Goal: Check status: Check status

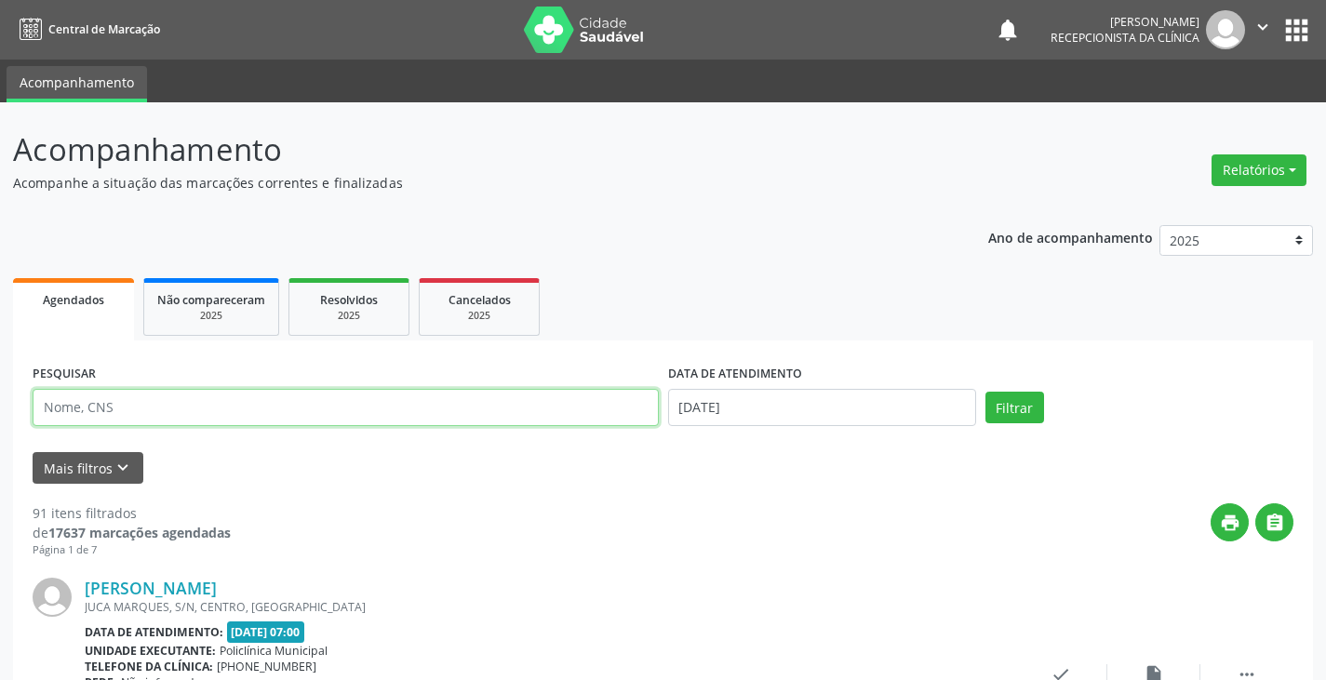
click at [541, 420] on input "text" at bounding box center [346, 407] width 626 height 37
type input "tami"
click at [985, 392] on button "Filtrar" at bounding box center [1014, 408] width 59 height 32
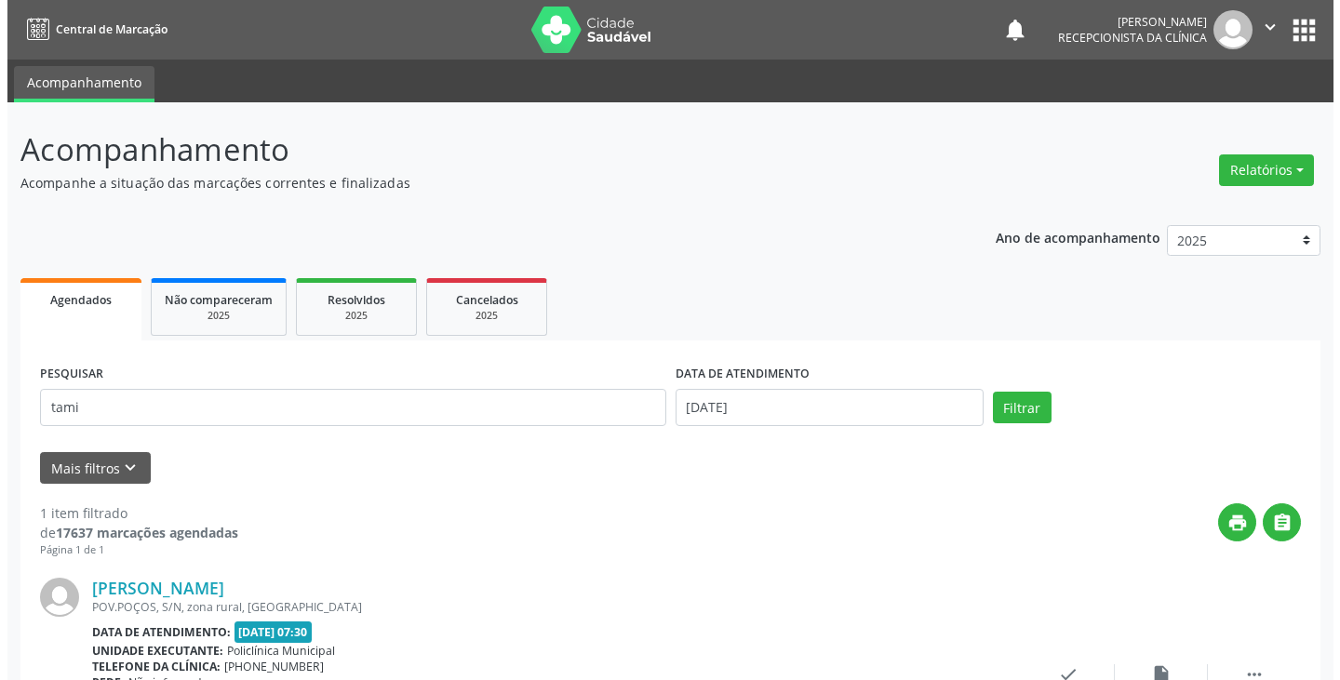
scroll to position [162, 0]
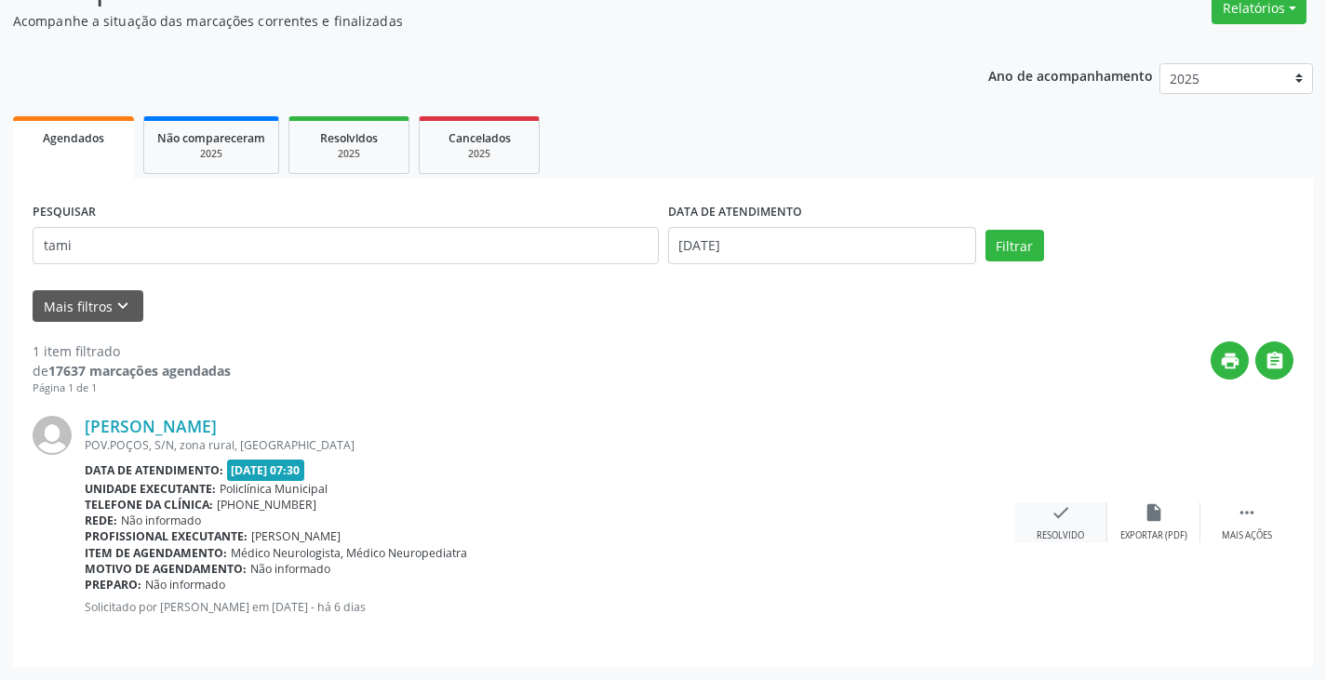
click at [1056, 513] on icon "check" at bounding box center [1060, 512] width 20 height 20
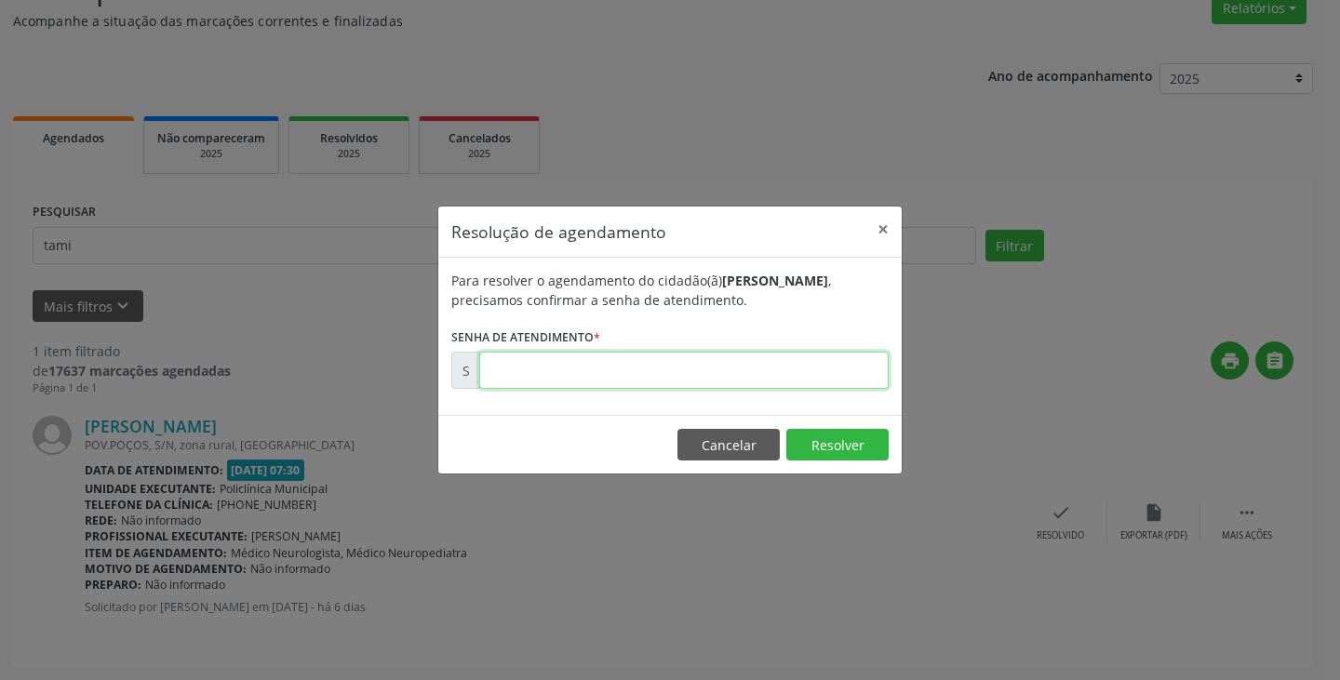
click at [744, 374] on input "text" at bounding box center [683, 370] width 409 height 37
type input "00169727"
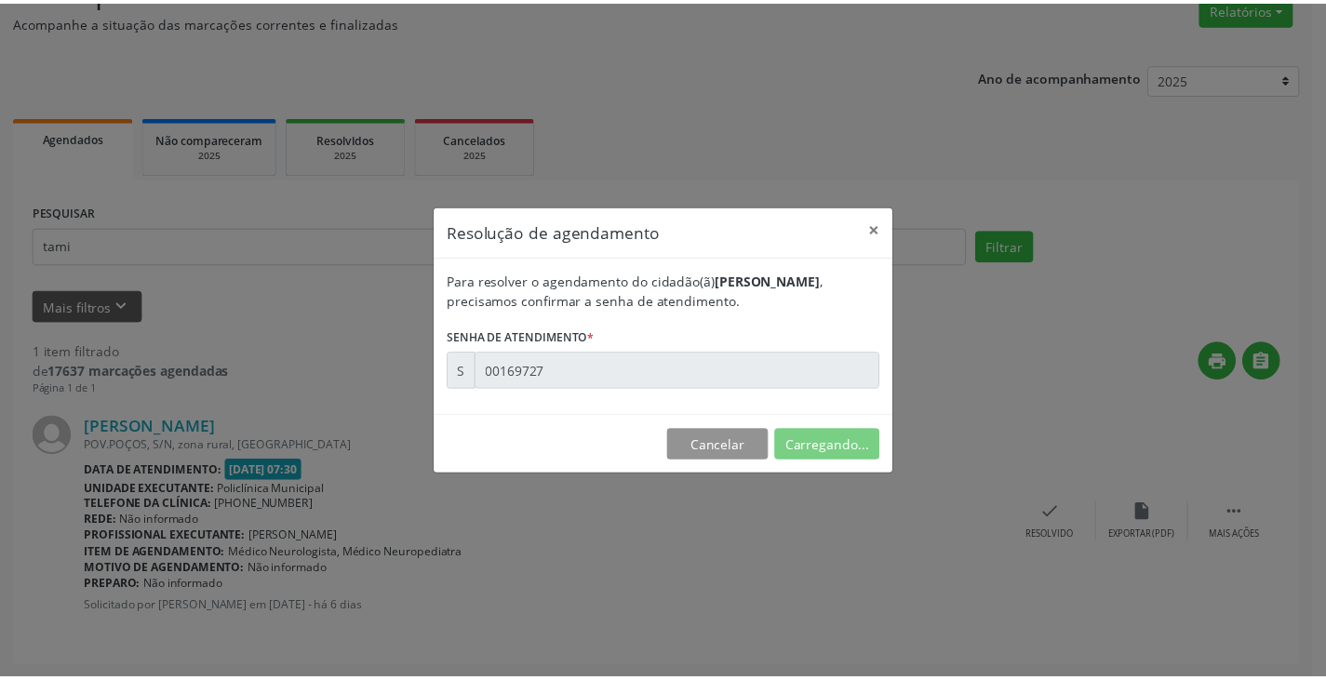
scroll to position [0, 0]
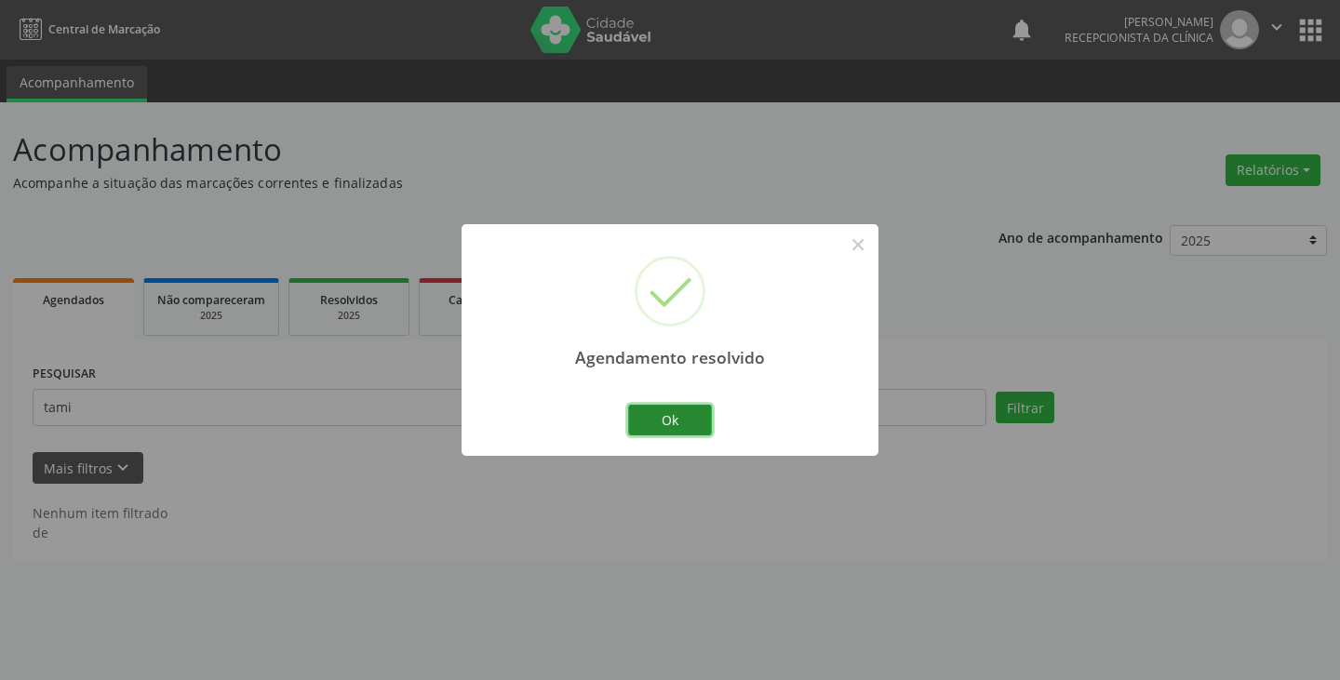
click at [693, 421] on button "Ok" at bounding box center [670, 421] width 84 height 32
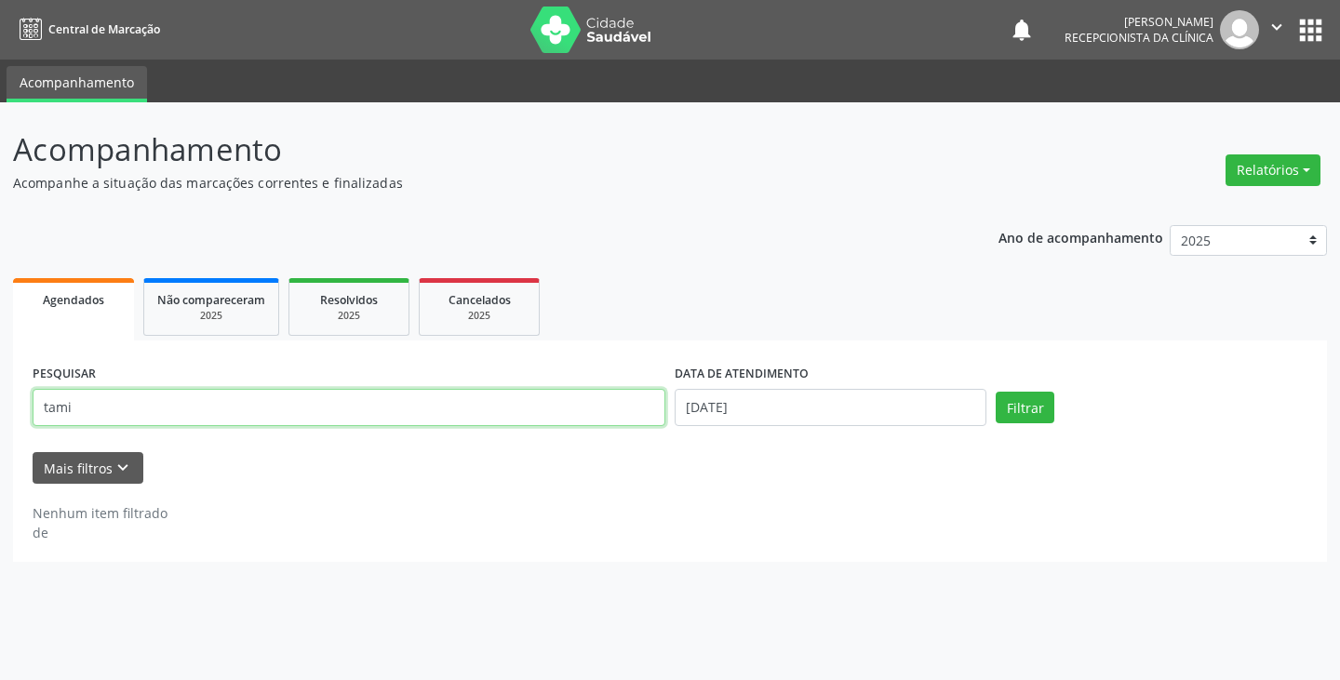
click at [650, 411] on input "tami" at bounding box center [349, 407] width 633 height 37
type input "t"
type input "alice"
click at [996, 392] on button "Filtrar" at bounding box center [1025, 408] width 59 height 32
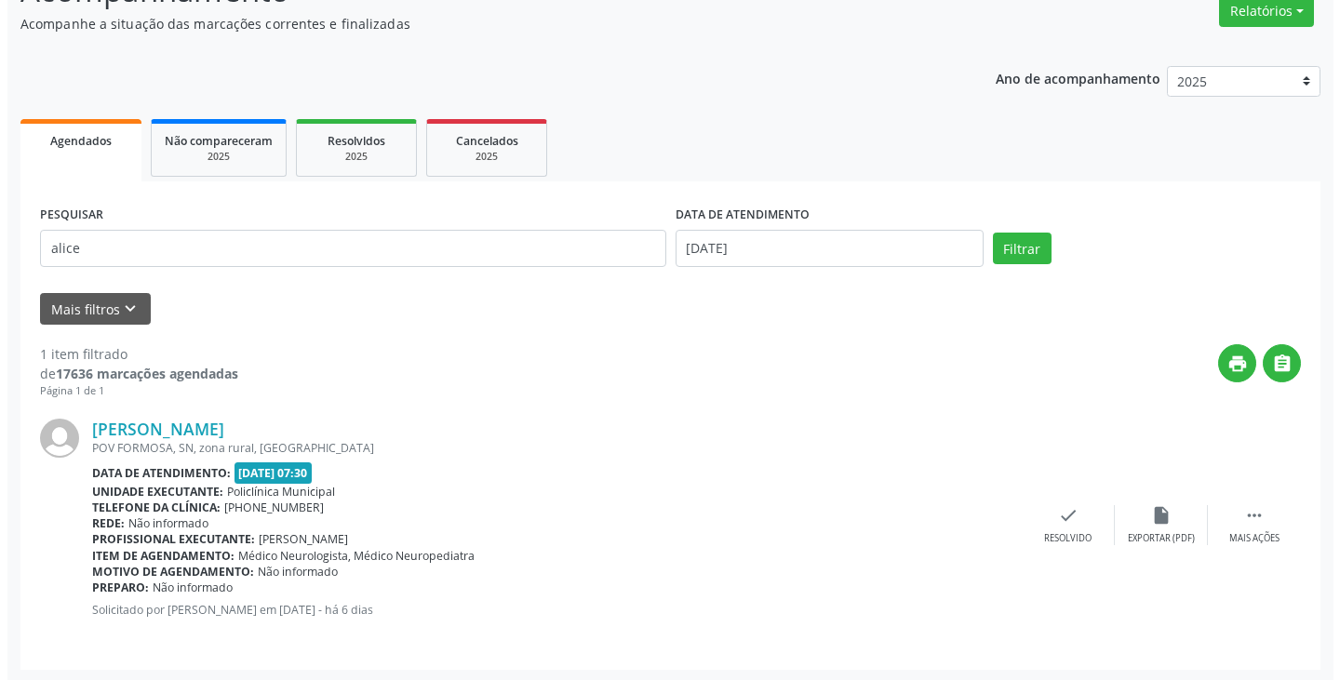
scroll to position [162, 0]
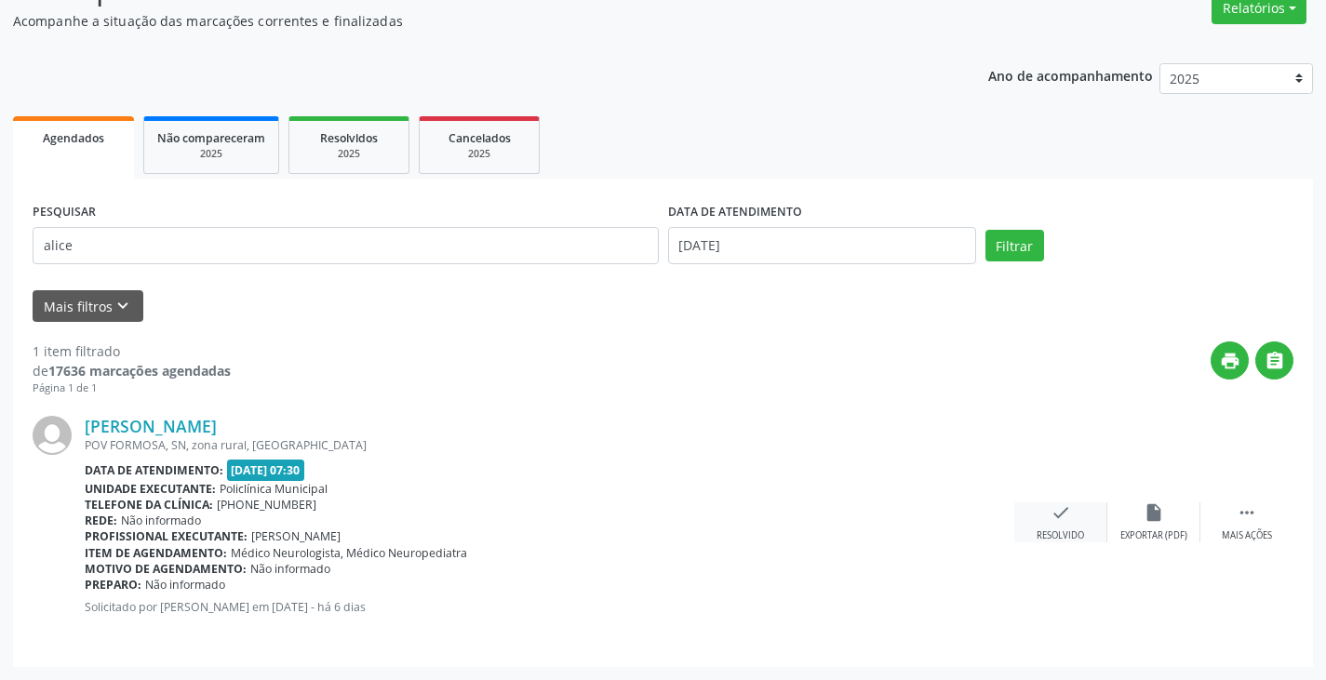
click at [1051, 520] on icon "check" at bounding box center [1060, 512] width 20 height 20
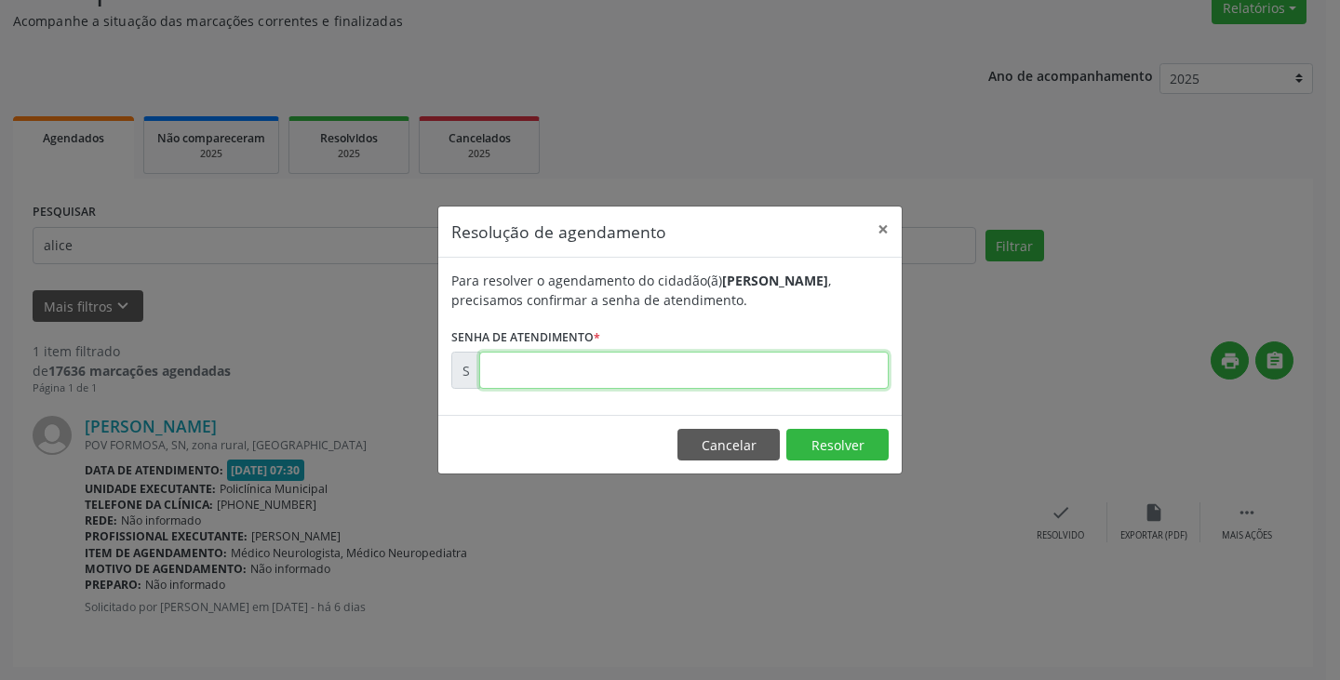
click at [816, 362] on input "text" at bounding box center [683, 370] width 409 height 37
type input "00169738"
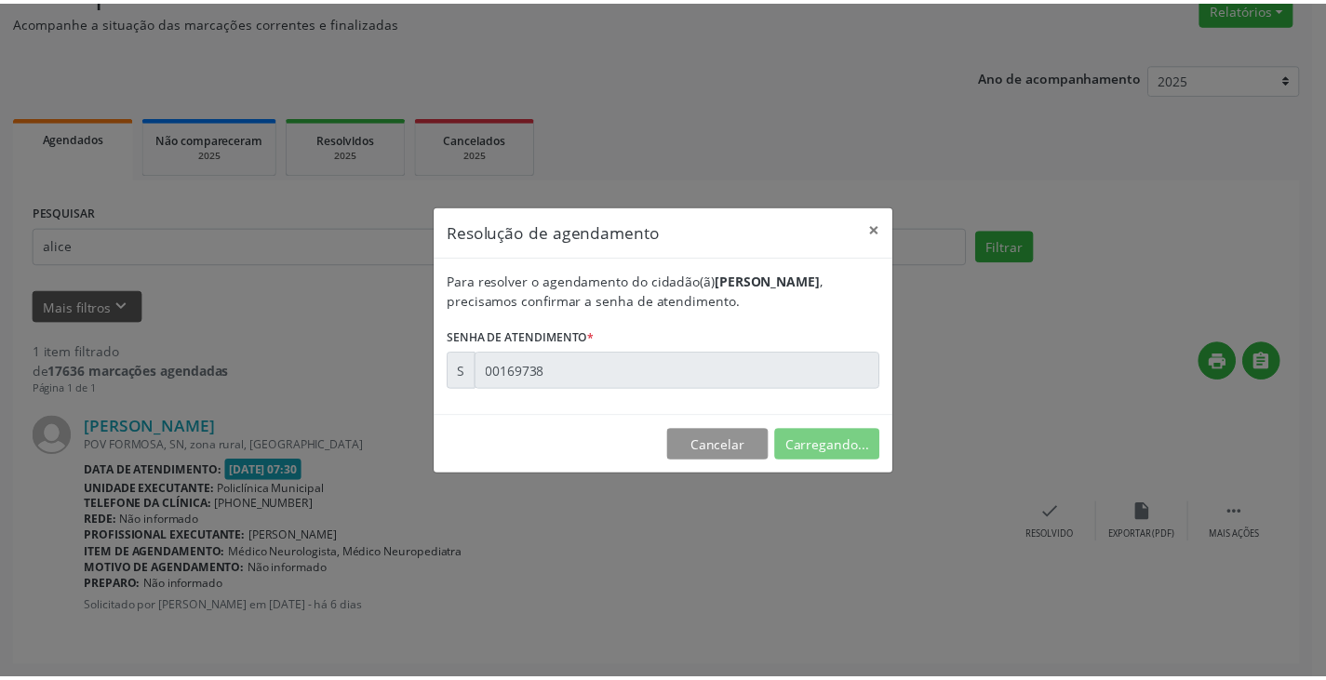
scroll to position [0, 0]
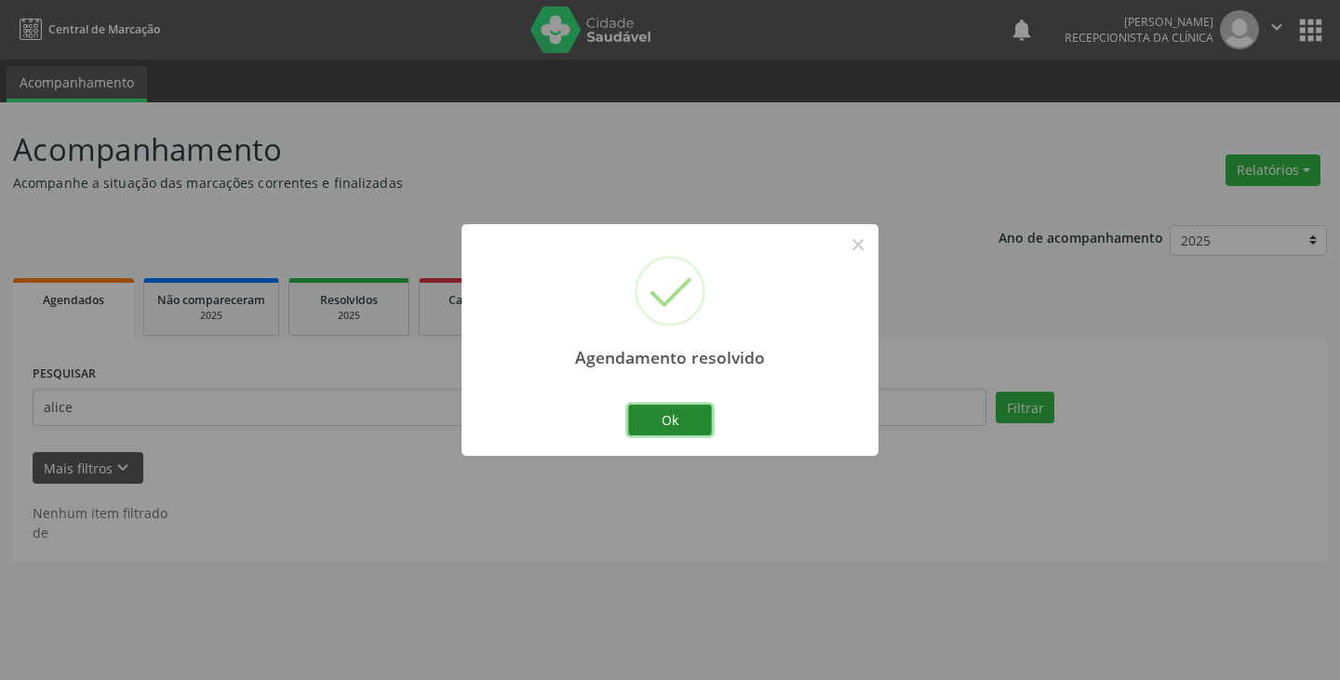
click at [682, 419] on button "Ok" at bounding box center [670, 421] width 84 height 32
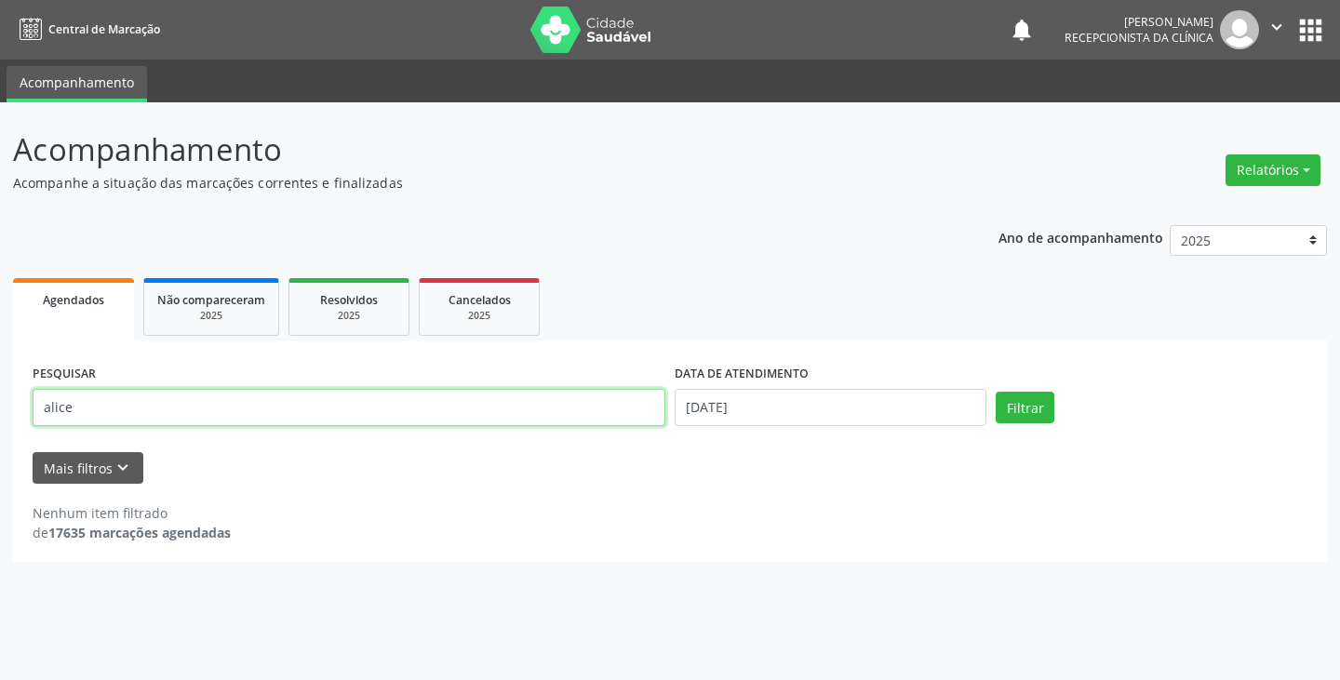
click at [640, 409] on input "alice" at bounding box center [349, 407] width 633 height 37
type input "a"
type input "vald"
click at [996, 392] on button "Filtrar" at bounding box center [1025, 408] width 59 height 32
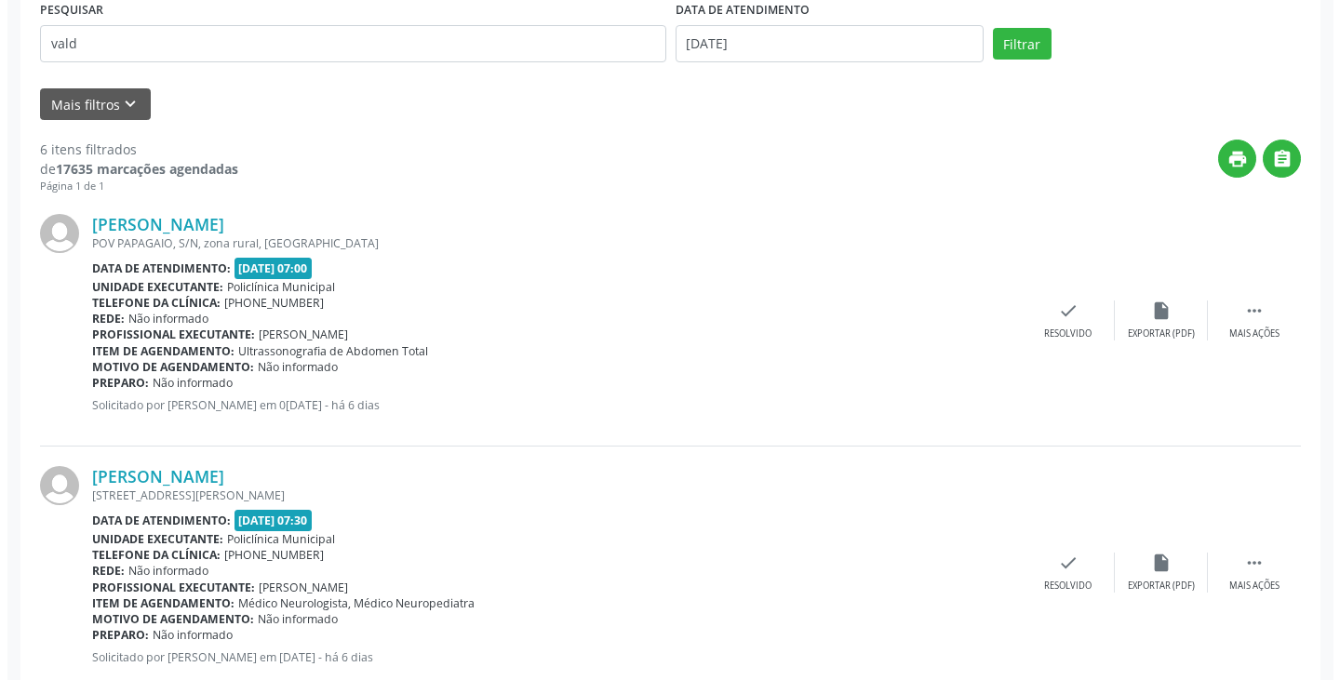
scroll to position [372, 0]
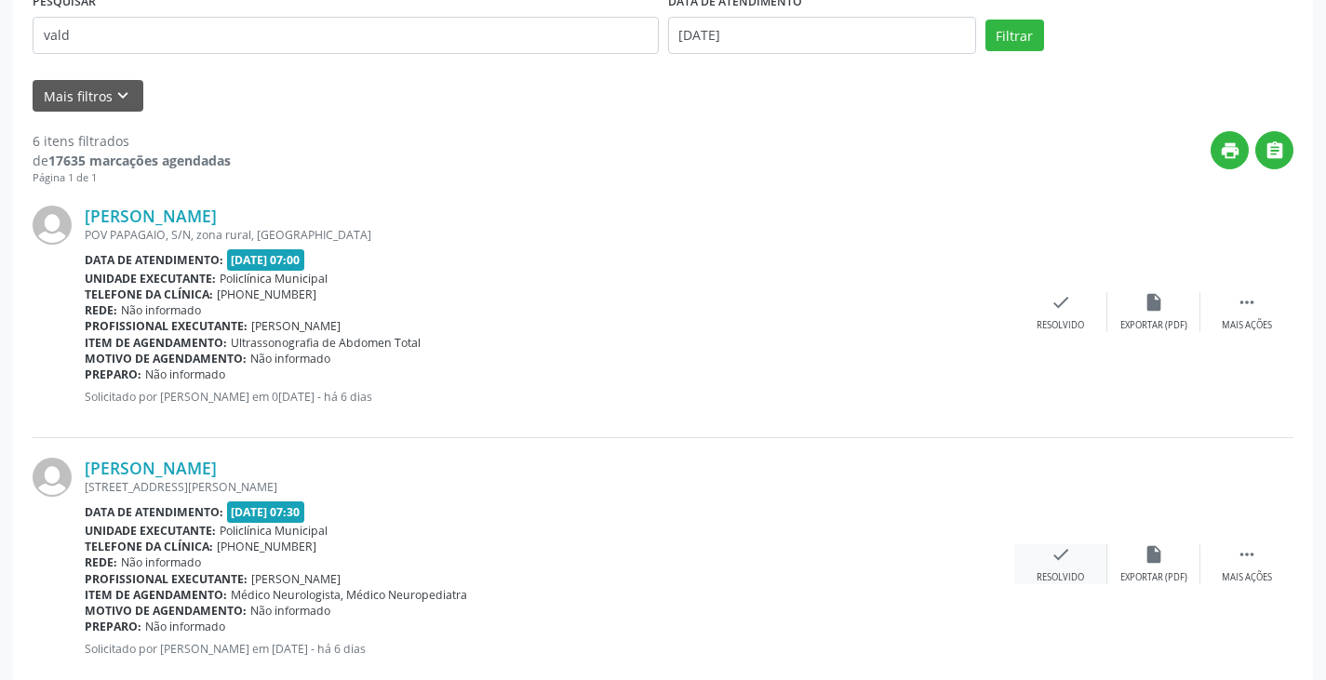
click at [1058, 555] on icon "check" at bounding box center [1060, 554] width 20 height 20
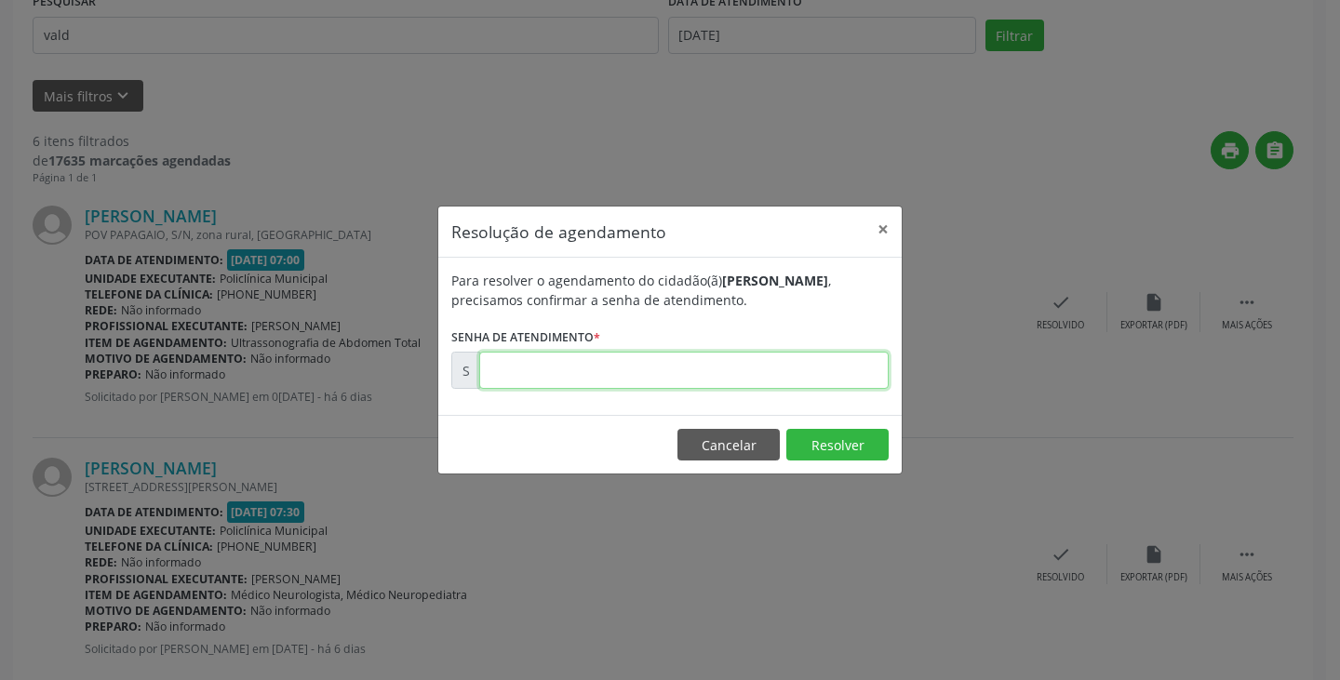
click at [808, 373] on input "text" at bounding box center [683, 370] width 409 height 37
type input "00169721"
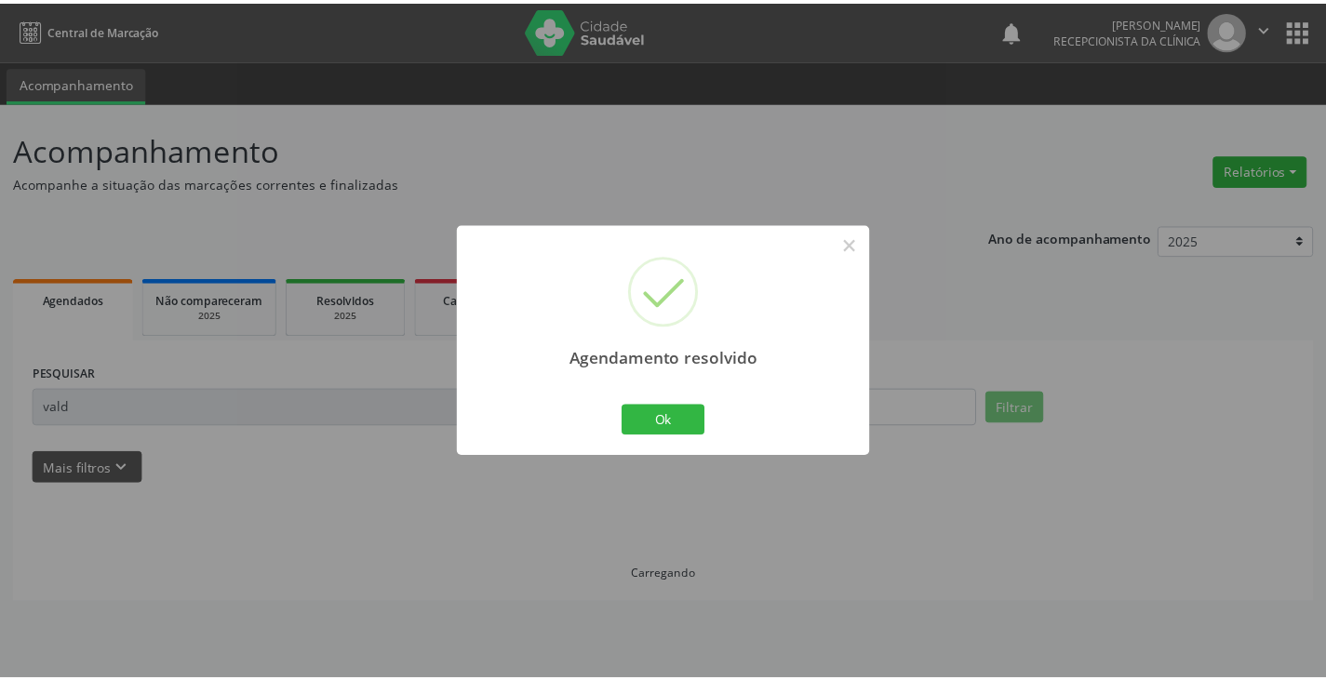
scroll to position [0, 0]
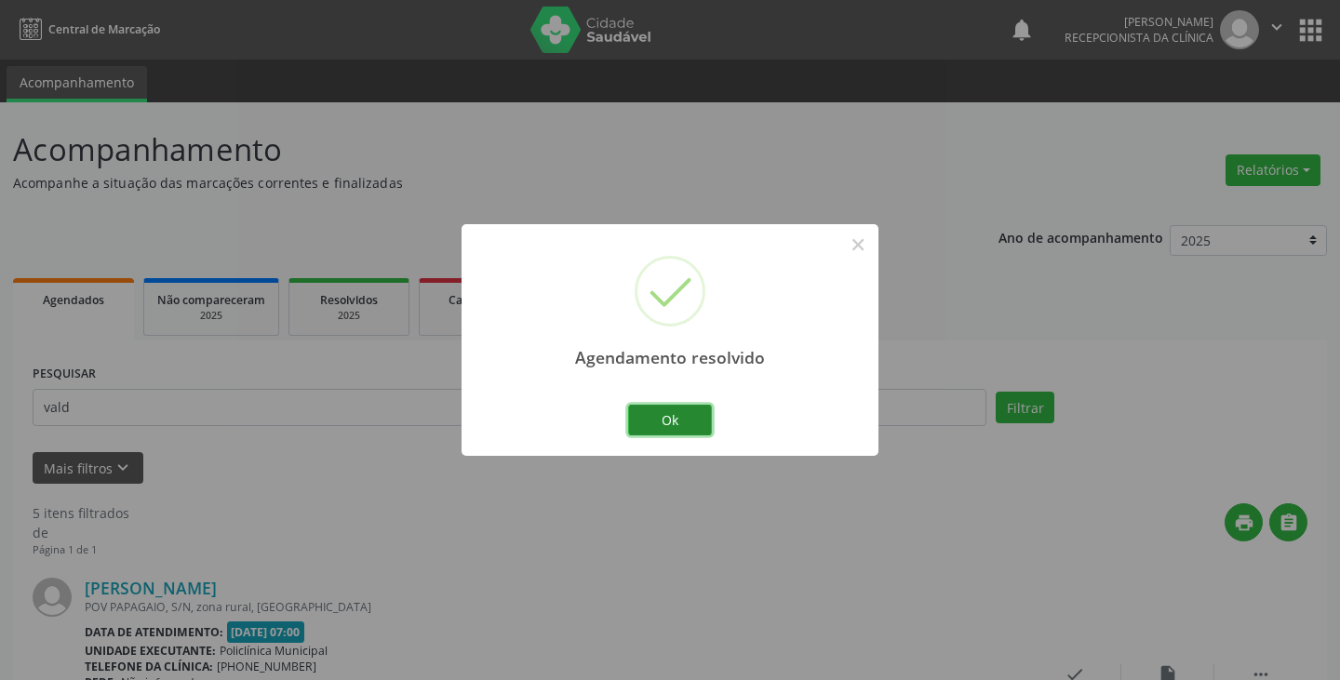
click at [675, 424] on button "Ok" at bounding box center [670, 421] width 84 height 32
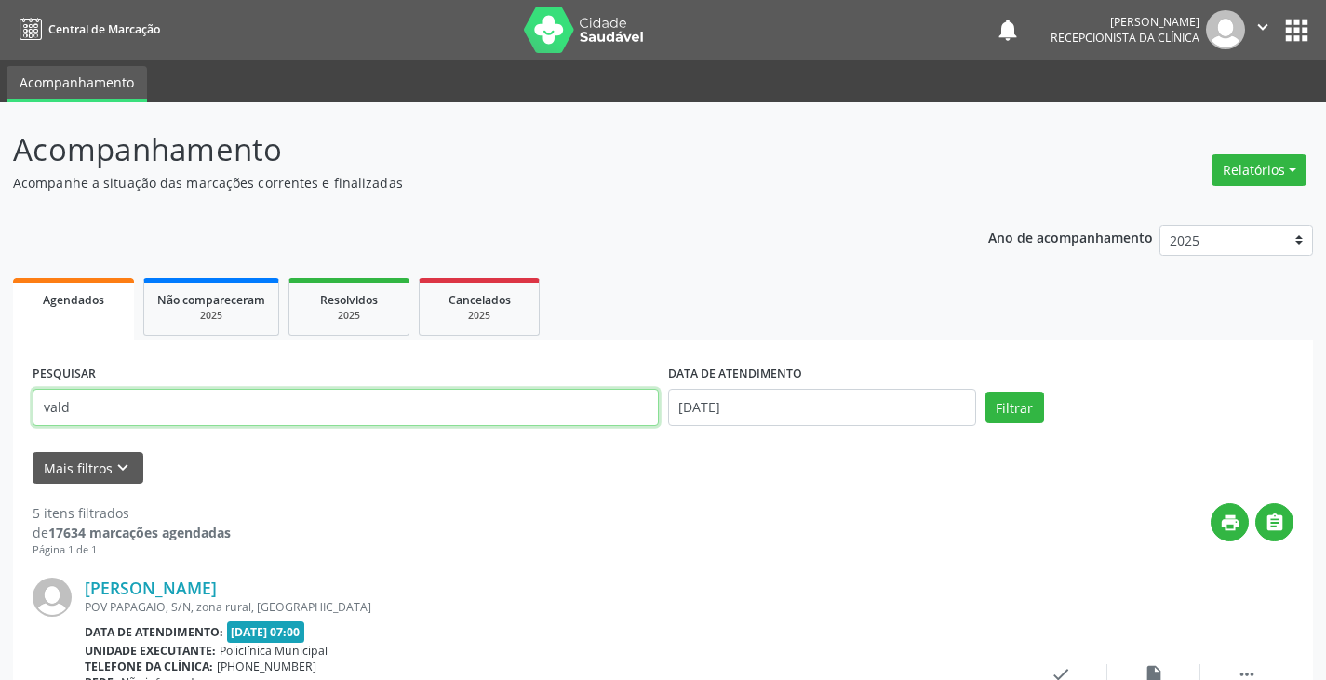
click at [610, 399] on input "vald" at bounding box center [346, 407] width 626 height 37
type input "v"
type input "simo"
click at [985, 392] on button "Filtrar" at bounding box center [1014, 408] width 59 height 32
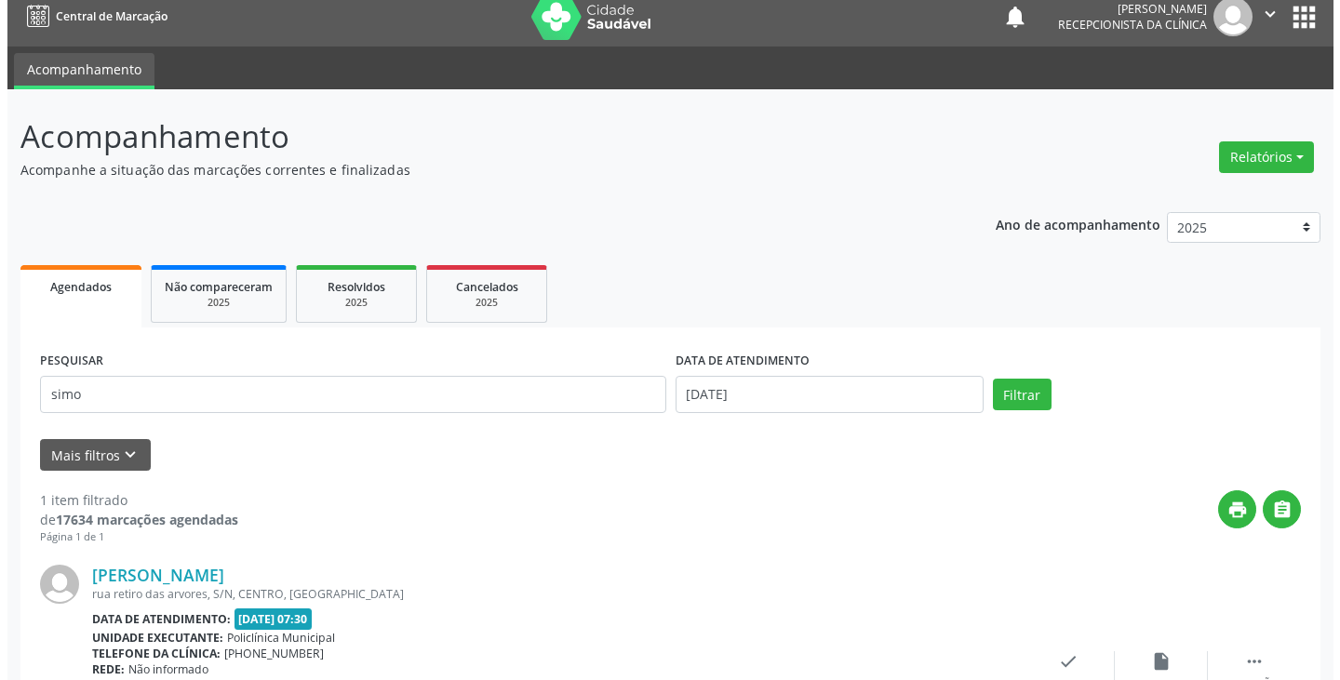
scroll to position [162, 0]
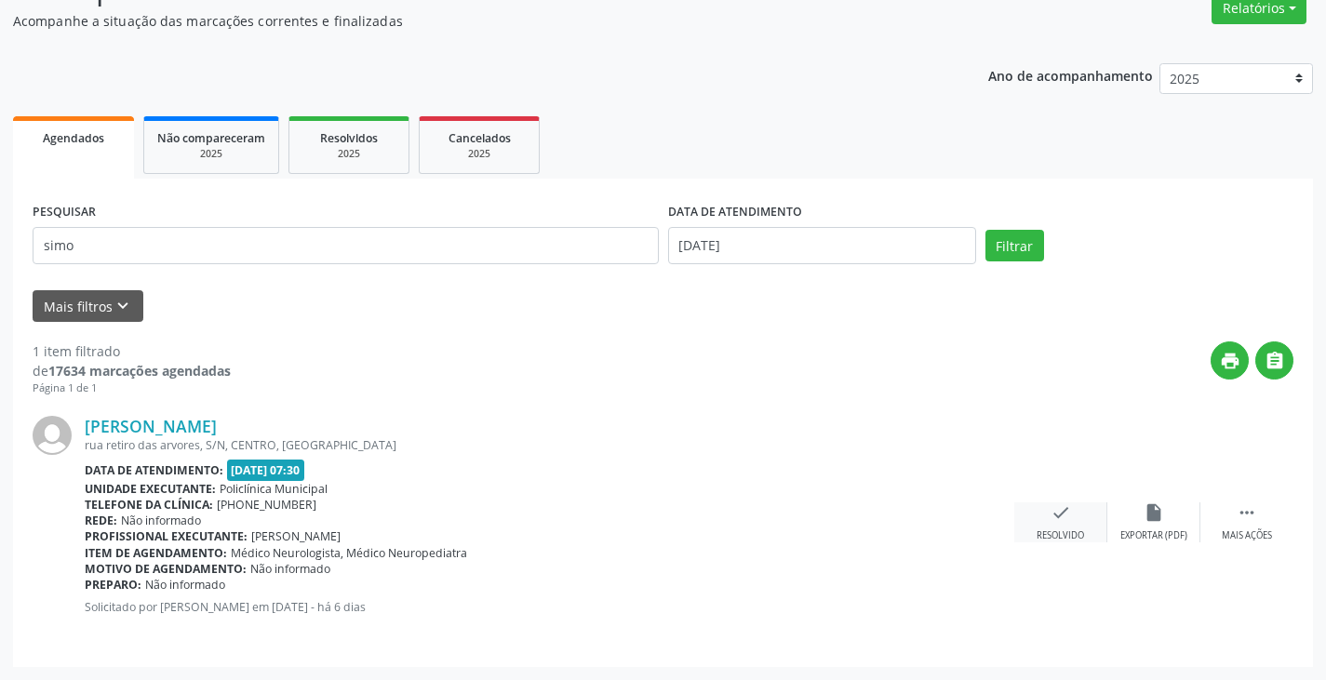
click at [1048, 515] on div "check Resolvido" at bounding box center [1060, 522] width 93 height 40
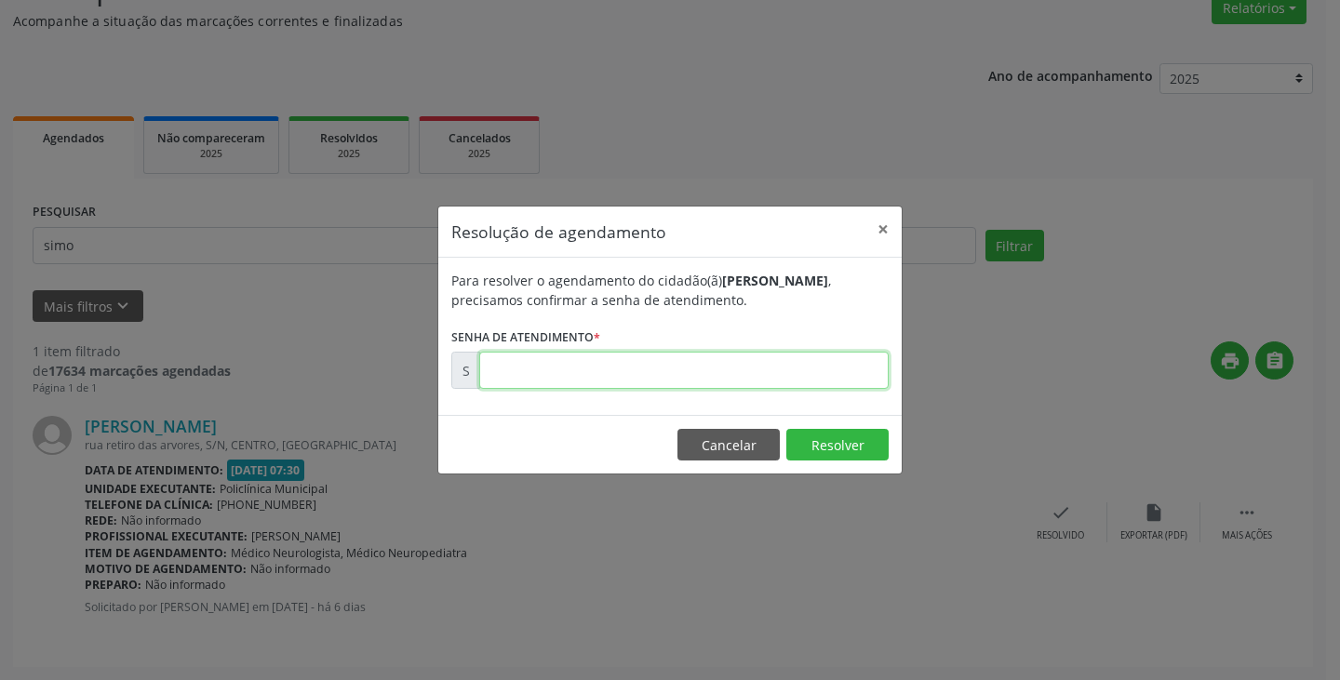
click at [813, 374] on input "text" at bounding box center [683, 370] width 409 height 37
type input "00169730"
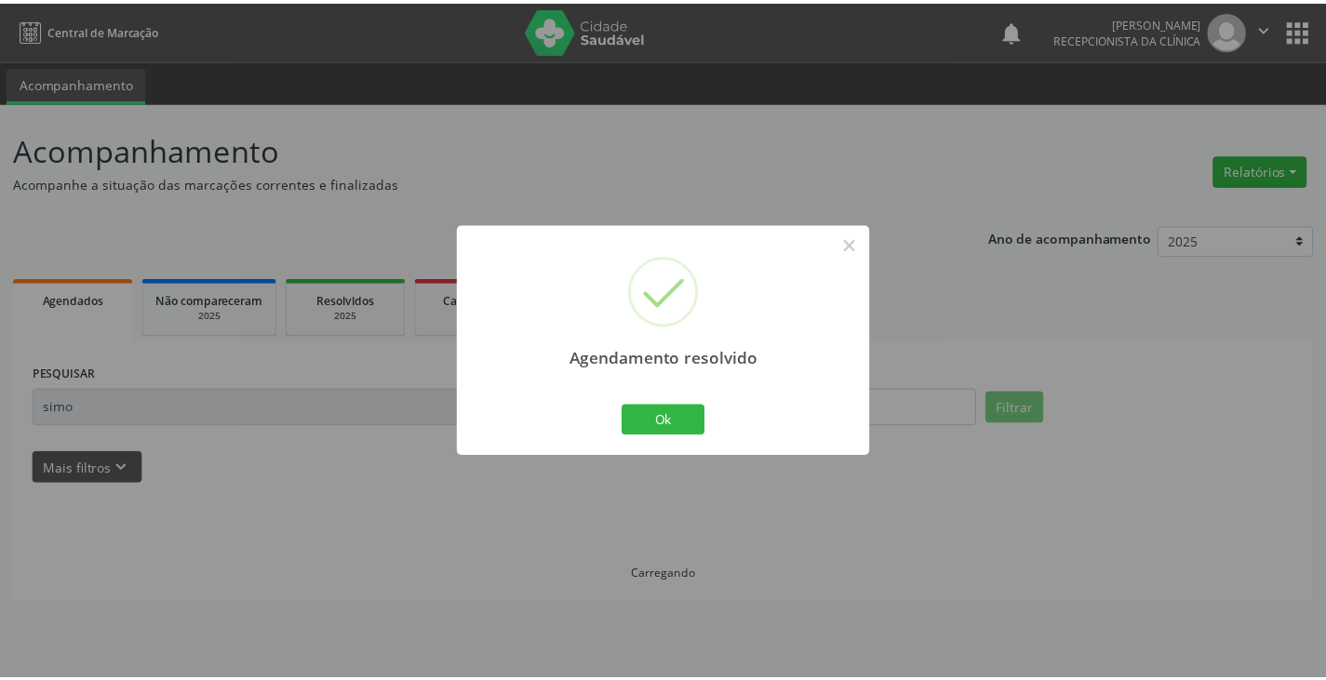
scroll to position [0, 0]
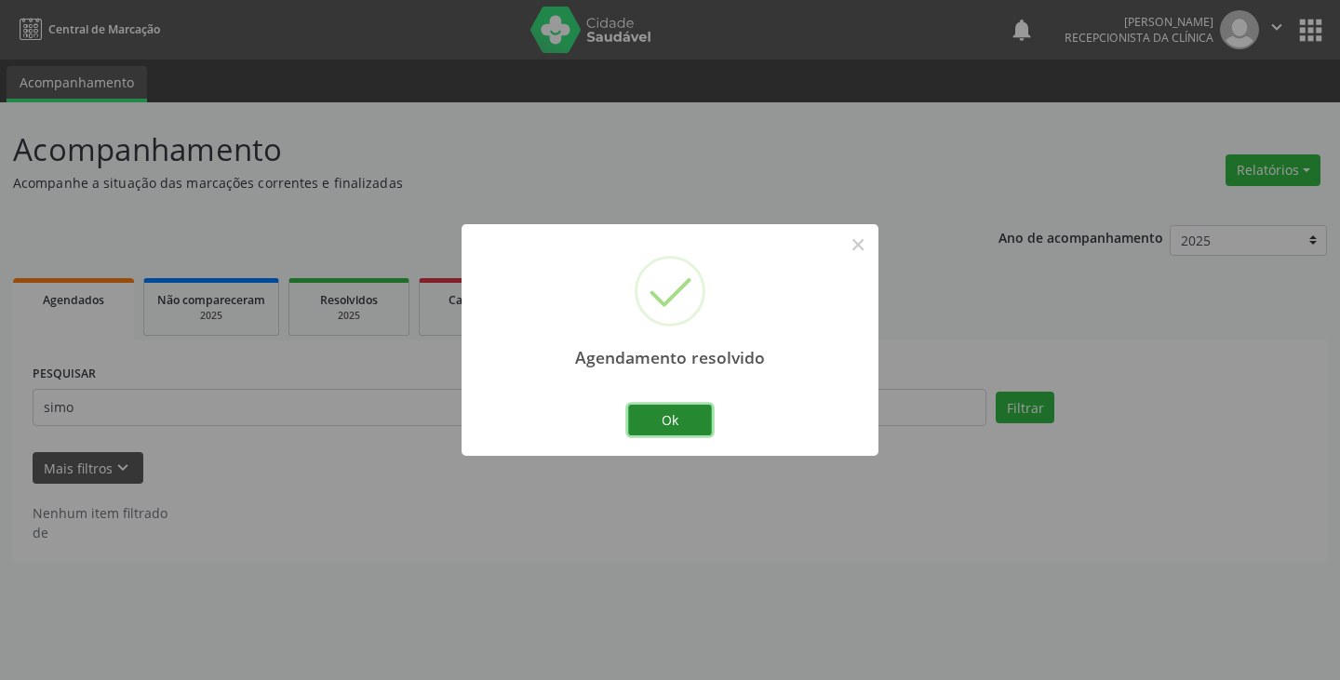
click at [687, 414] on button "Ok" at bounding box center [670, 421] width 84 height 32
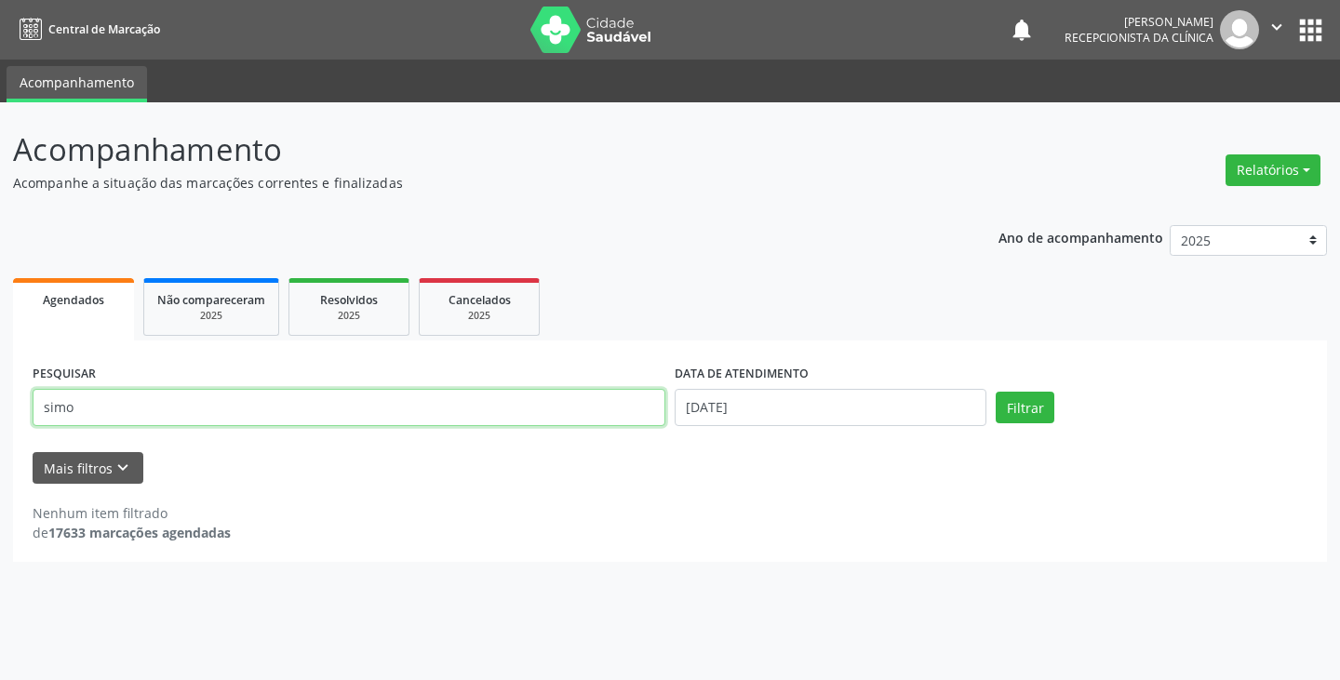
click at [621, 404] on input "simo" at bounding box center [349, 407] width 633 height 37
type input "s"
type input "we"
click at [996, 392] on button "Filtrar" at bounding box center [1025, 408] width 59 height 32
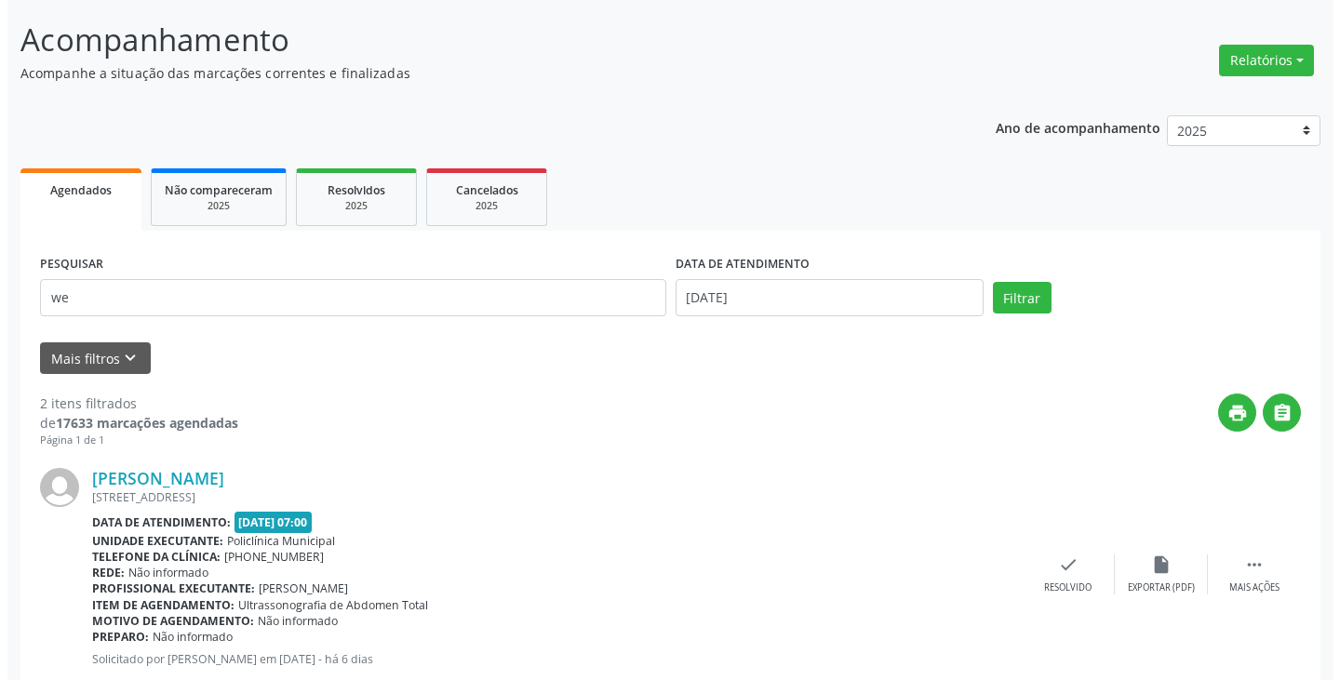
scroll to position [372, 0]
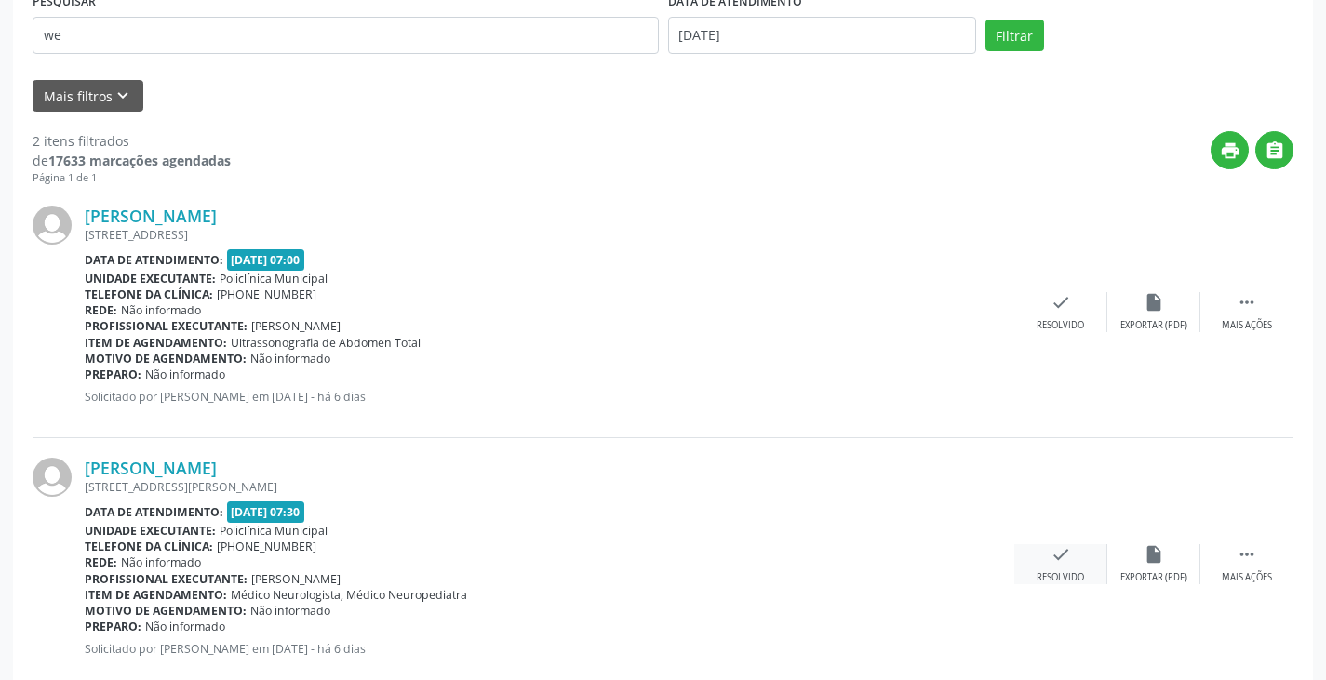
click at [1053, 558] on icon "check" at bounding box center [1060, 554] width 20 height 20
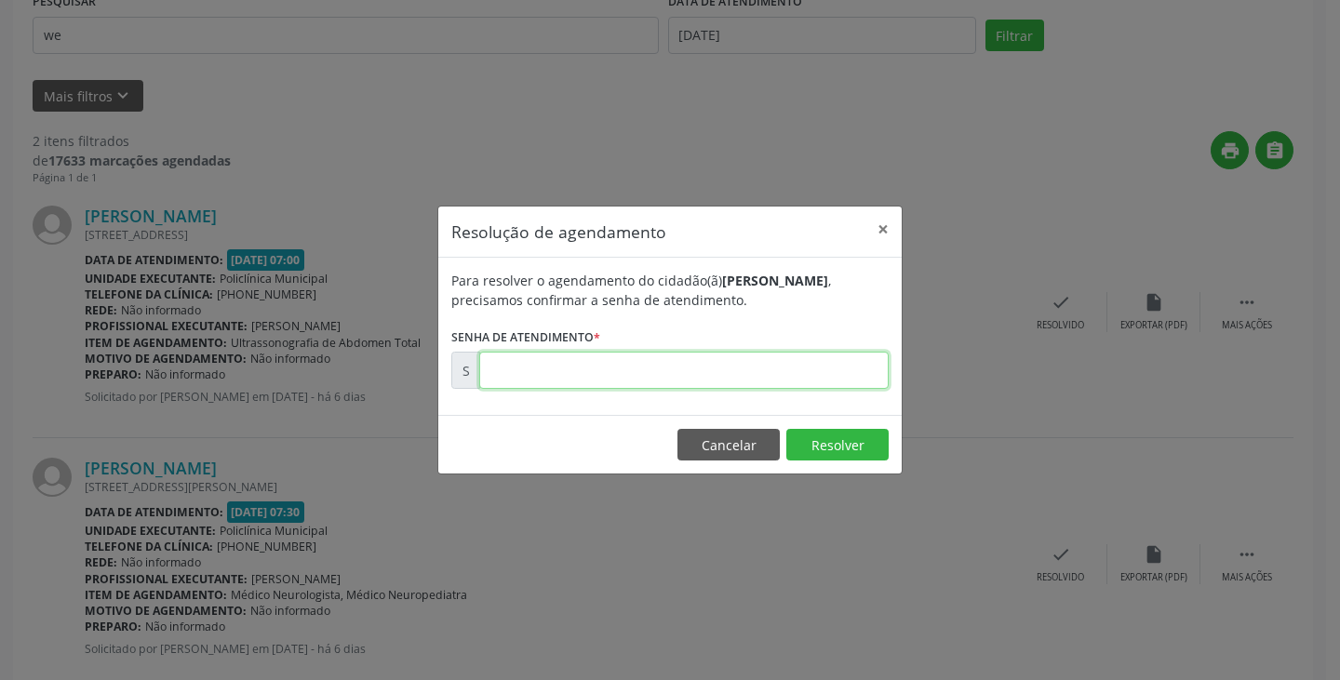
click at [807, 370] on input "text" at bounding box center [683, 370] width 409 height 37
type input "00169740"
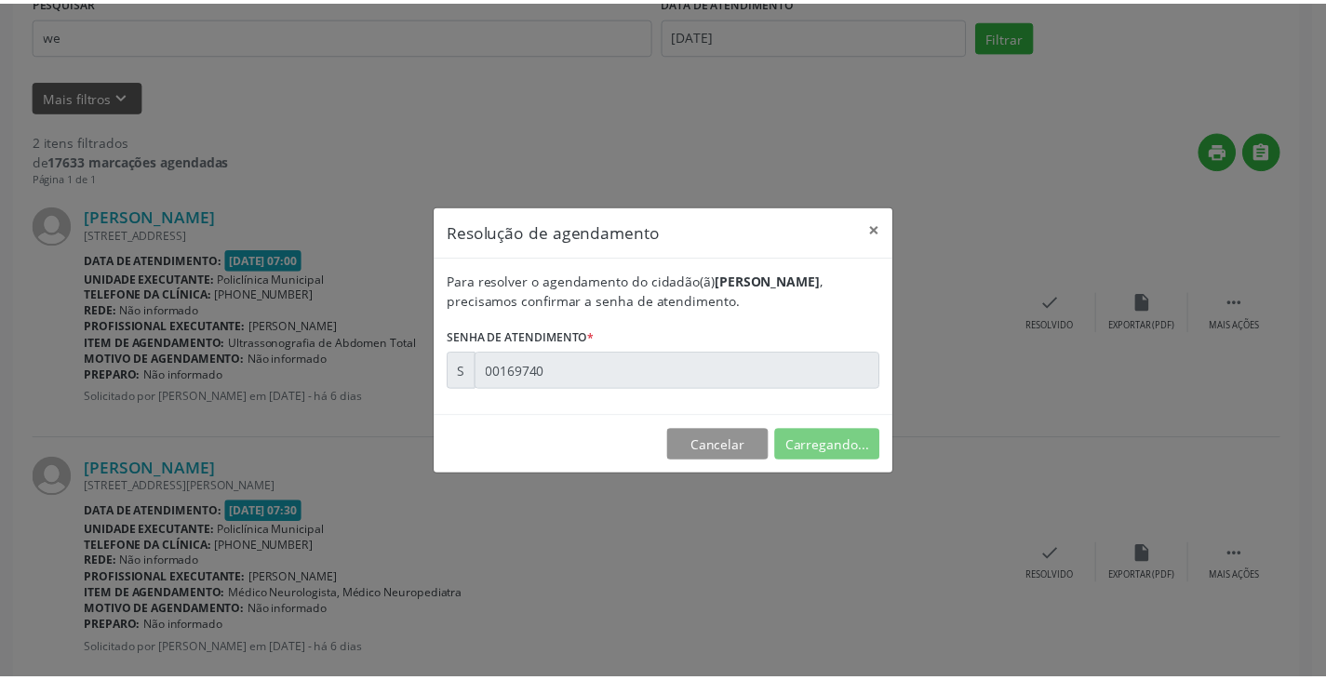
scroll to position [0, 0]
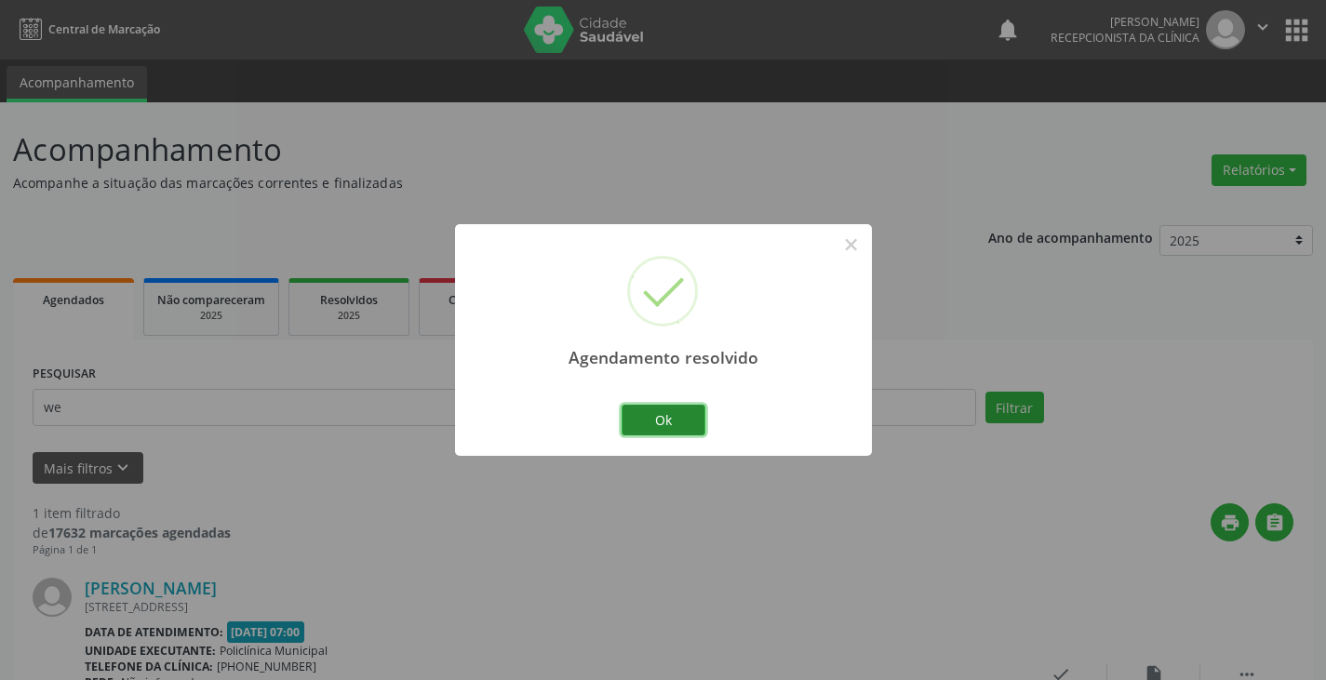
click at [667, 407] on button "Ok" at bounding box center [663, 421] width 84 height 32
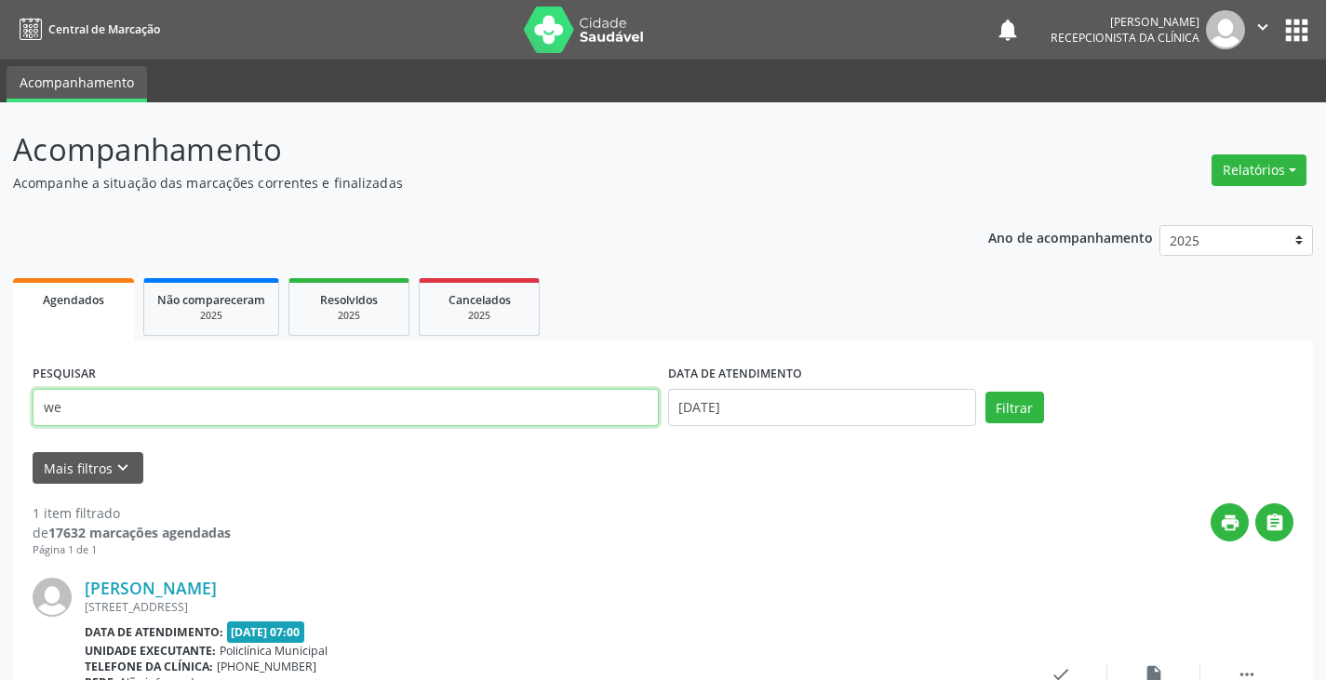
click at [468, 409] on input "we" at bounding box center [346, 407] width 626 height 37
type input "w"
type input "v"
type input "carm"
click at [985, 392] on button "Filtrar" at bounding box center [1014, 408] width 59 height 32
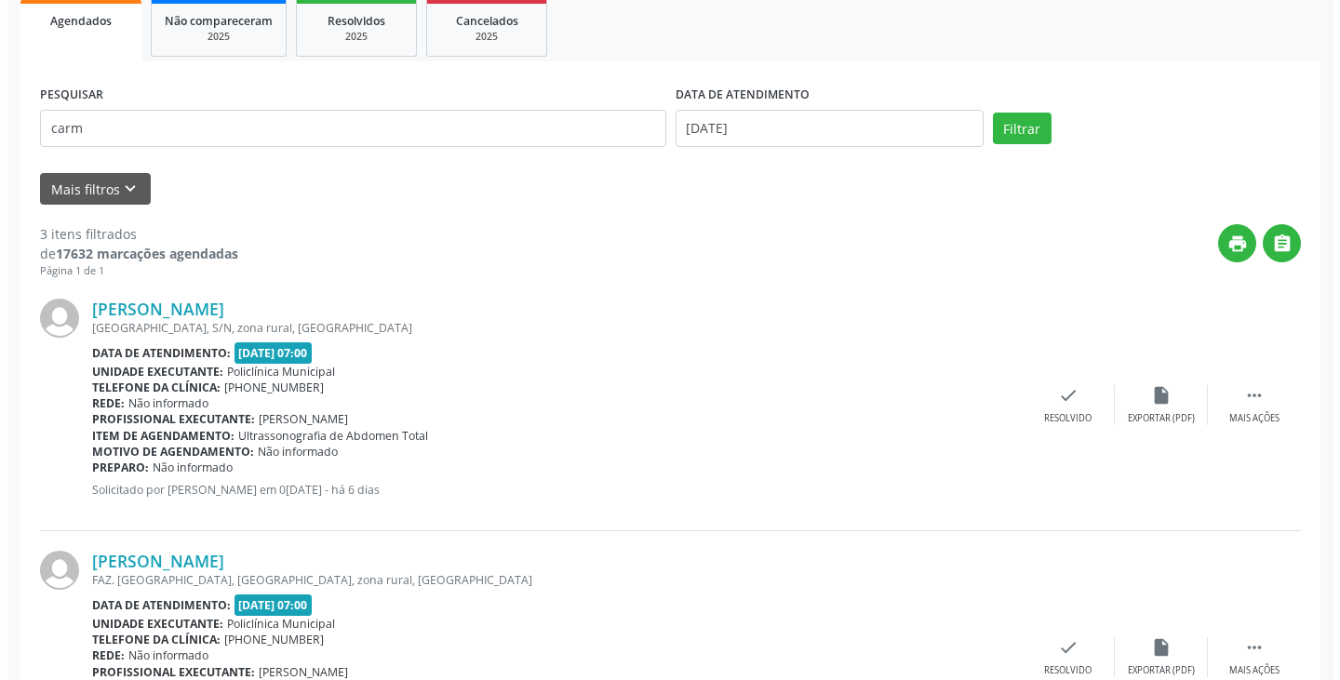
scroll to position [558, 0]
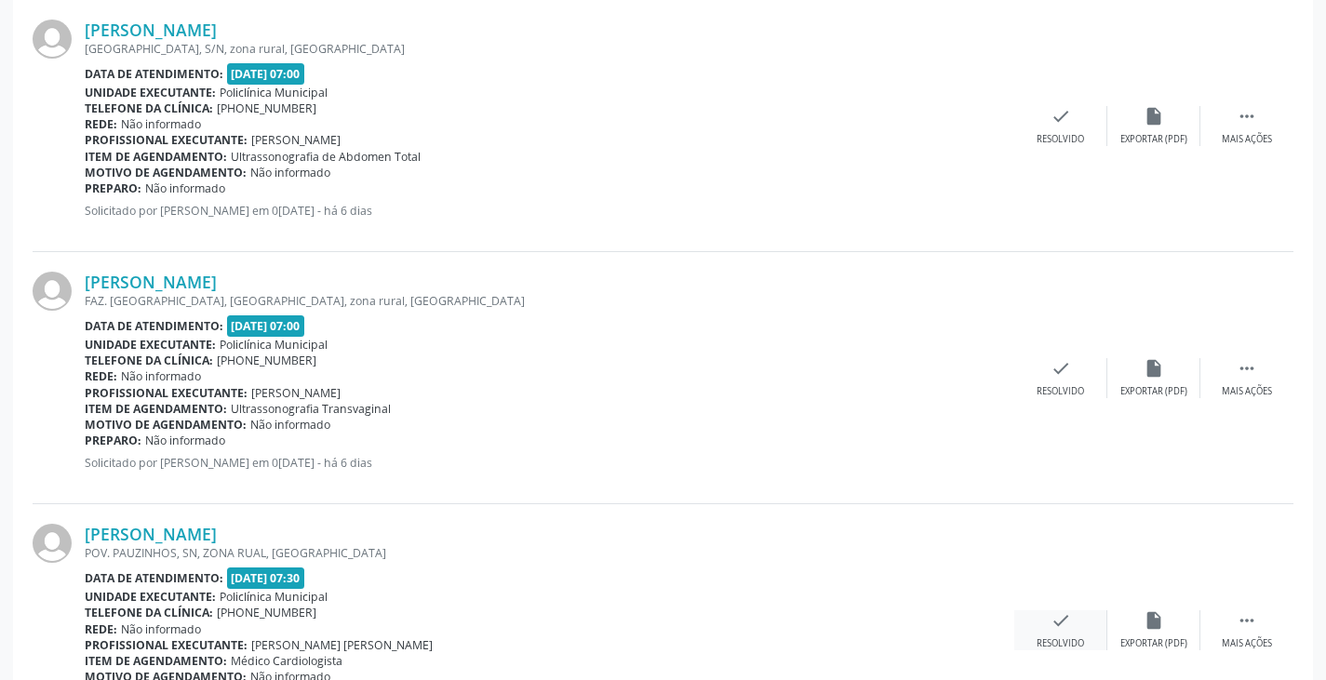
click at [1070, 625] on div "check Resolvido" at bounding box center [1060, 630] width 93 height 40
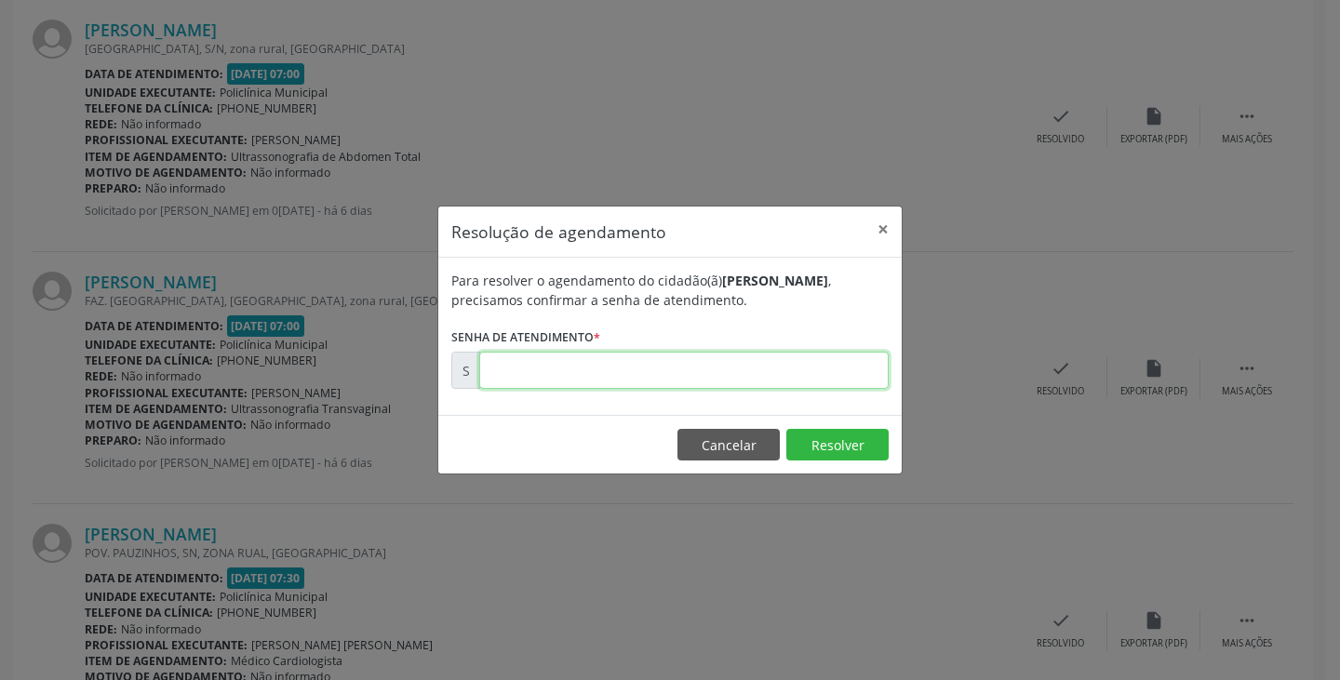
click at [792, 363] on input "text" at bounding box center [683, 370] width 409 height 37
type input "00169755"
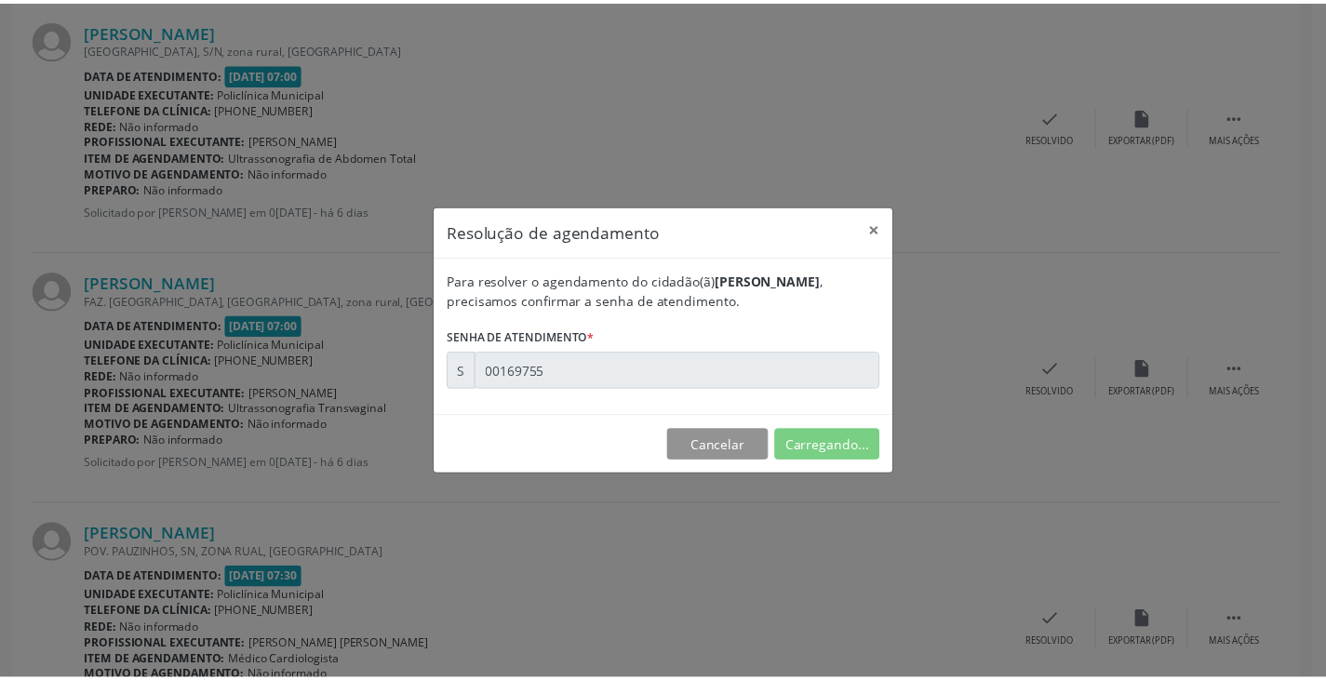
scroll to position [0, 0]
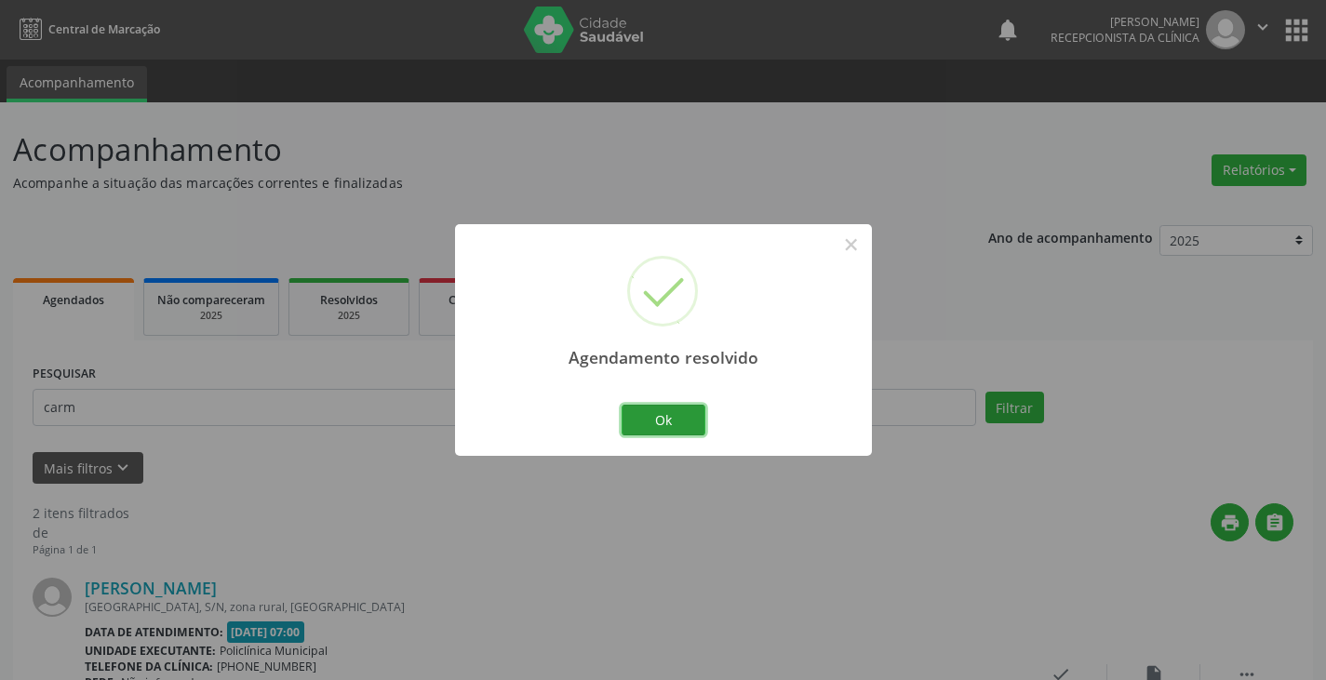
click at [674, 423] on button "Ok" at bounding box center [663, 421] width 84 height 32
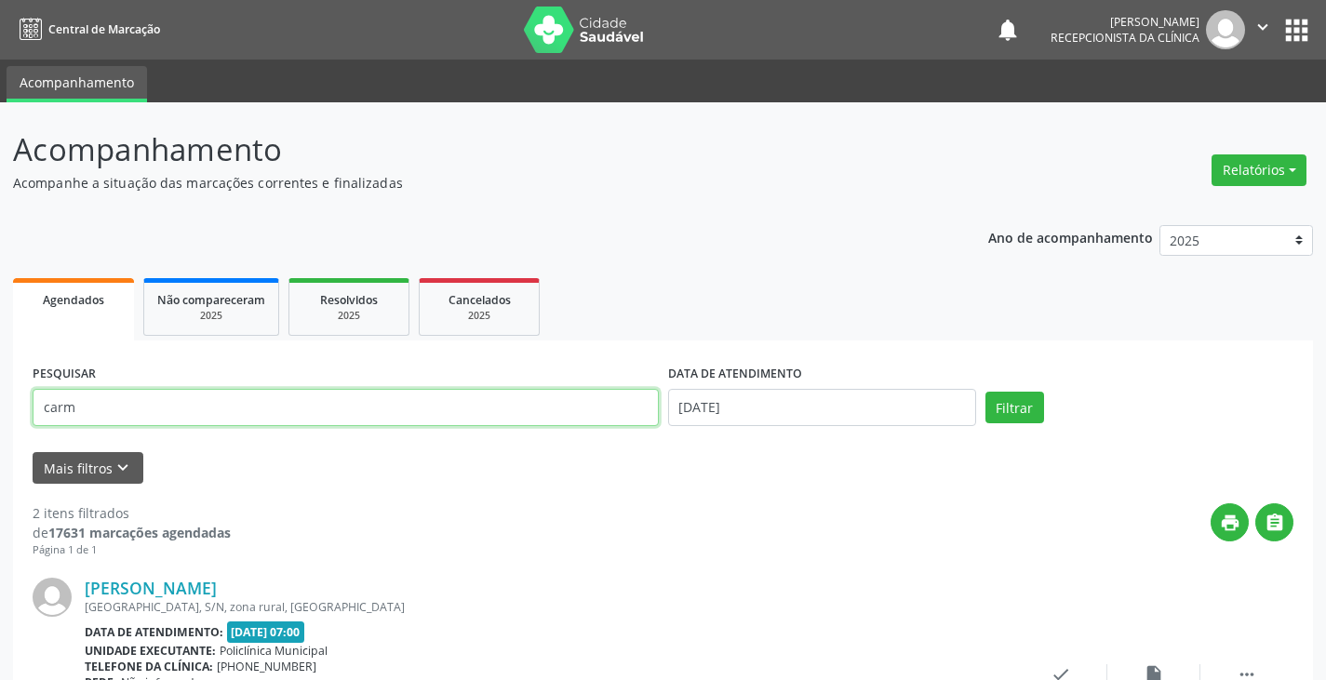
click at [611, 416] on input "carm" at bounding box center [346, 407] width 626 height 37
type input "c"
type input "clea"
click at [985, 392] on button "Filtrar" at bounding box center [1014, 408] width 59 height 32
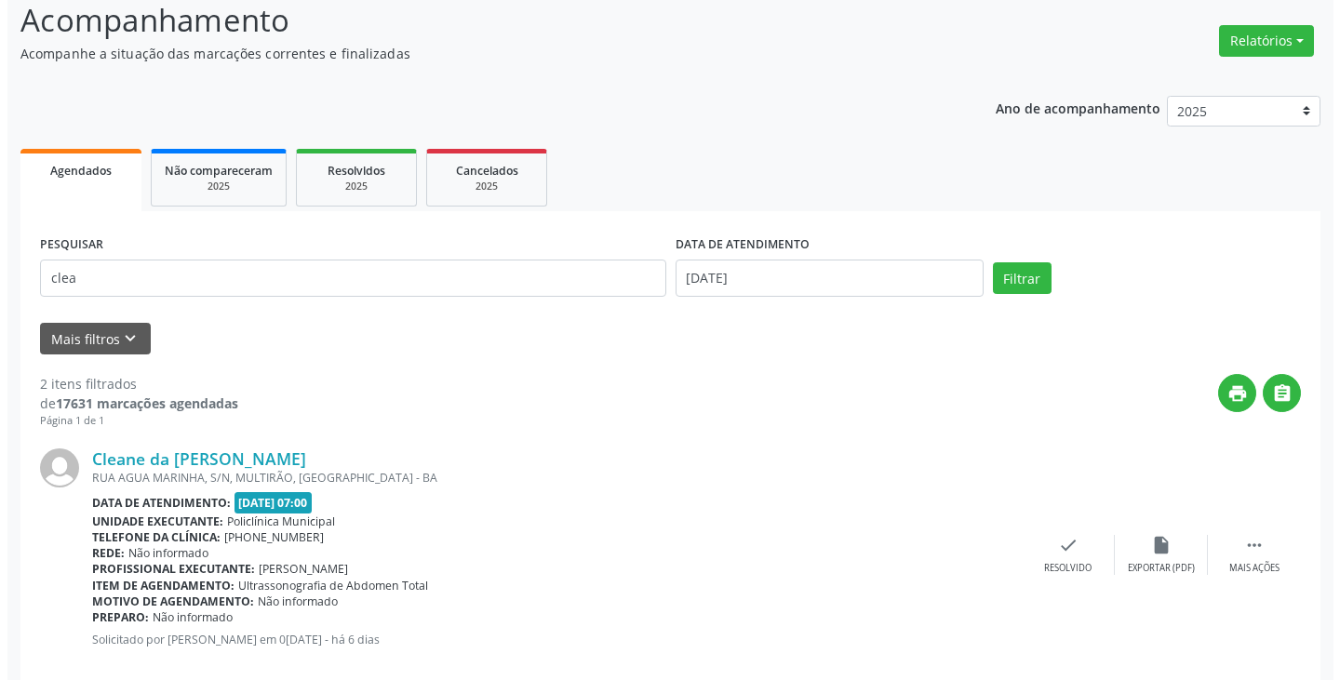
scroll to position [372, 0]
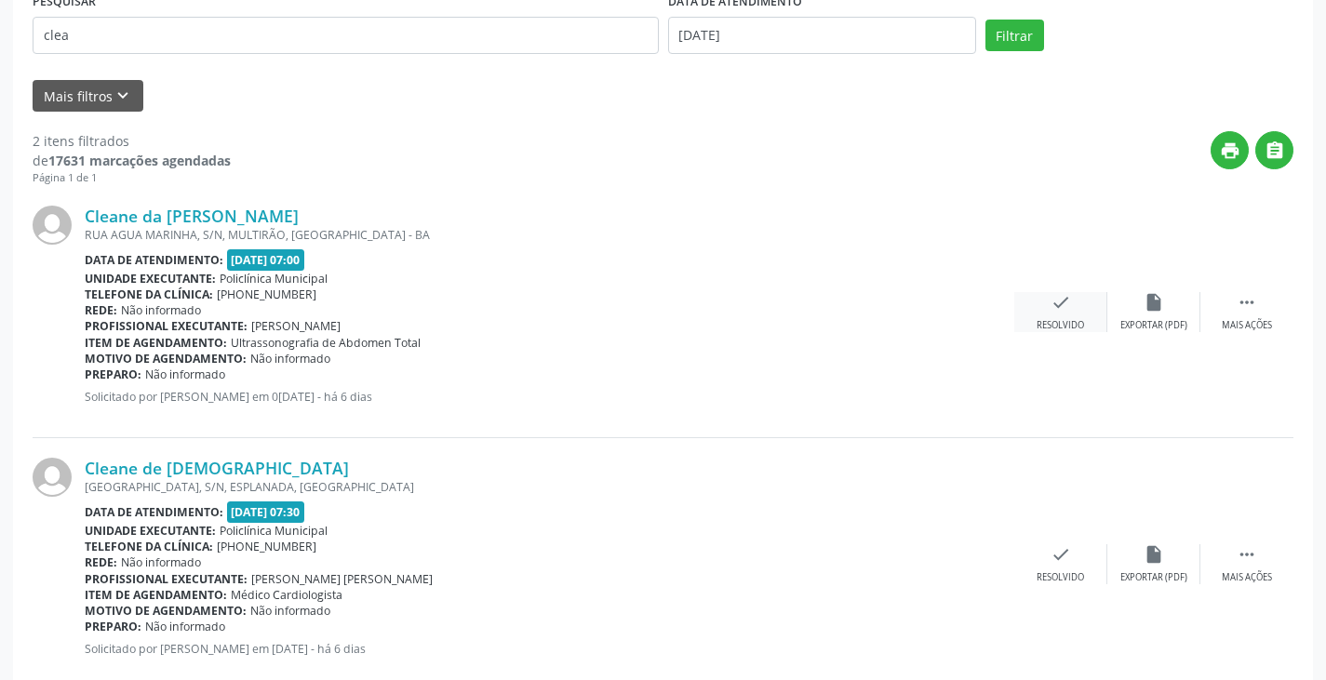
click at [1057, 314] on div "check Resolvido" at bounding box center [1060, 312] width 93 height 40
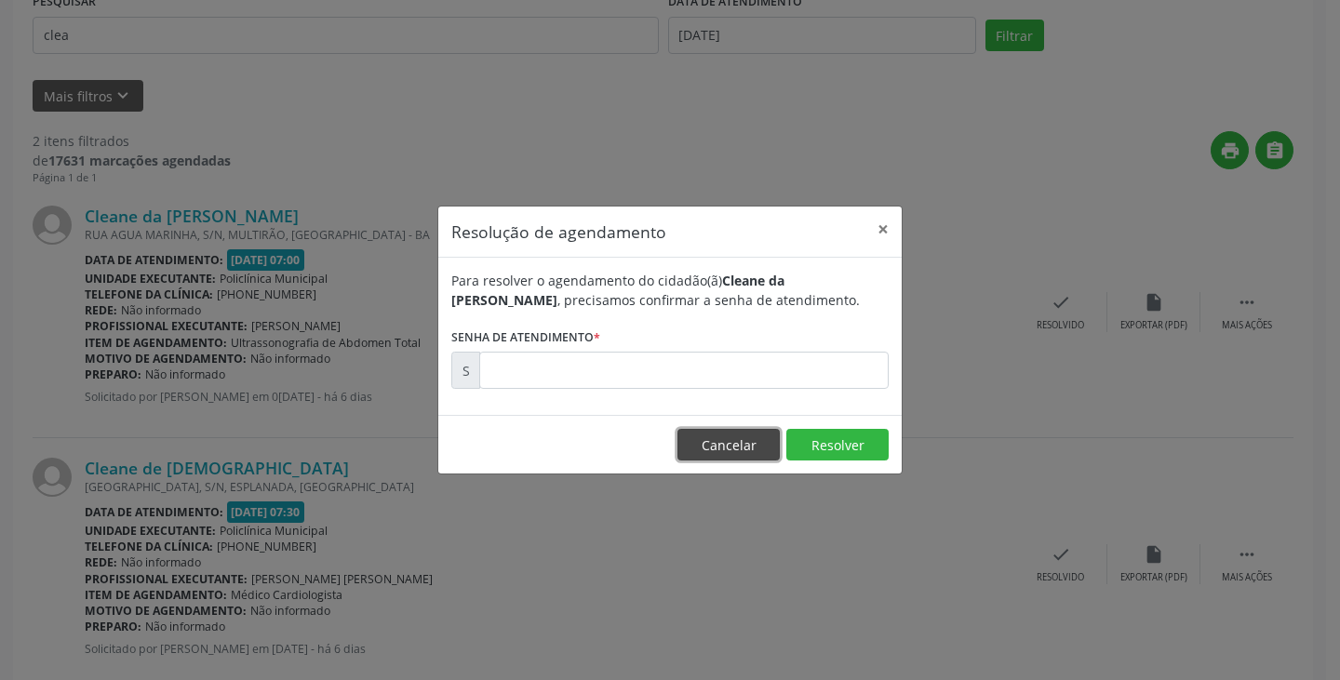
drag, startPoint x: 719, startPoint y: 436, endPoint x: 831, endPoint y: 483, distance: 121.0
click at [747, 449] on button "Cancelar" at bounding box center [728, 445] width 102 height 32
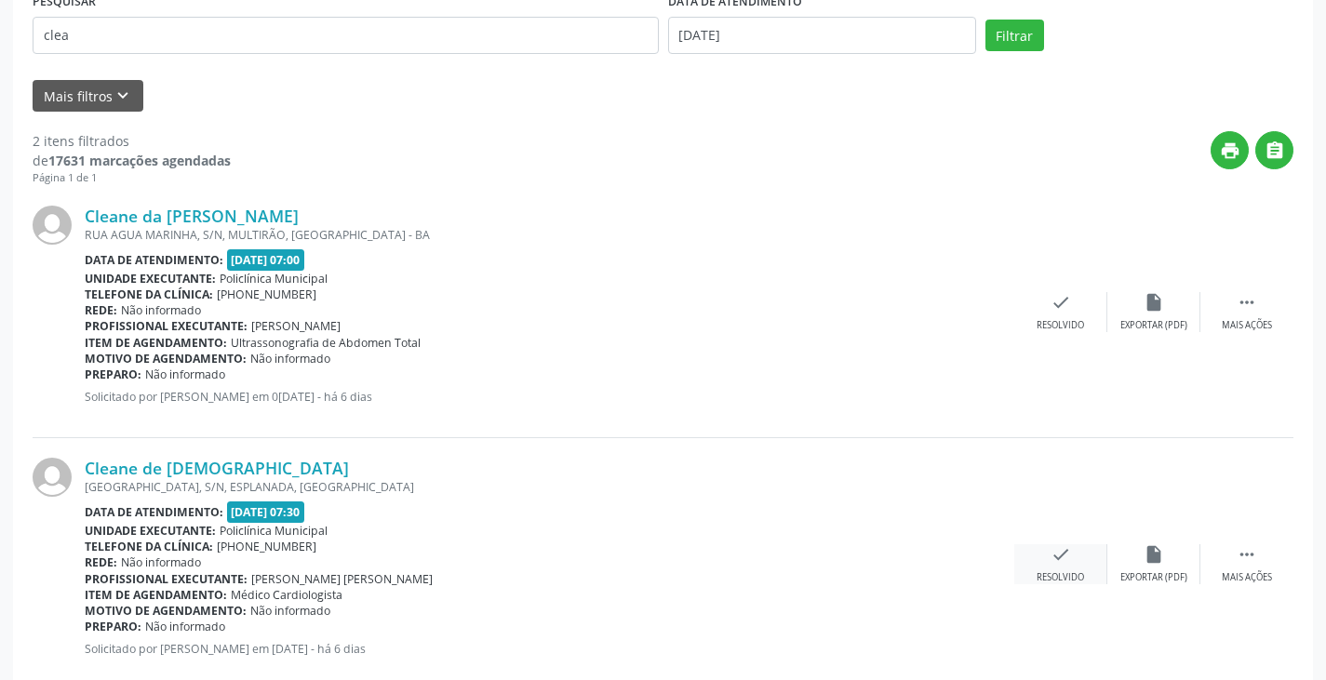
click at [1042, 568] on div "check Resolvido" at bounding box center [1060, 564] width 93 height 40
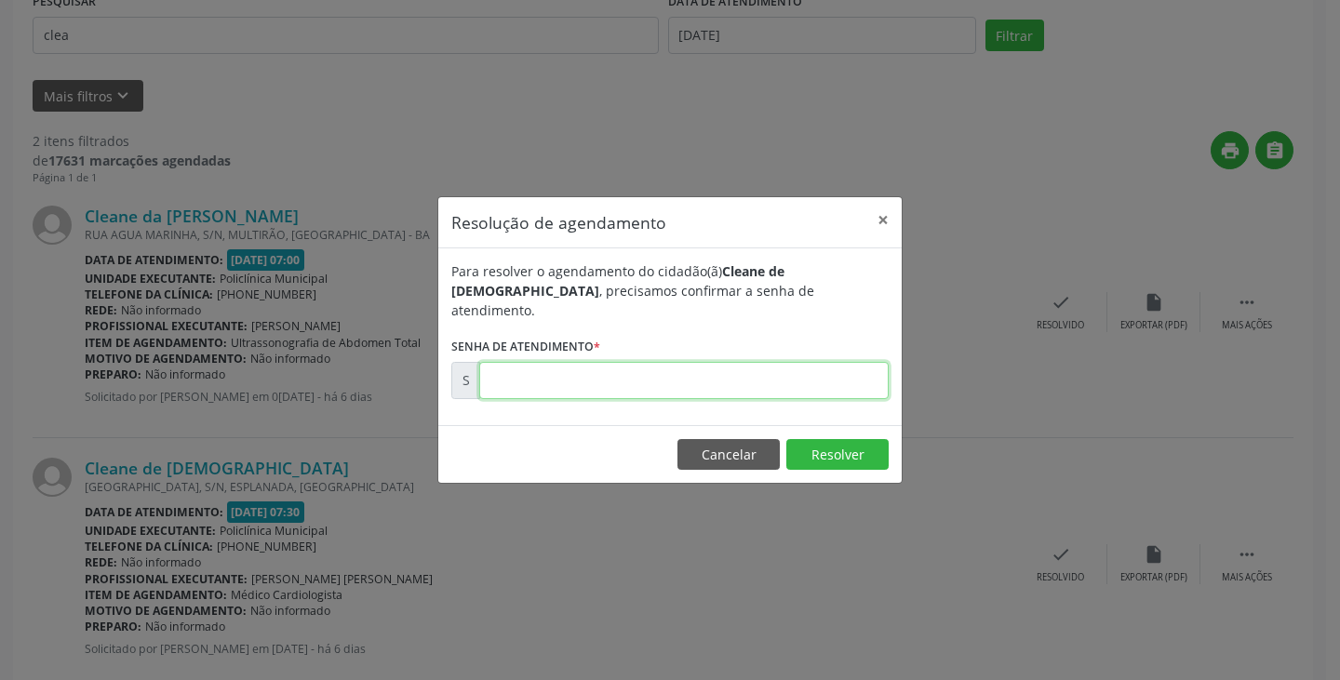
click at [777, 369] on input "text" at bounding box center [683, 380] width 409 height 37
type input "00169993"
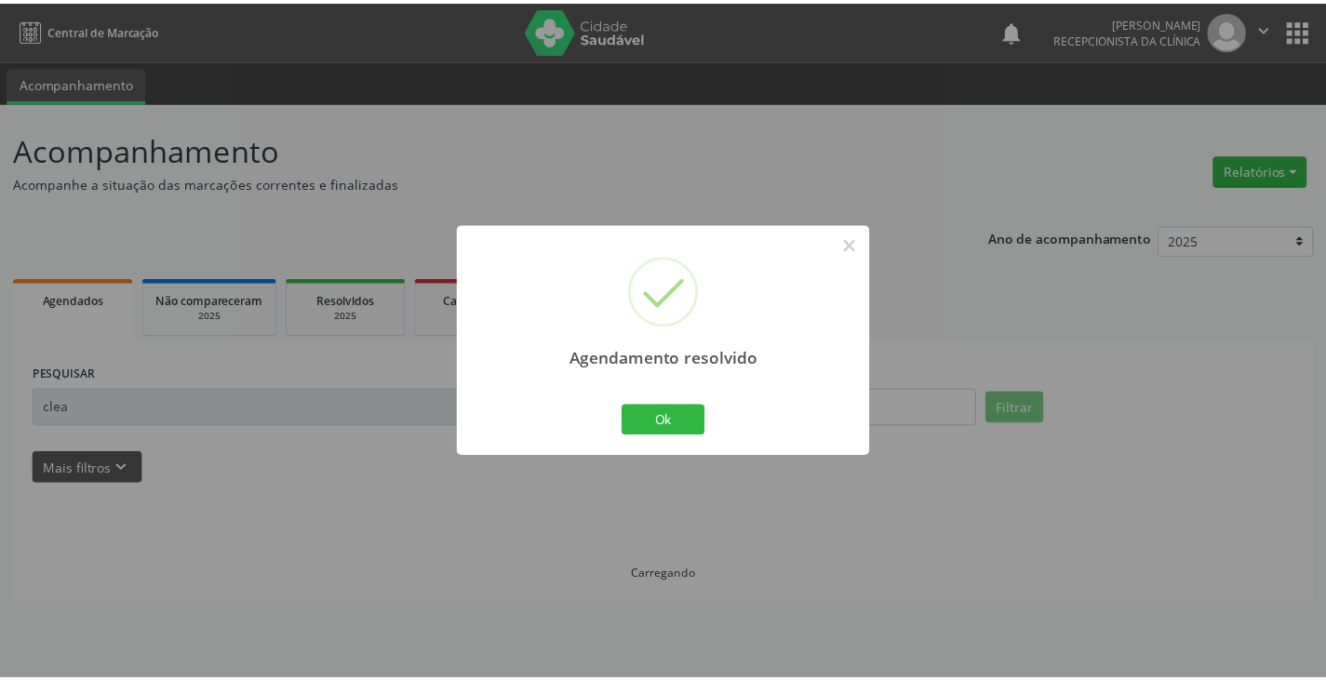
scroll to position [0, 0]
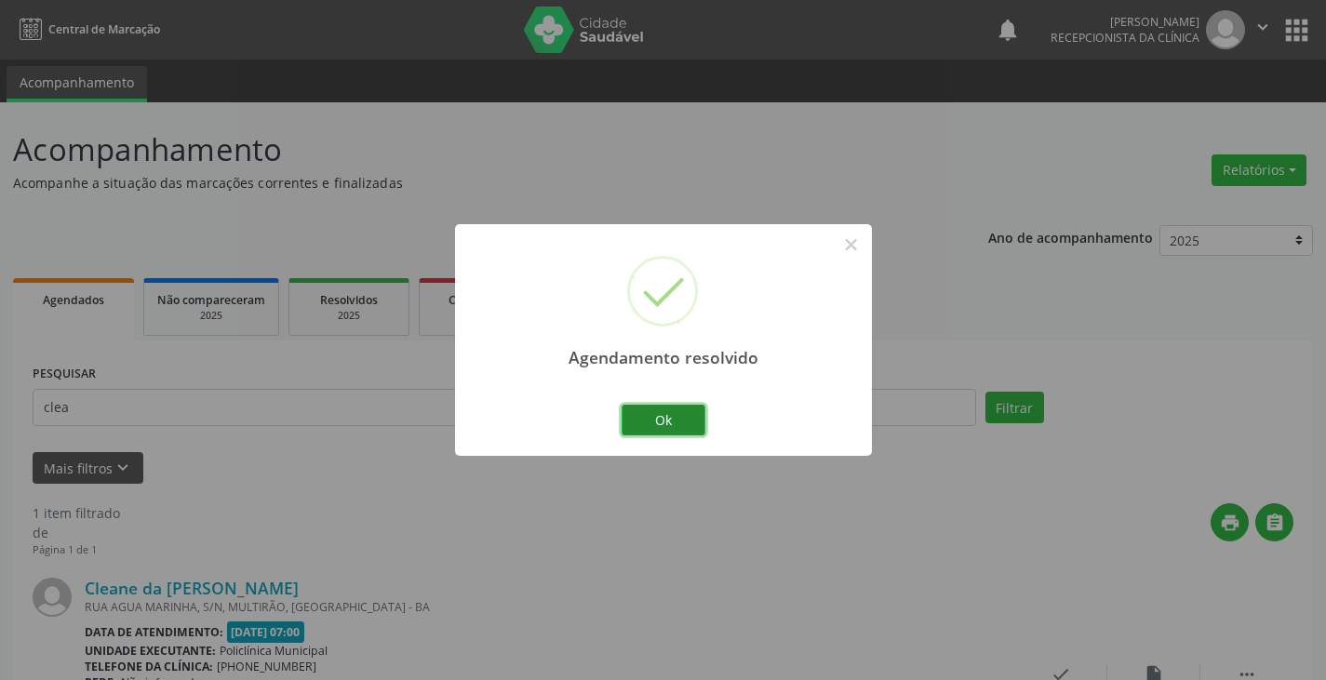
click at [671, 424] on button "Ok" at bounding box center [663, 421] width 84 height 32
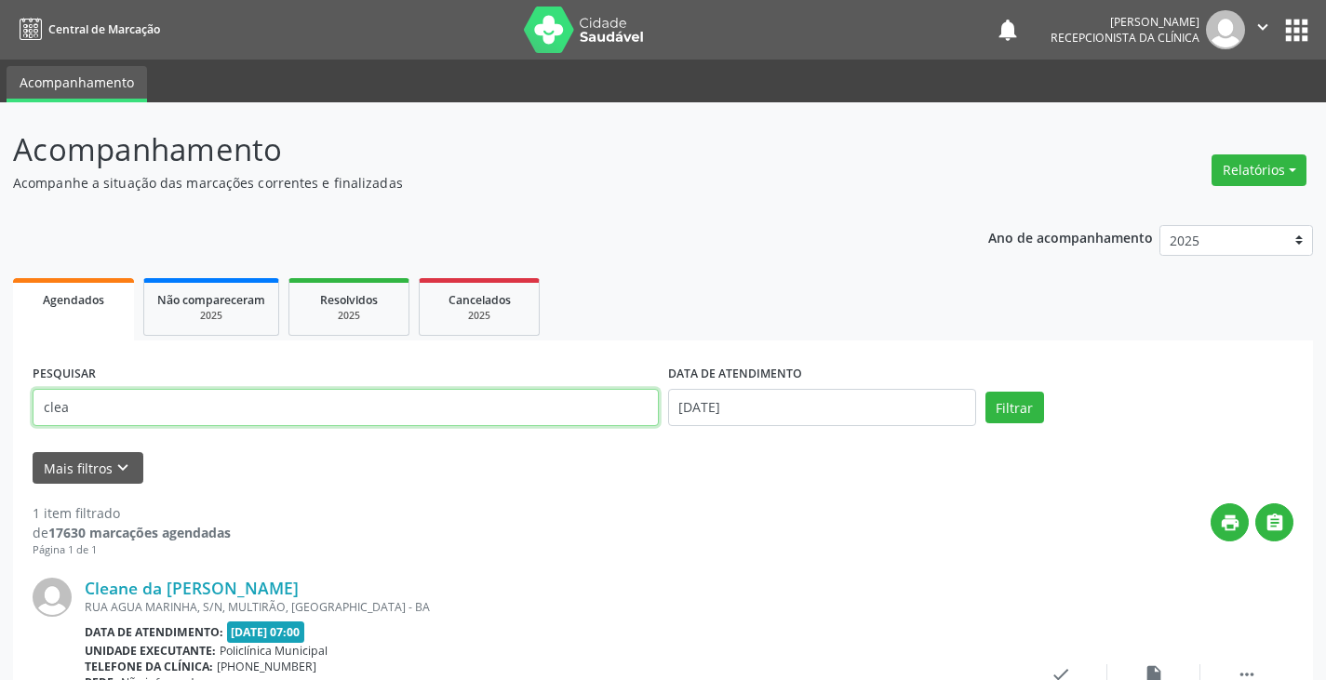
click at [599, 409] on input "clea" at bounding box center [346, 407] width 626 height 37
type input "c"
click at [985, 392] on button "Filtrar" at bounding box center [1014, 408] width 59 height 32
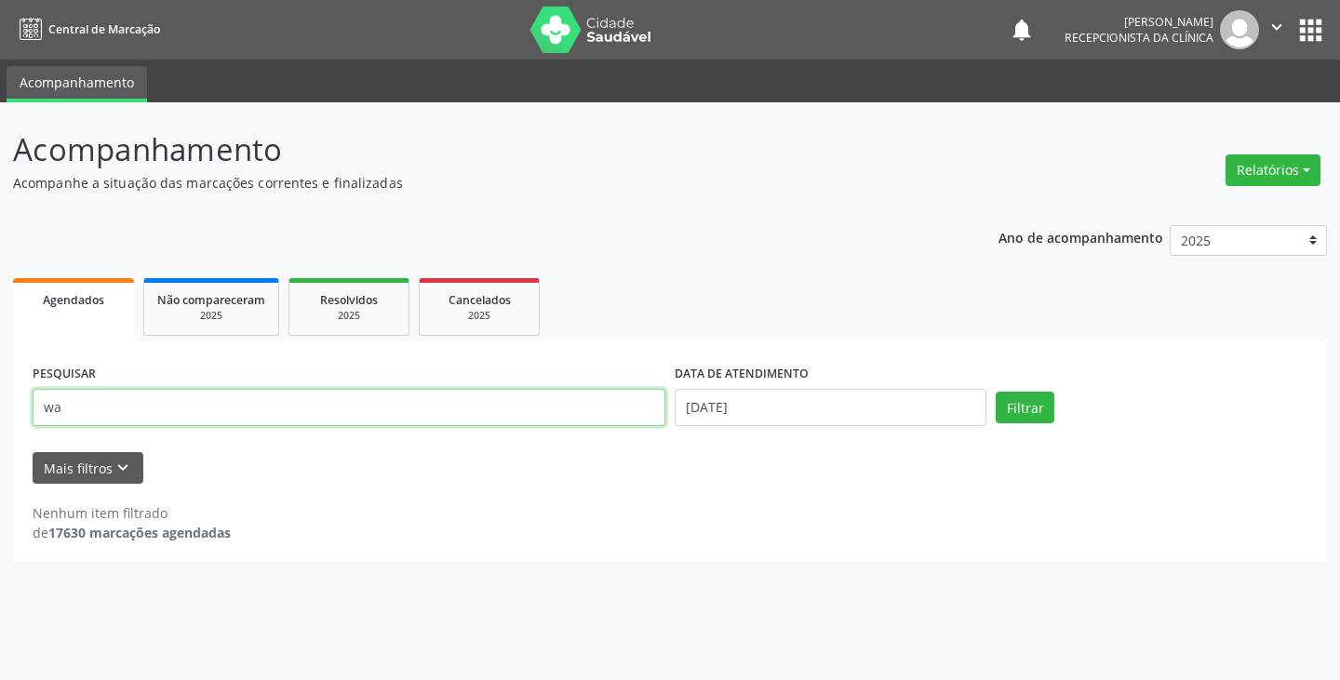
click at [599, 409] on input "wa" at bounding box center [349, 407] width 633 height 37
type input "w"
click at [996, 392] on button "Filtrar" at bounding box center [1025, 408] width 59 height 32
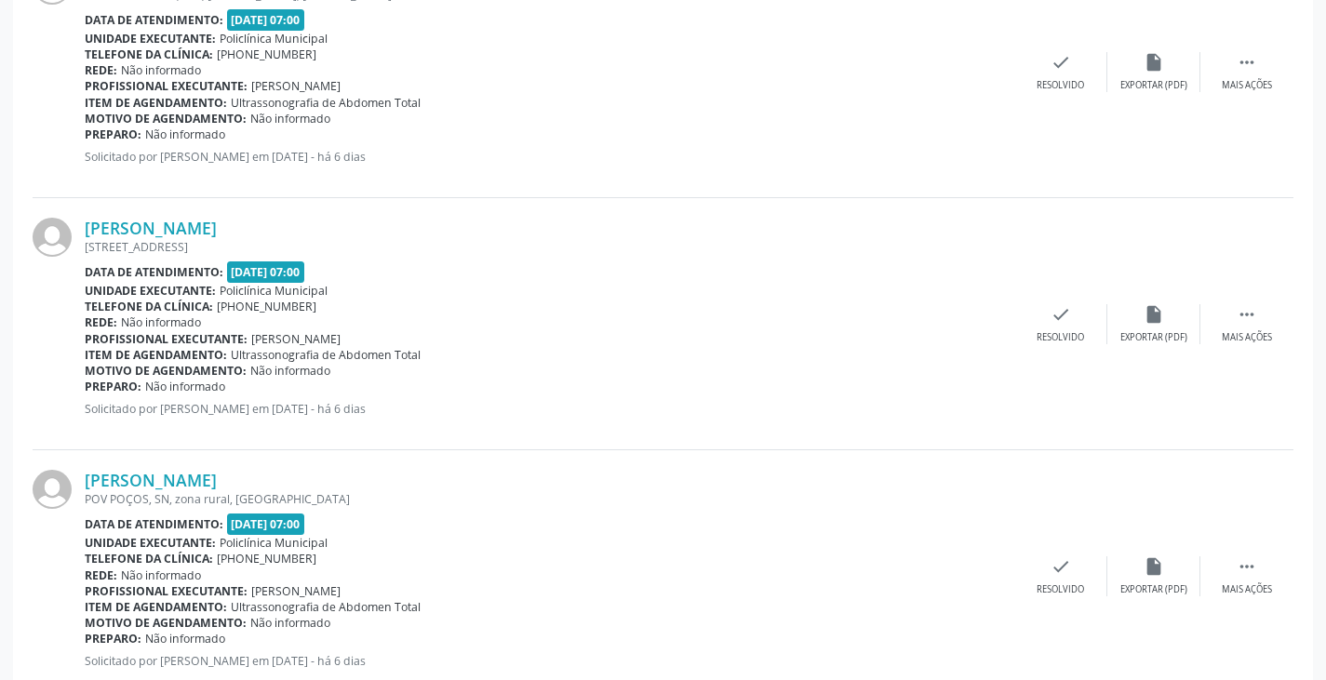
scroll to position [186, 0]
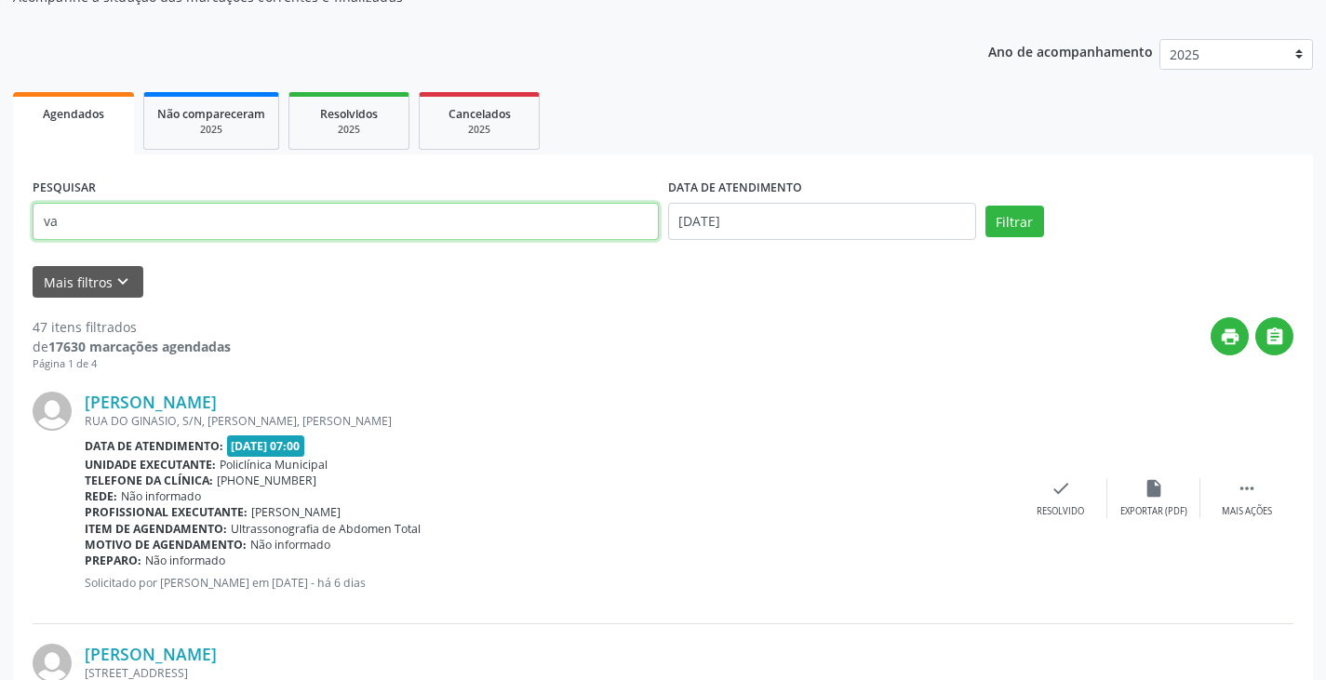
click at [167, 215] on input "va" at bounding box center [346, 221] width 626 height 37
type input "valde"
click at [985, 206] on button "Filtrar" at bounding box center [1014, 222] width 59 height 32
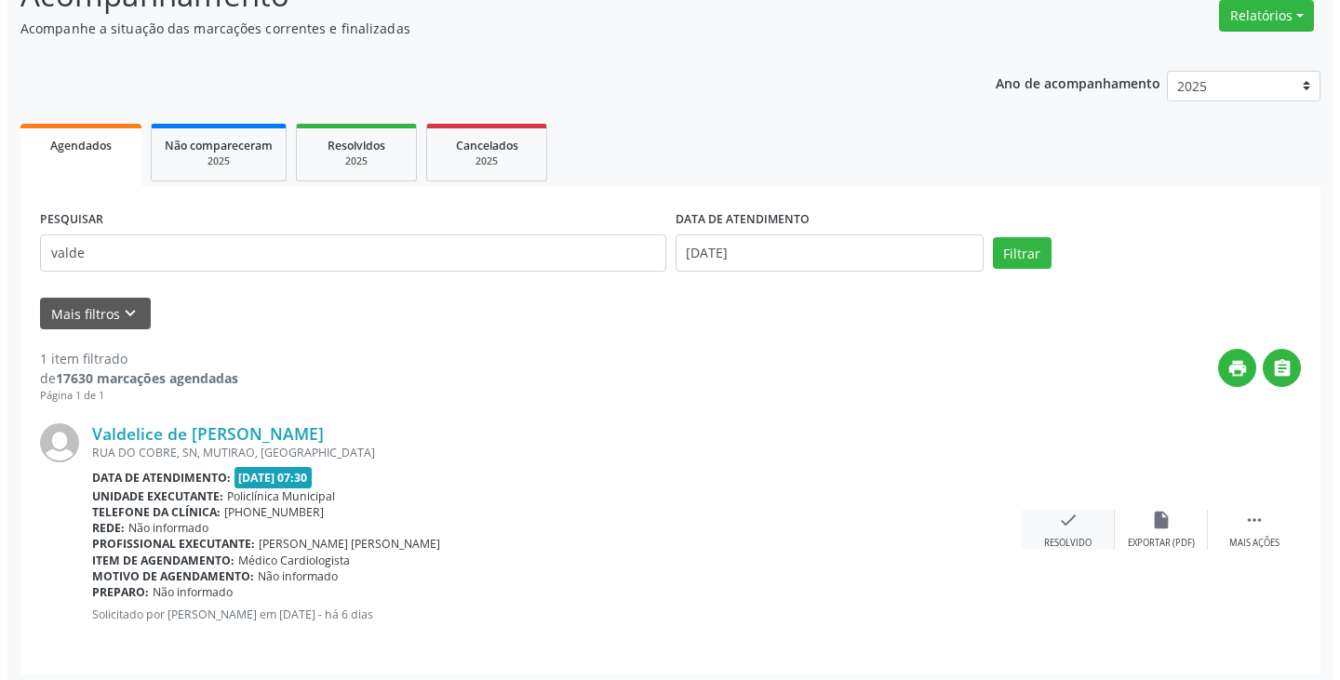
scroll to position [162, 0]
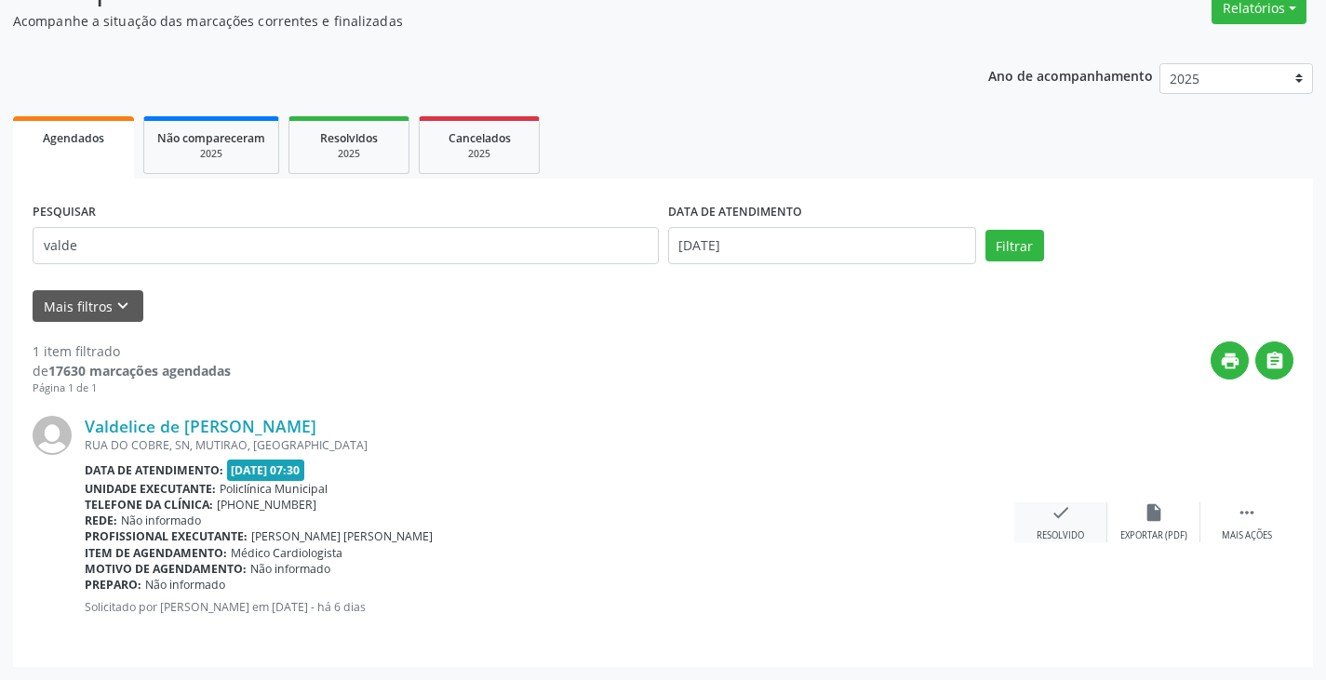
click at [1046, 508] on div "check Resolvido" at bounding box center [1060, 522] width 93 height 40
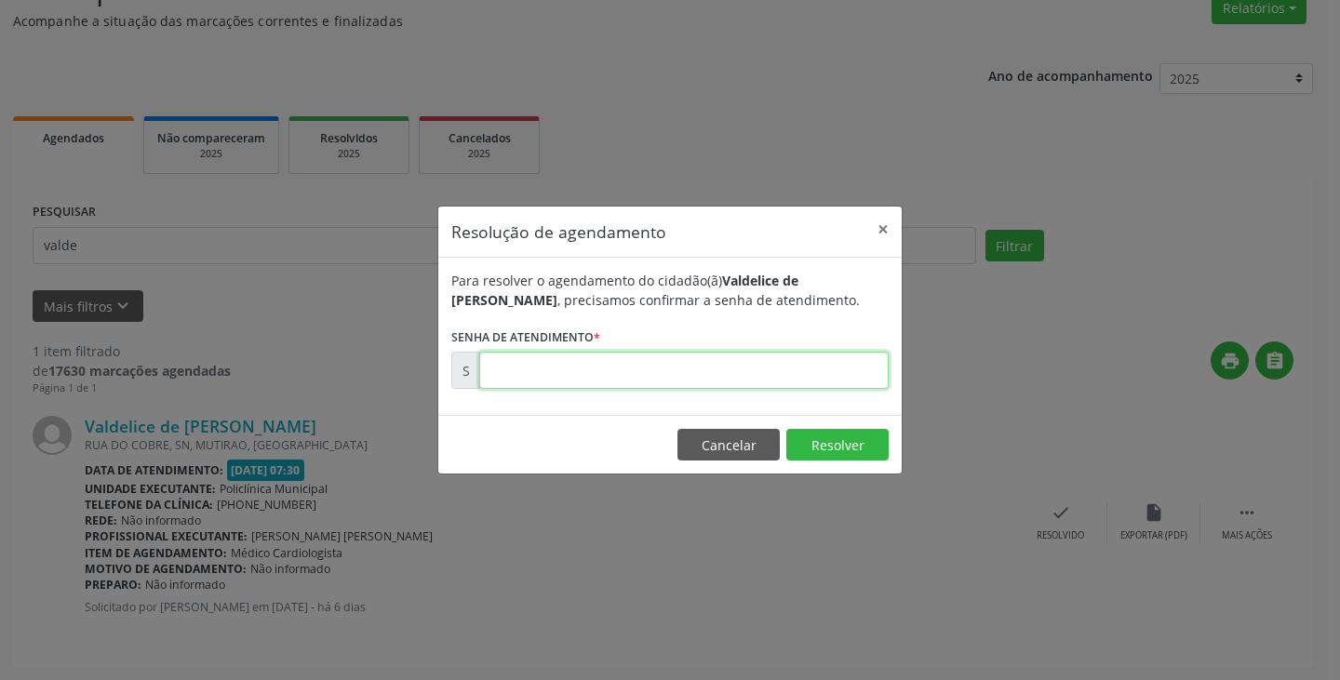
click at [802, 361] on input "text" at bounding box center [683, 370] width 409 height 37
type input "00169995"
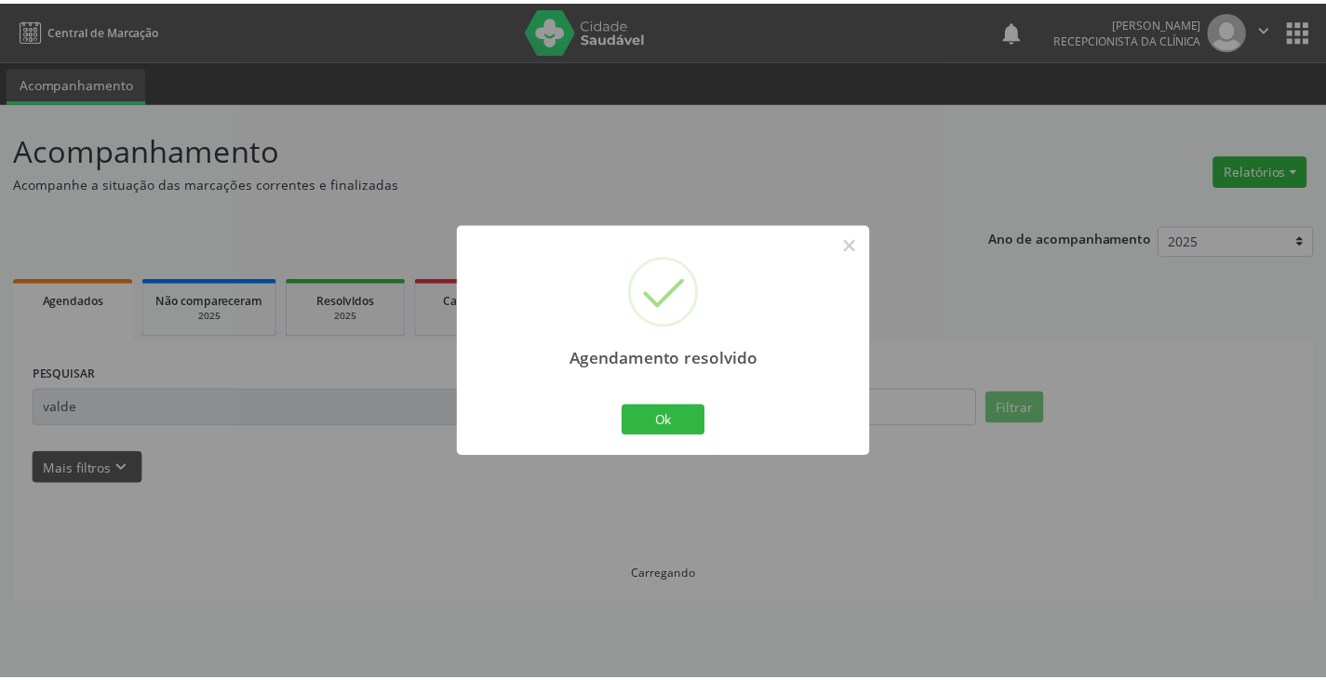
scroll to position [0, 0]
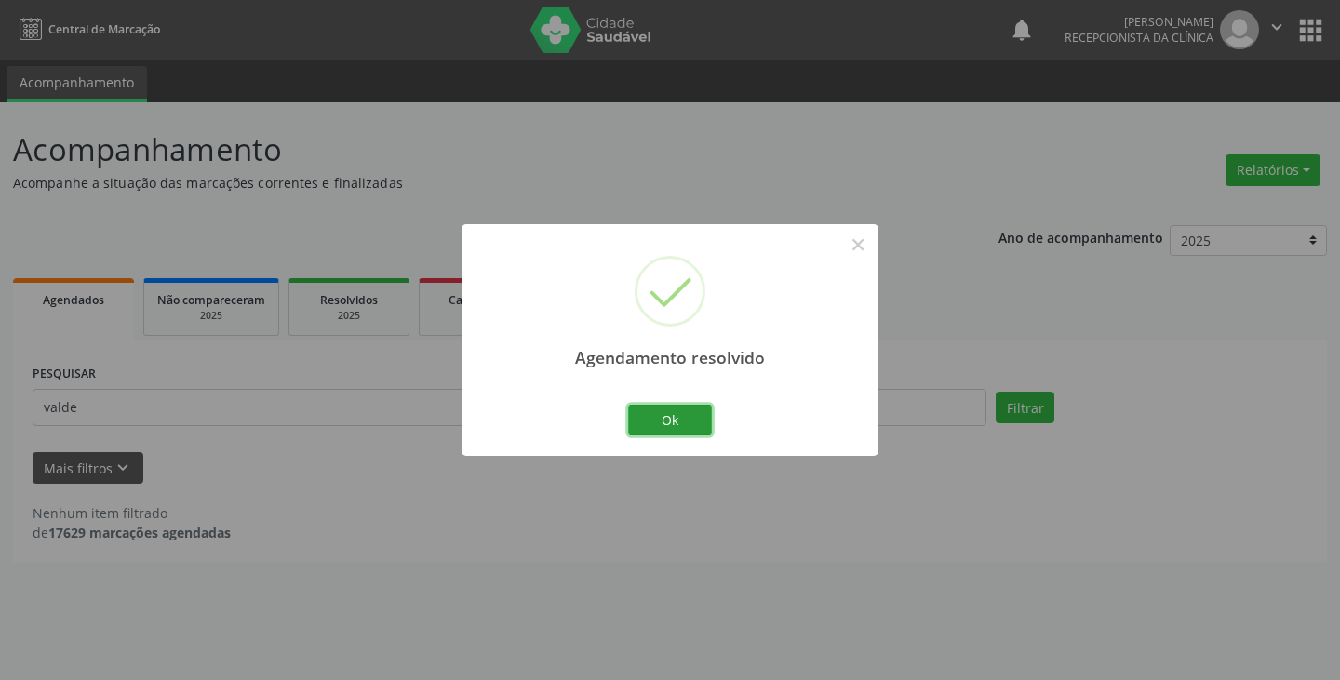
drag, startPoint x: 681, startPoint y: 419, endPoint x: 599, endPoint y: 415, distance: 82.0
click at [672, 419] on button "Ok" at bounding box center [670, 421] width 84 height 32
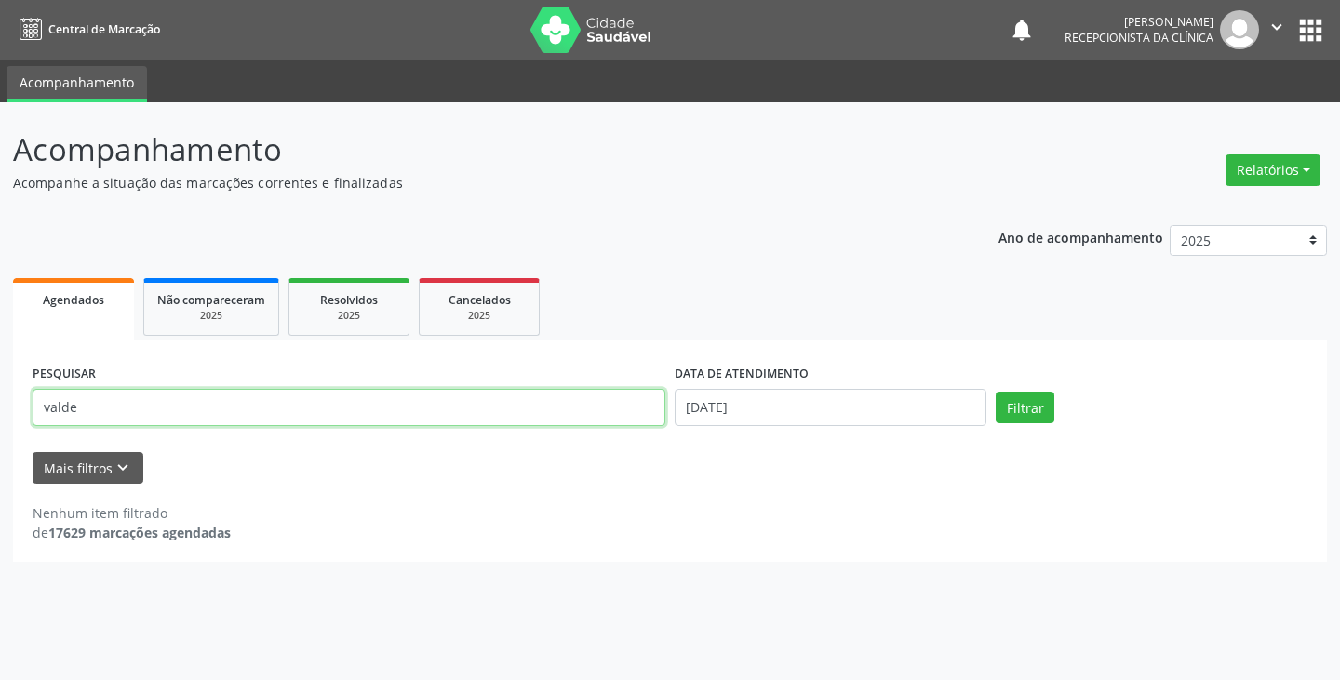
click at [595, 414] on input "valde" at bounding box center [349, 407] width 633 height 37
click at [996, 392] on button "Filtrar" at bounding box center [1025, 408] width 59 height 32
click at [450, 407] on input "vjosa" at bounding box center [349, 407] width 633 height 37
type input "v"
type input "josa"
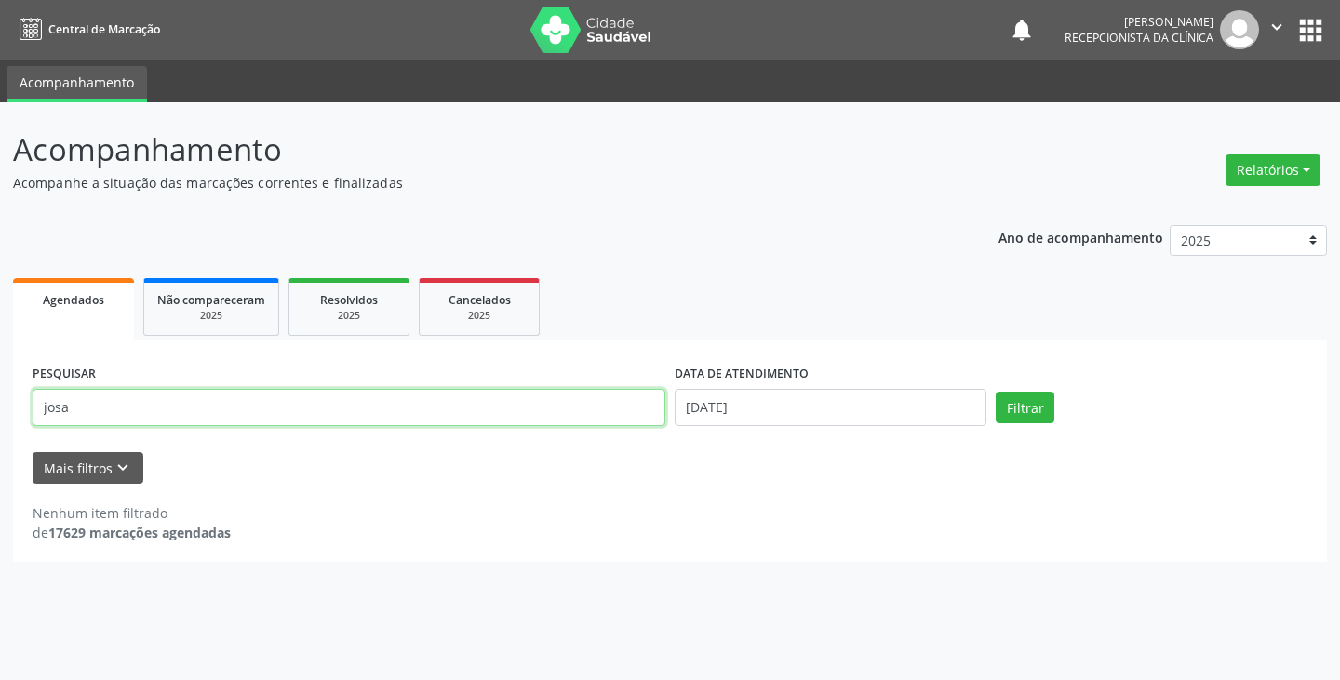
click at [996, 392] on button "Filtrar" at bounding box center [1025, 408] width 59 height 32
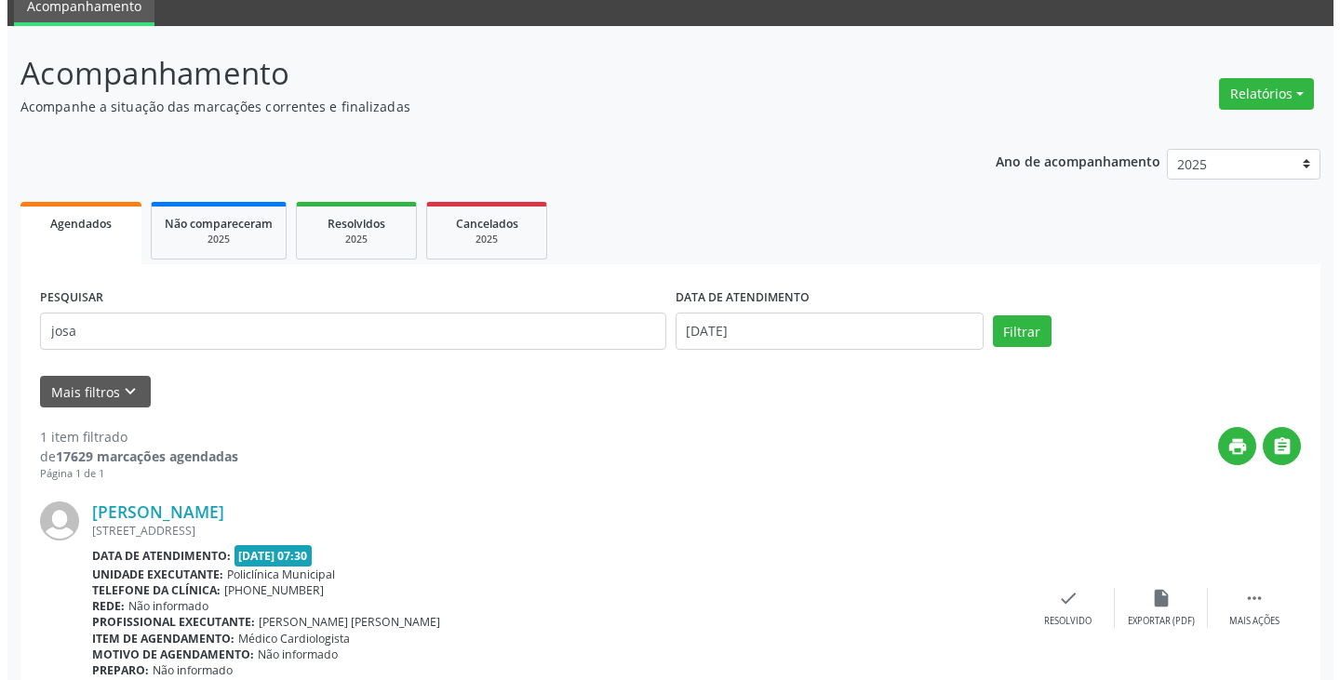
scroll to position [162, 0]
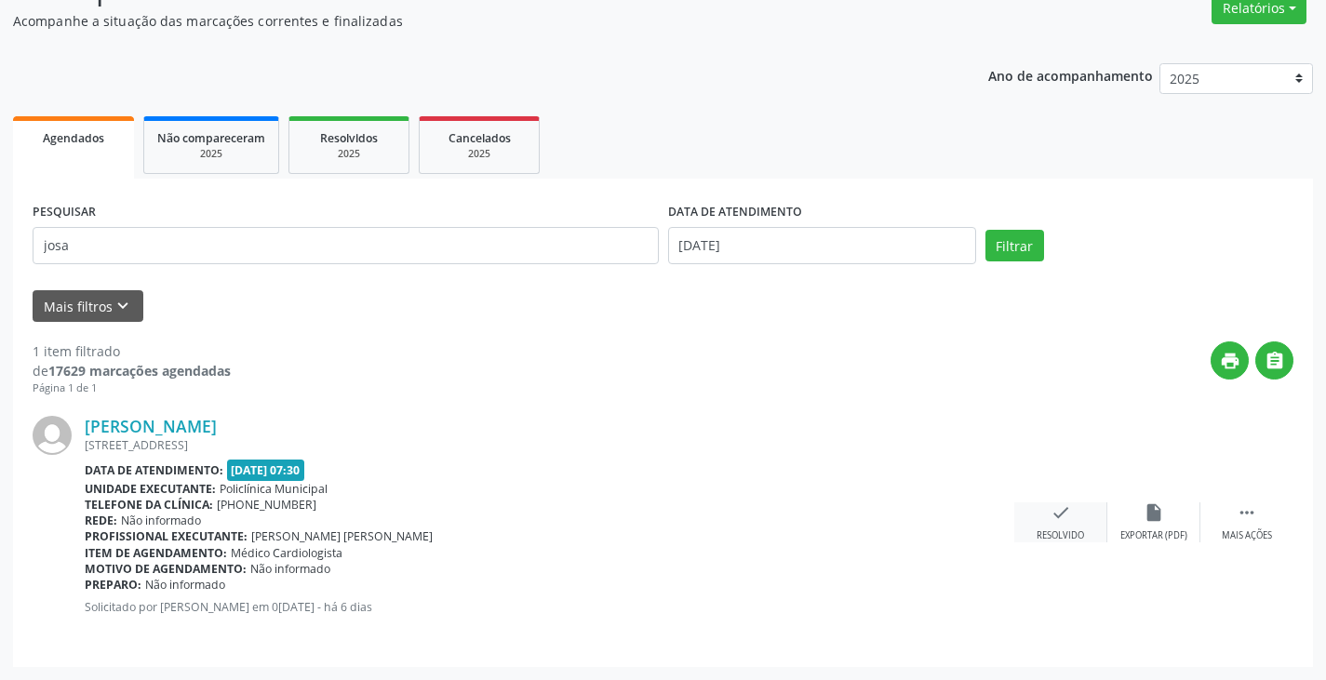
drag, startPoint x: 1063, startPoint y: 508, endPoint x: 1054, endPoint y: 505, distance: 9.7
click at [1054, 505] on icon "check" at bounding box center [1060, 512] width 20 height 20
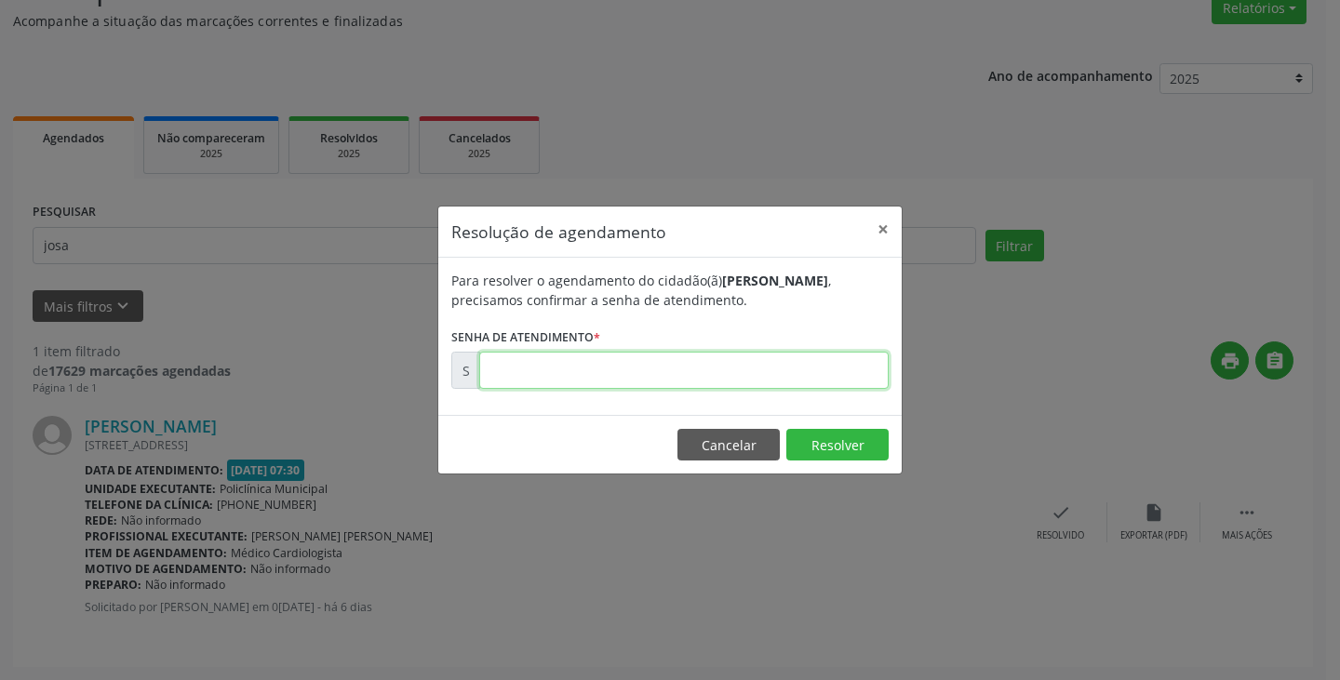
click at [779, 372] on input "text" at bounding box center [683, 370] width 409 height 37
type input "00169770"
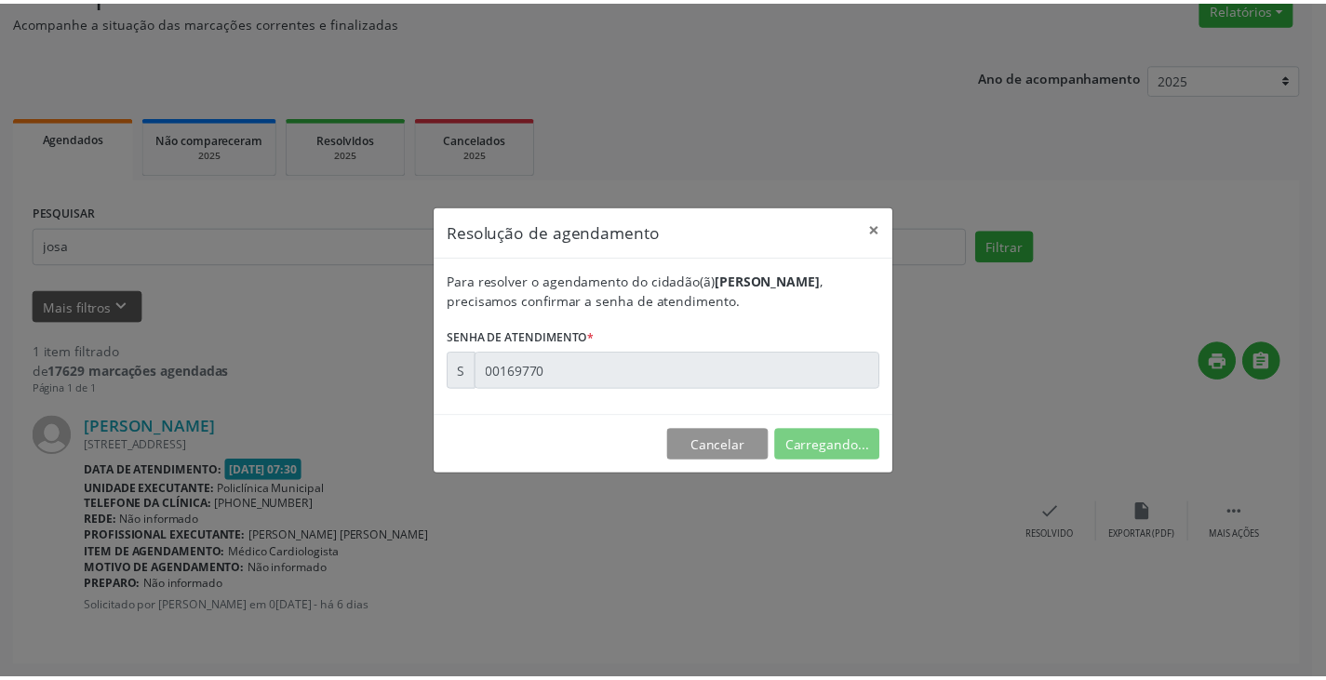
scroll to position [0, 0]
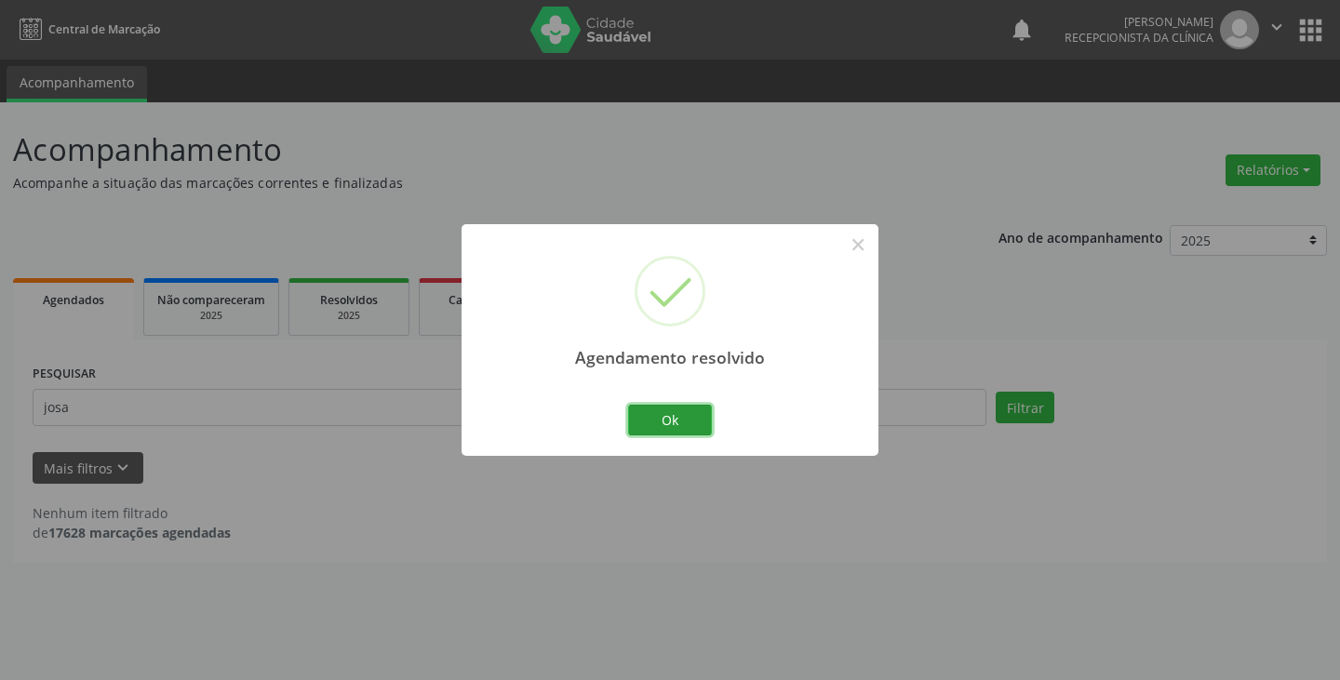
drag, startPoint x: 653, startPoint y: 416, endPoint x: 549, endPoint y: 416, distance: 104.2
click at [634, 416] on button "Ok" at bounding box center [670, 421] width 84 height 32
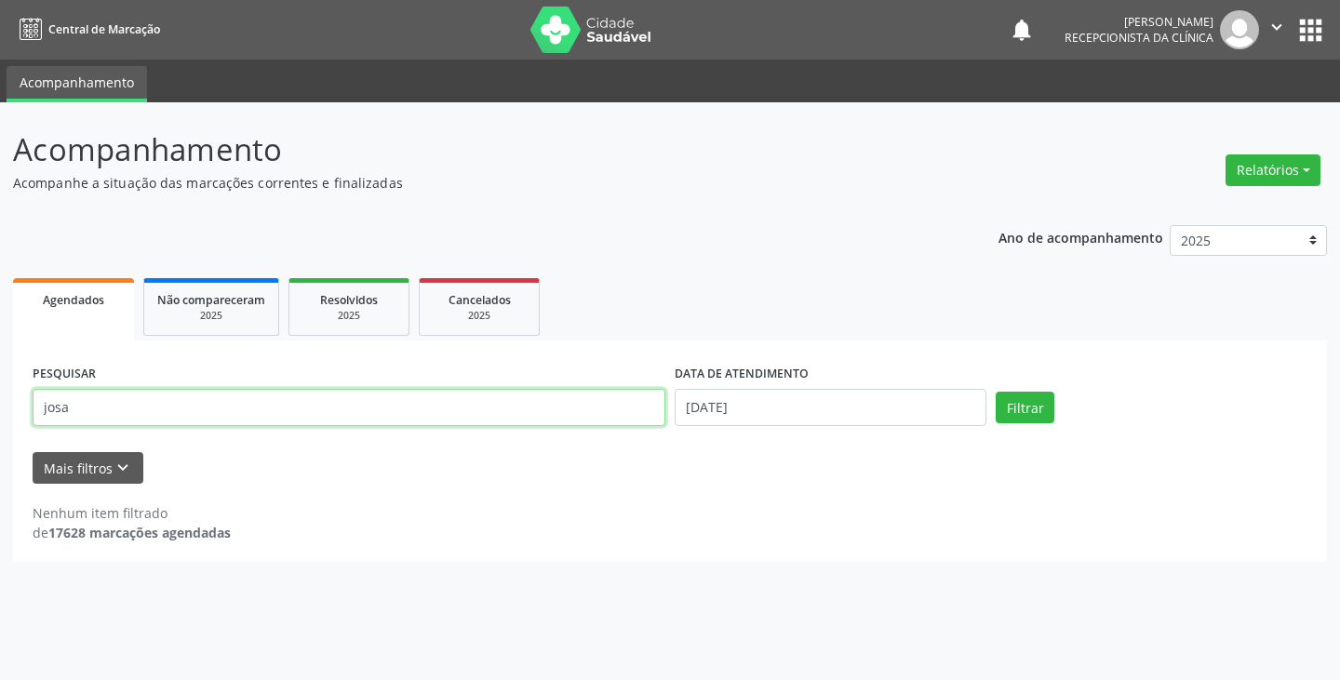
click at [551, 417] on input "josa" at bounding box center [349, 407] width 633 height 37
type input "j"
type input "jose m"
click at [996, 392] on button "Filtrar" at bounding box center [1025, 408] width 59 height 32
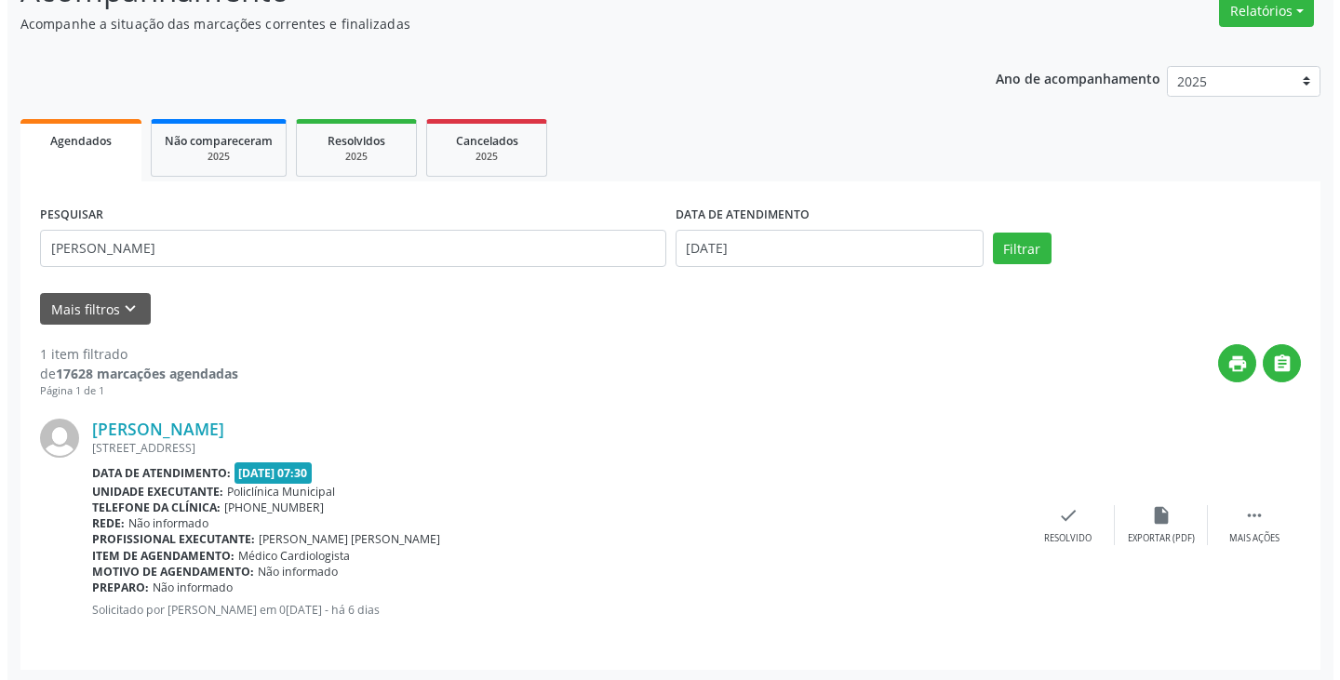
scroll to position [162, 0]
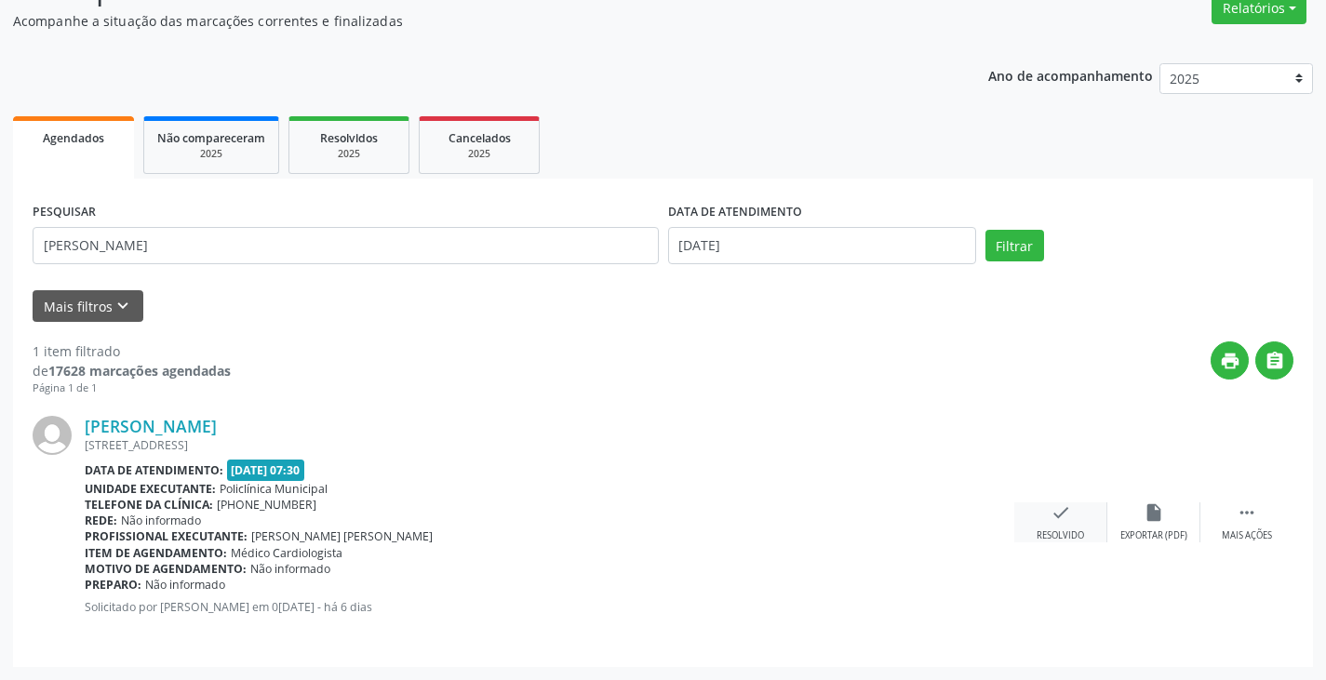
click at [1050, 515] on icon "check" at bounding box center [1060, 512] width 20 height 20
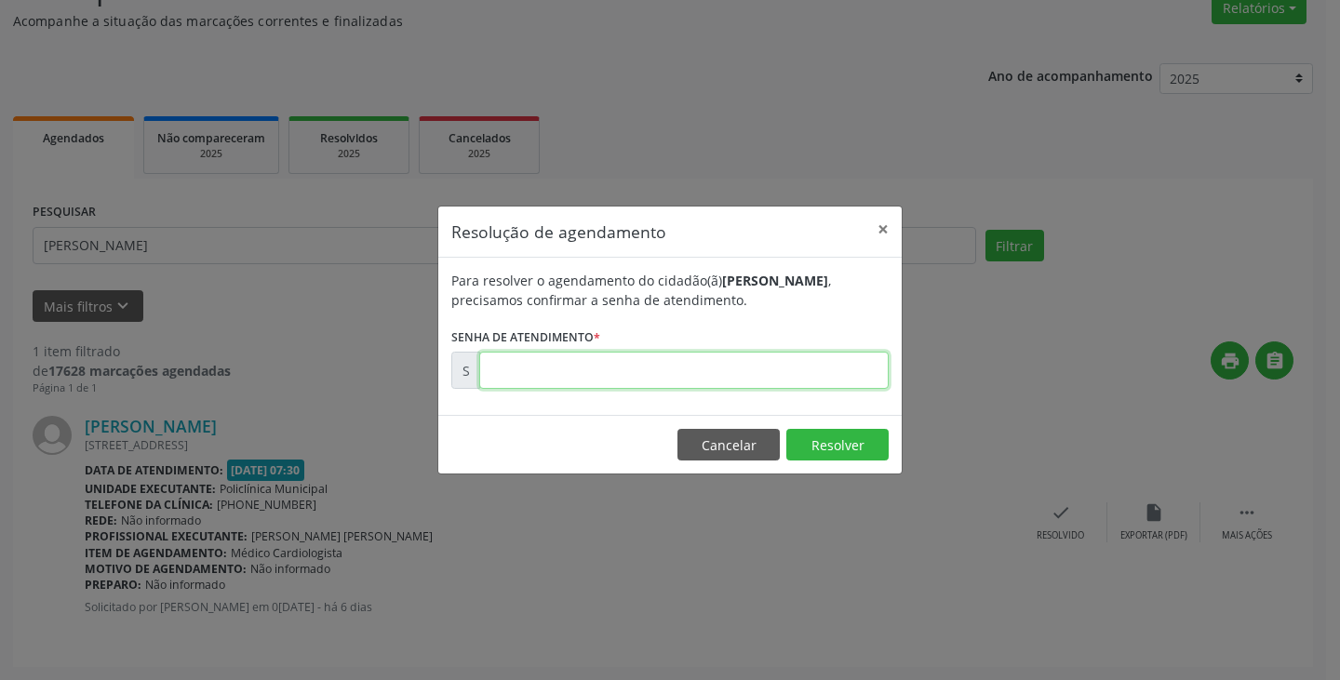
click at [765, 369] on input "text" at bounding box center [683, 370] width 409 height 37
type input "00169773"
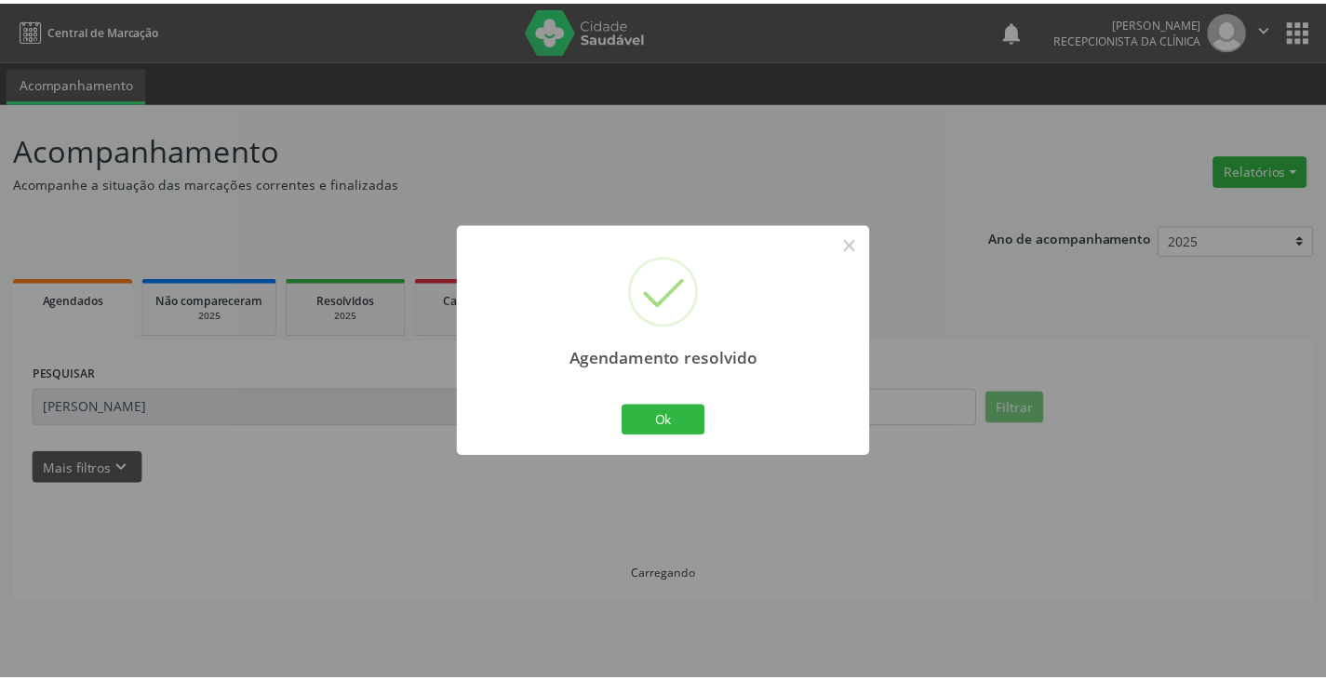
scroll to position [0, 0]
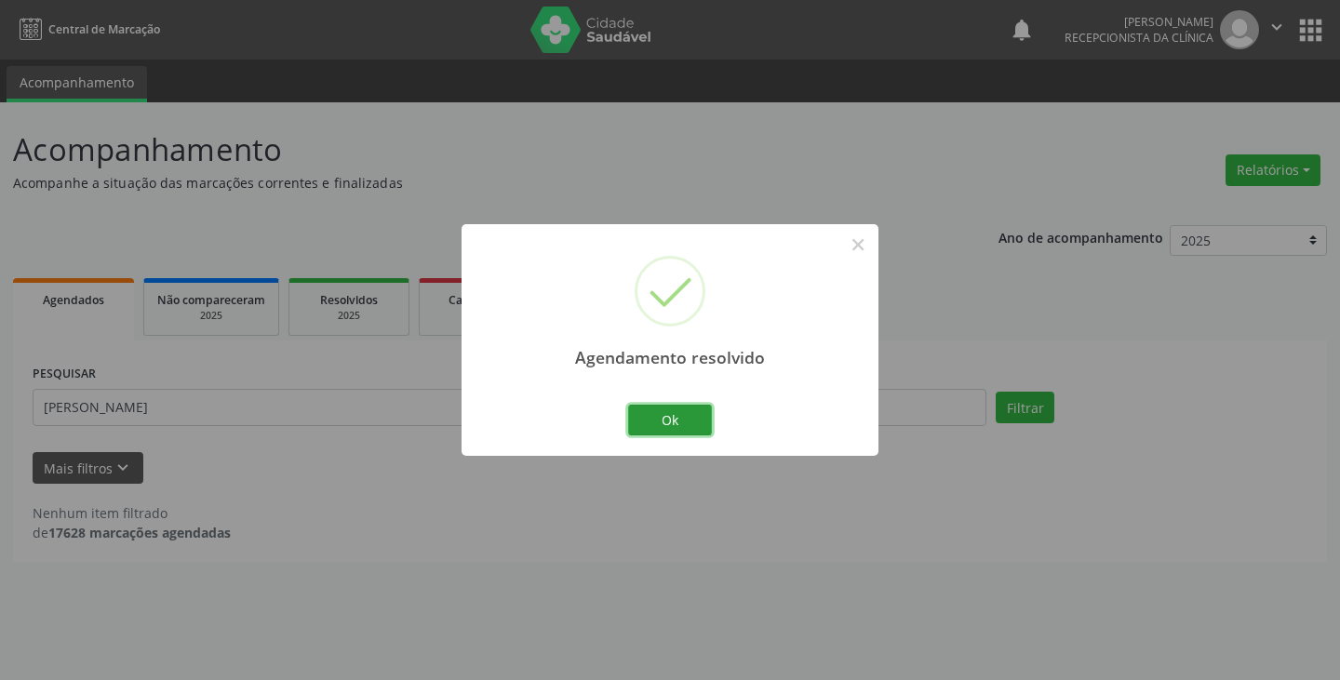
drag, startPoint x: 671, startPoint y: 413, endPoint x: 576, endPoint y: 408, distance: 95.0
click at [624, 409] on div "Ok Cancel" at bounding box center [670, 419] width 92 height 39
click at [544, 407] on div "Agendamento resolvido × Ok Cancel" at bounding box center [669, 340] width 417 height 232
drag, startPoint x: 652, startPoint y: 427, endPoint x: 592, endPoint y: 415, distance: 61.7
click at [649, 427] on button "Ok" at bounding box center [670, 421] width 84 height 32
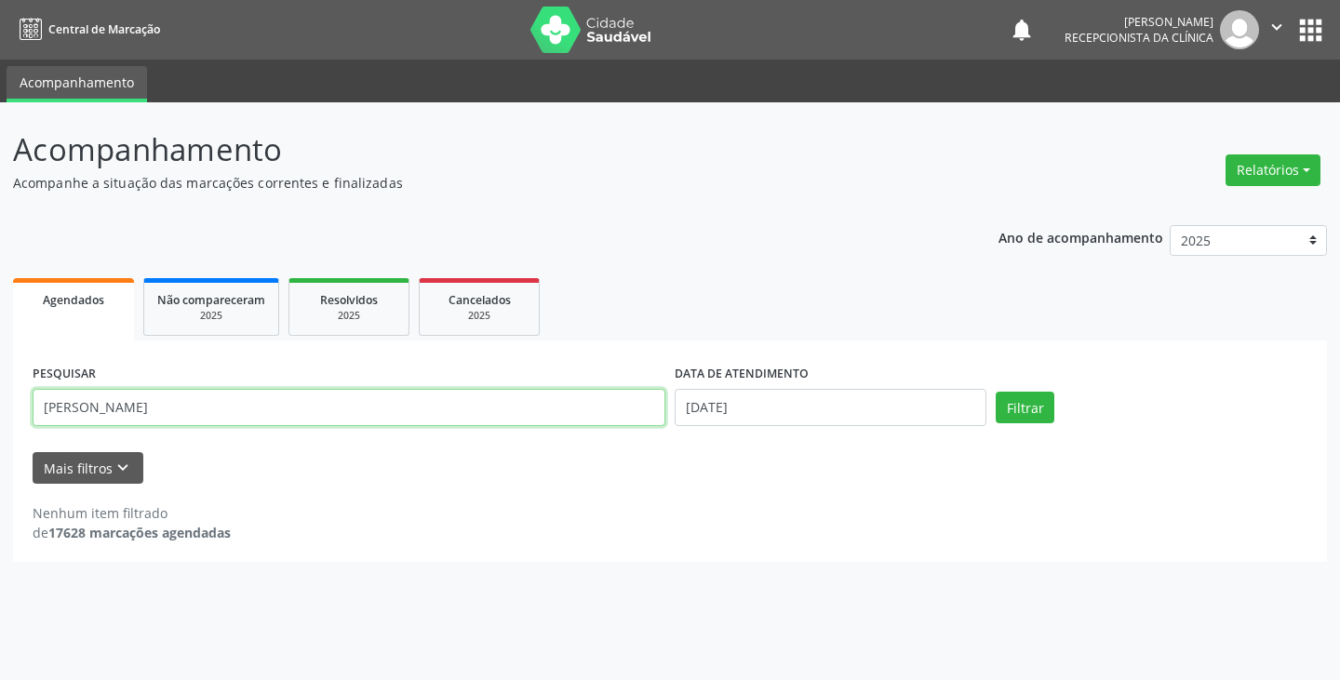
click at [589, 414] on input "jose m" at bounding box center [349, 407] width 633 height 37
type input "j"
type input "sic"
click at [996, 392] on button "Filtrar" at bounding box center [1025, 408] width 59 height 32
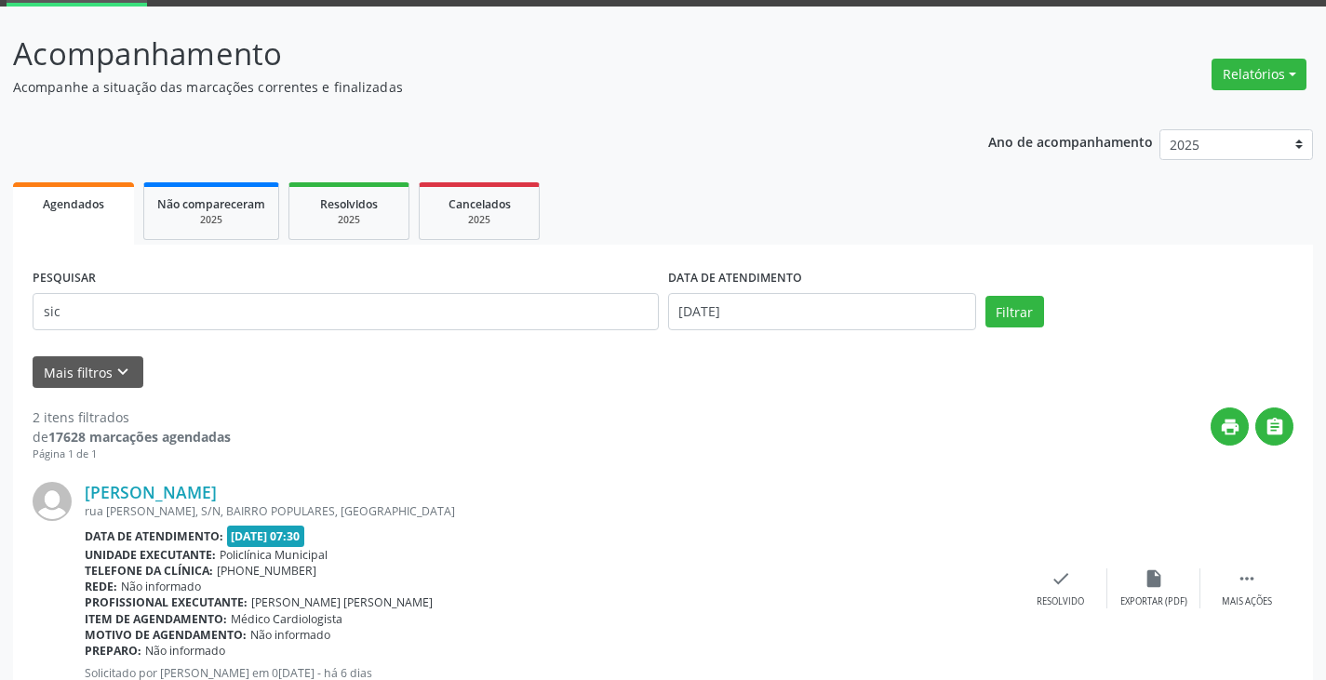
scroll to position [186, 0]
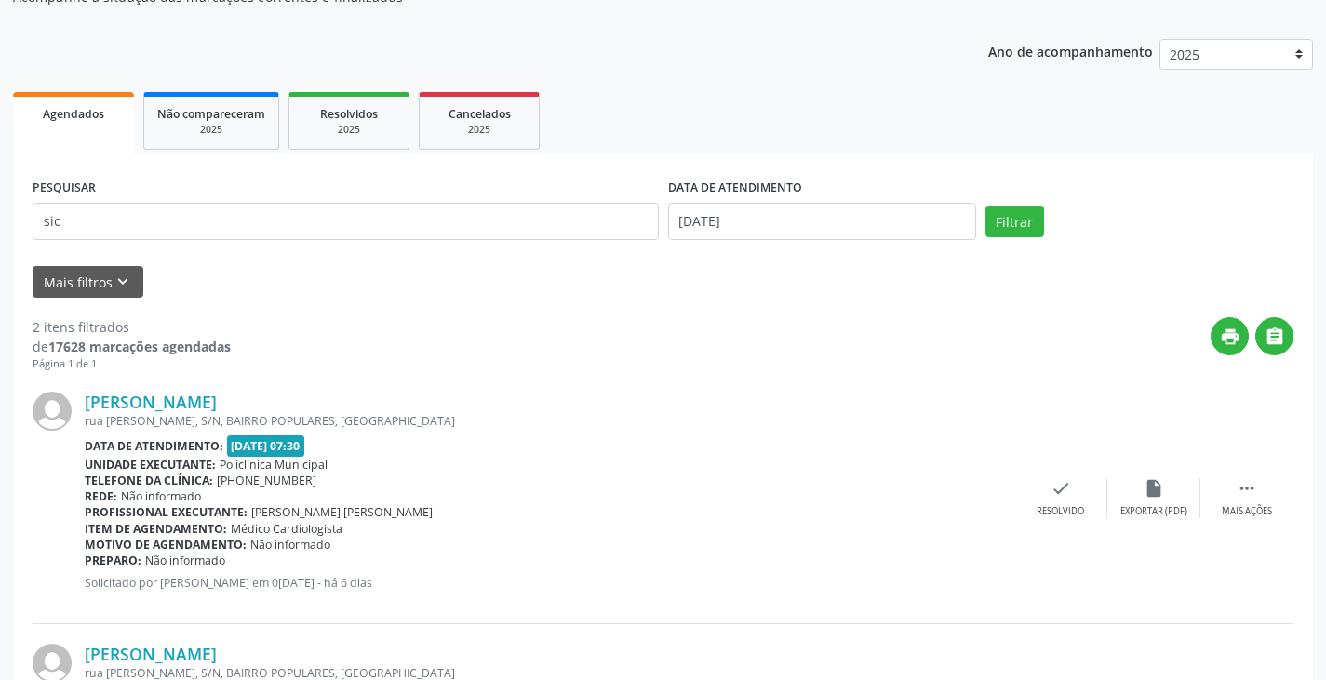
drag, startPoint x: 1045, startPoint y: 478, endPoint x: 1005, endPoint y: 460, distance: 44.1
click at [1029, 474] on div "Sicleide da Silva Souza rua cristina ramos, S/N, BAIRRO POPULARES, Campo Formos…" at bounding box center [663, 498] width 1261 height 252
click at [1066, 488] on icon "check" at bounding box center [1060, 488] width 20 height 20
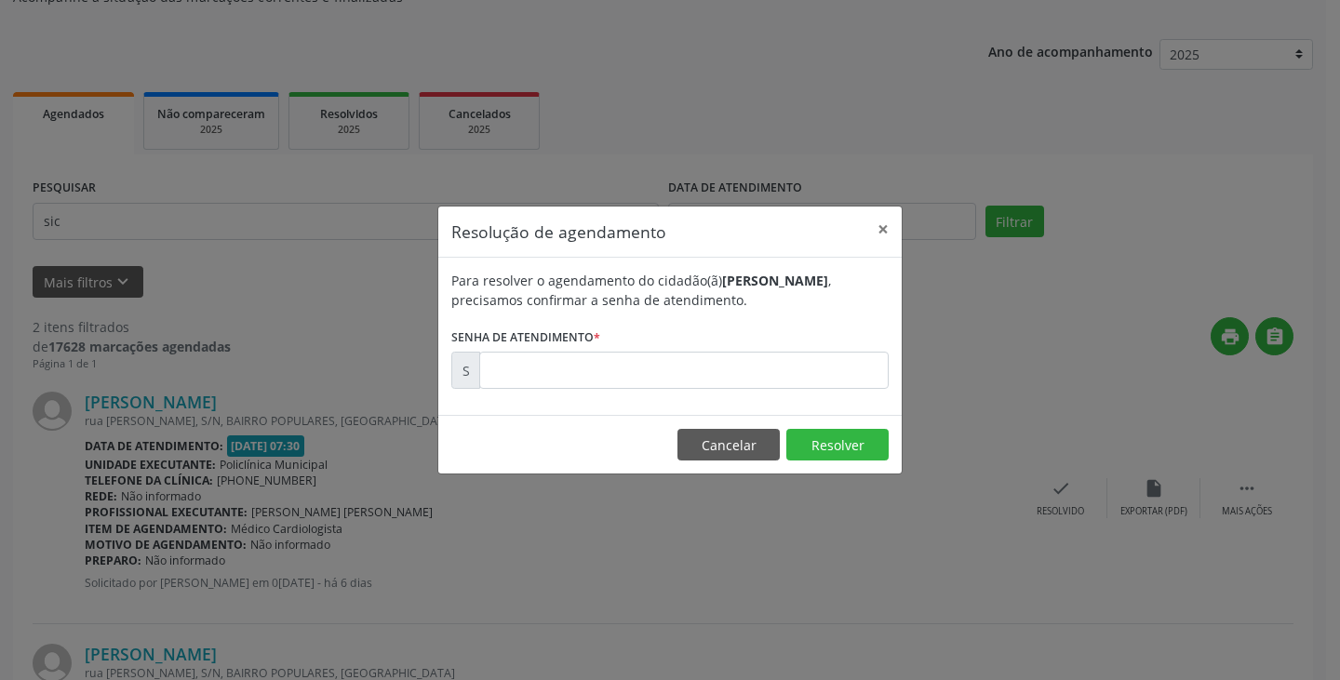
click at [1060, 494] on div "Resolução de agendamento × Para resolver o agendamento do cidadão(ã) Sicleide d…" at bounding box center [670, 340] width 1340 height 680
click at [842, 360] on input "text" at bounding box center [683, 370] width 409 height 37
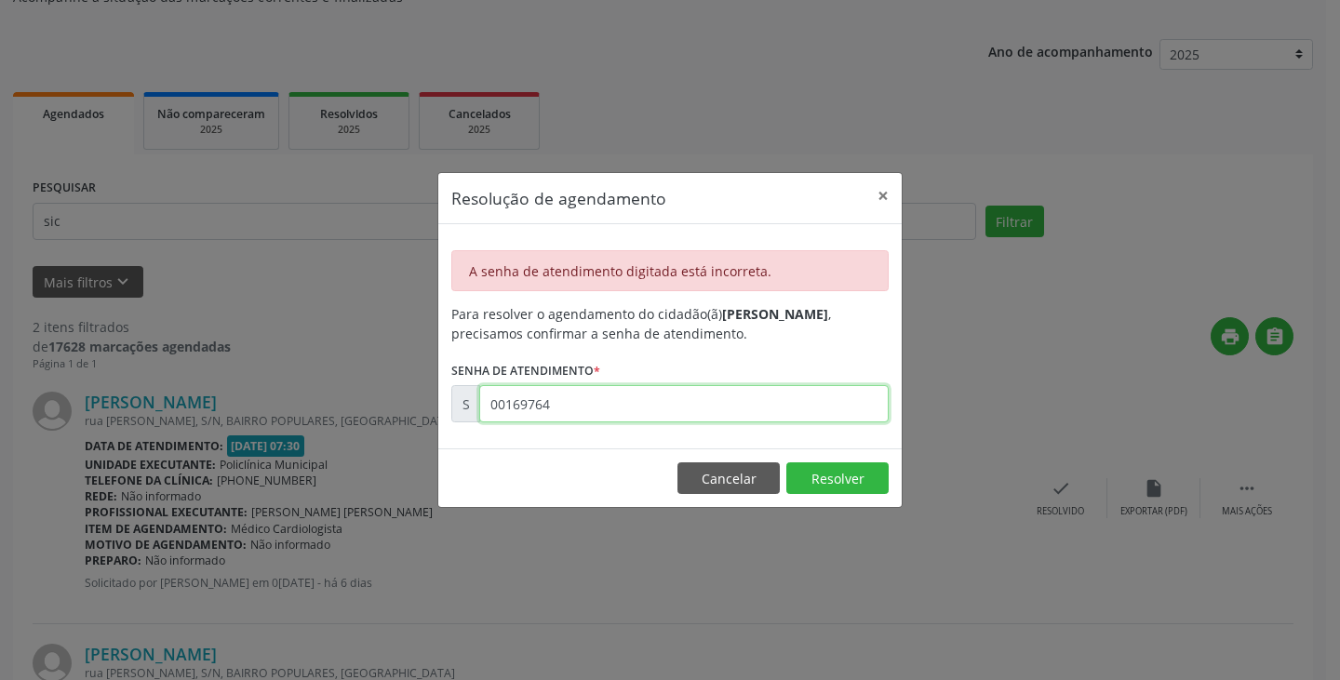
click at [736, 405] on input "00169764" at bounding box center [683, 403] width 409 height 37
type input "0"
click at [751, 399] on input "00169770" at bounding box center [683, 403] width 409 height 37
type input "0"
type input "00169770"
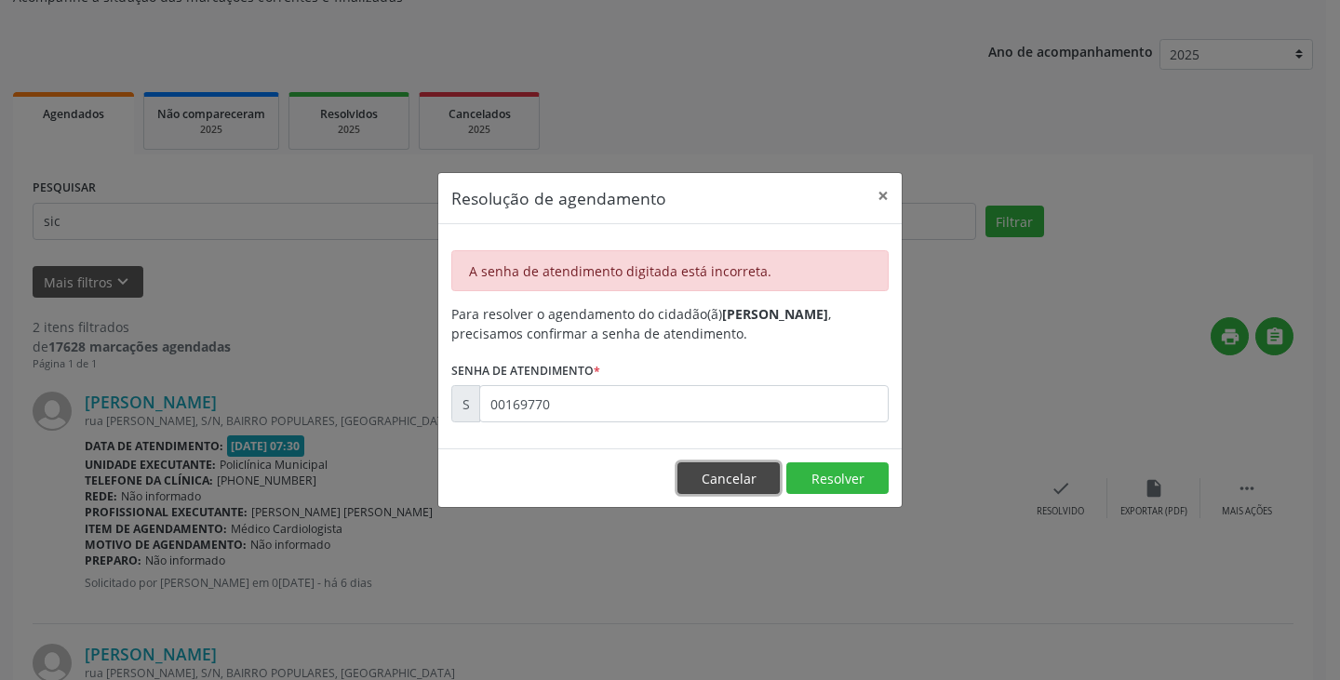
drag, startPoint x: 728, startPoint y: 470, endPoint x: 782, endPoint y: 470, distance: 53.0
click at [735, 468] on button "Cancelar" at bounding box center [728, 478] width 102 height 32
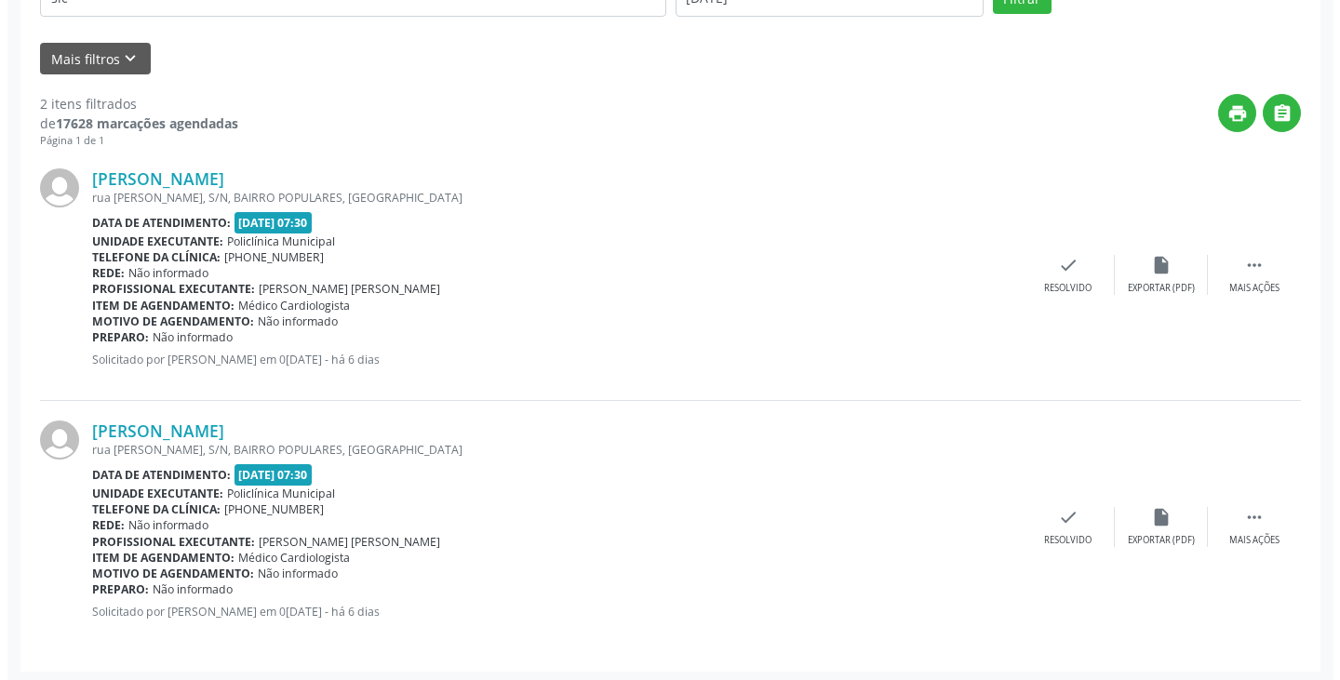
scroll to position [414, 0]
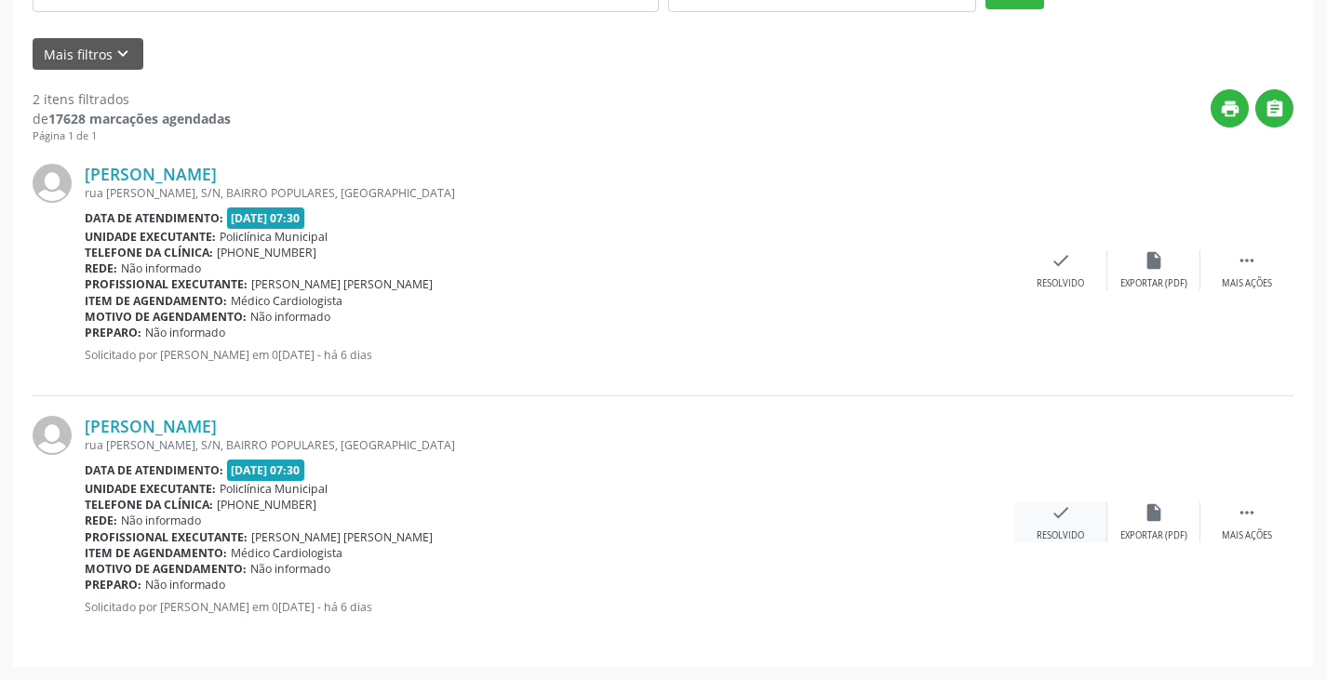
click at [1051, 536] on div "Resolvido" at bounding box center [1059, 535] width 47 height 13
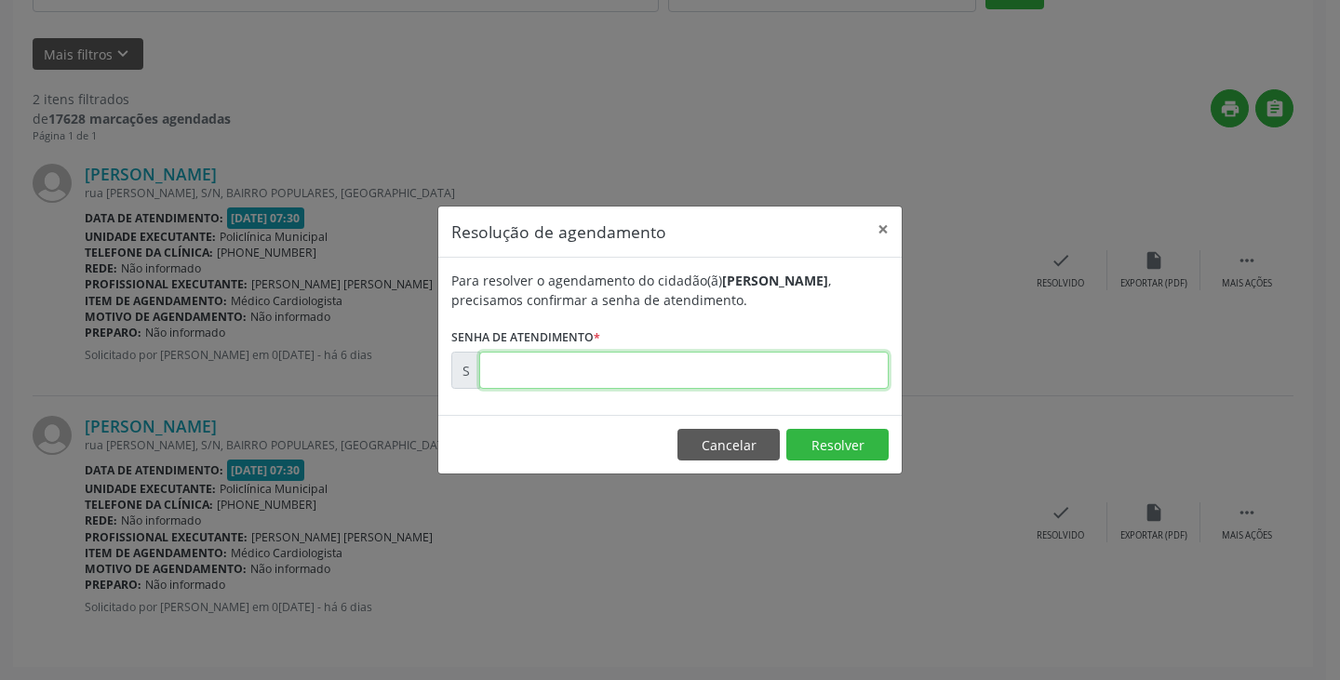
click at [745, 363] on input "text" at bounding box center [683, 370] width 409 height 37
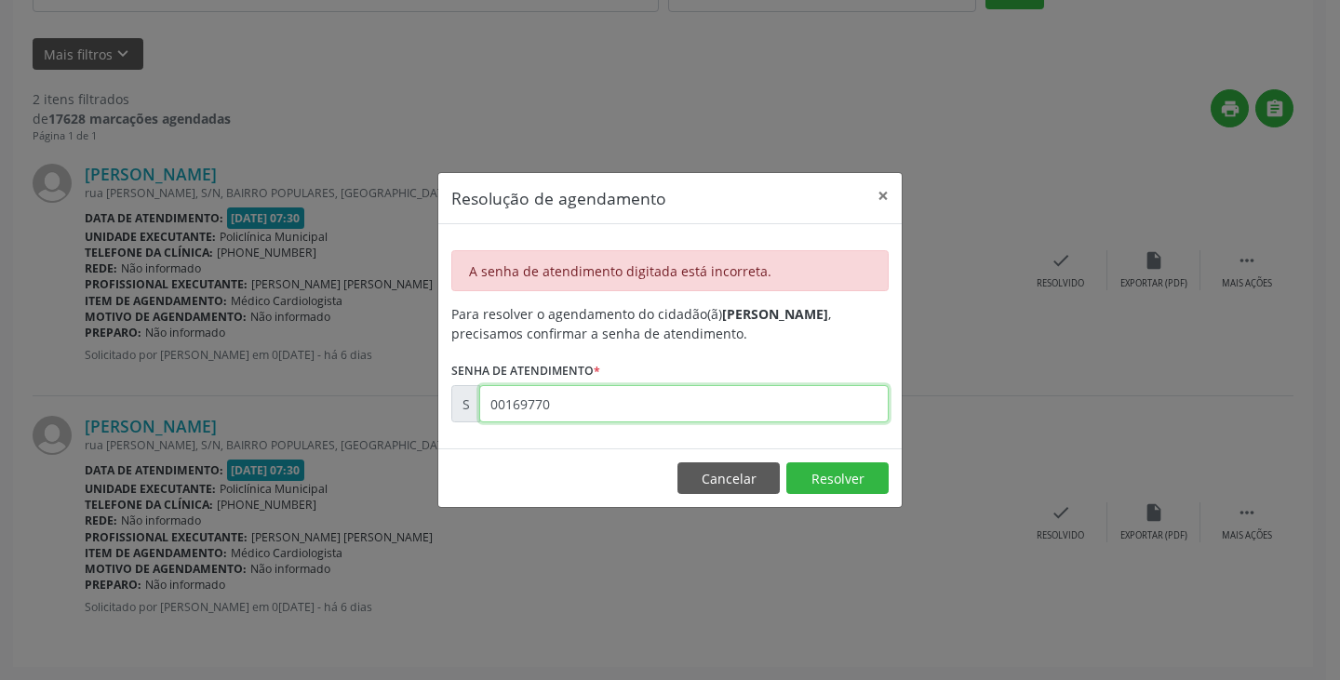
click at [752, 409] on input "00169770" at bounding box center [683, 403] width 409 height 37
click at [755, 413] on input "00169770" at bounding box center [683, 403] width 409 height 37
type input "0"
click at [755, 413] on input "text" at bounding box center [683, 403] width 409 height 37
type input "00169764"
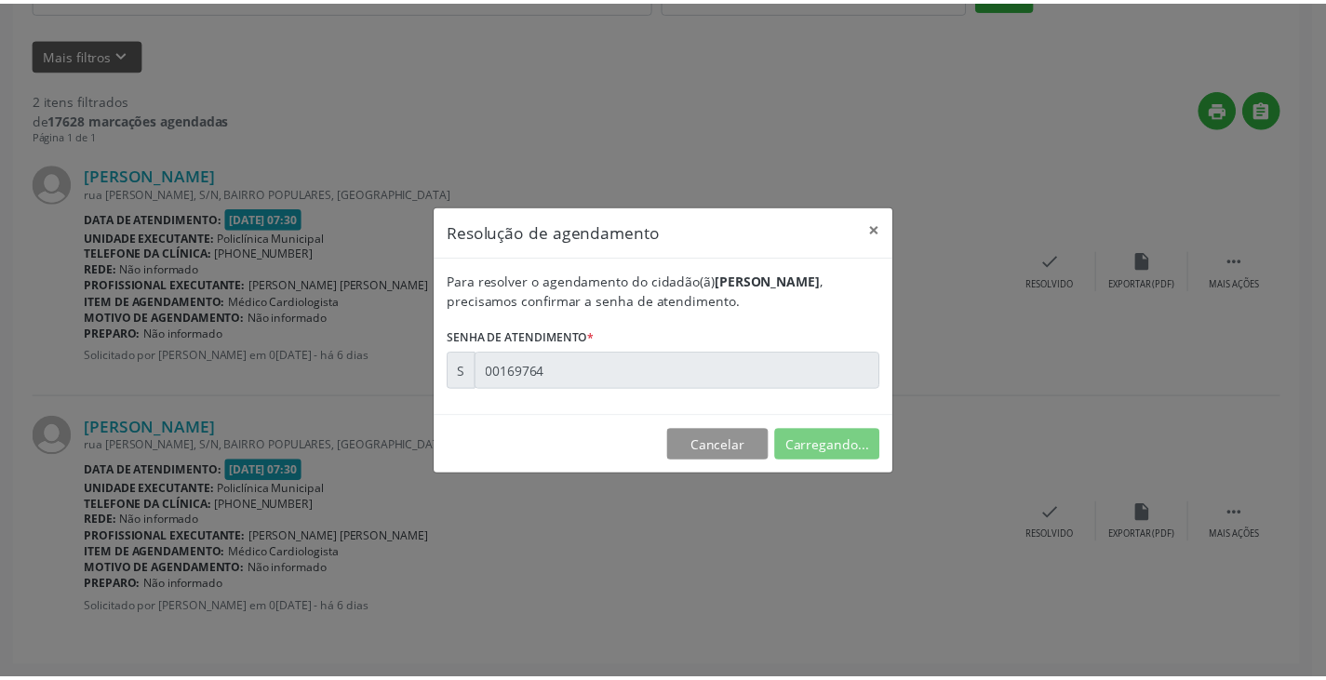
scroll to position [0, 0]
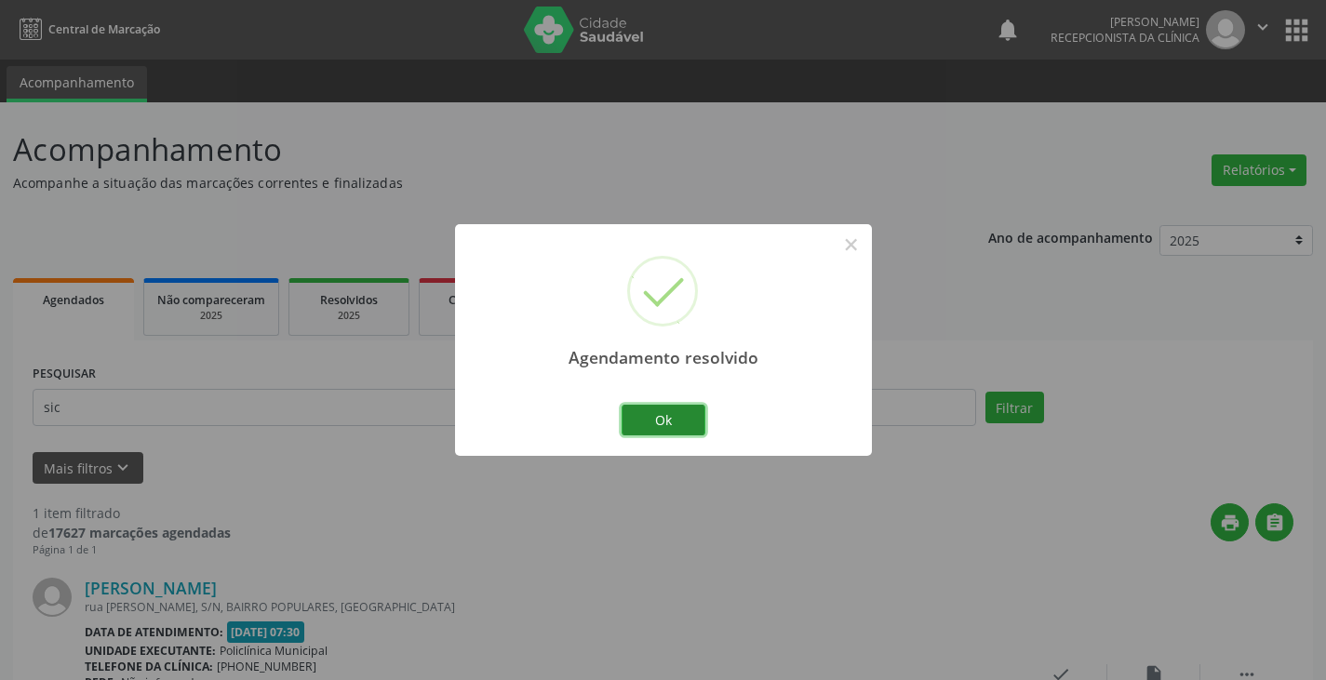
click at [671, 412] on button "Ok" at bounding box center [663, 421] width 84 height 32
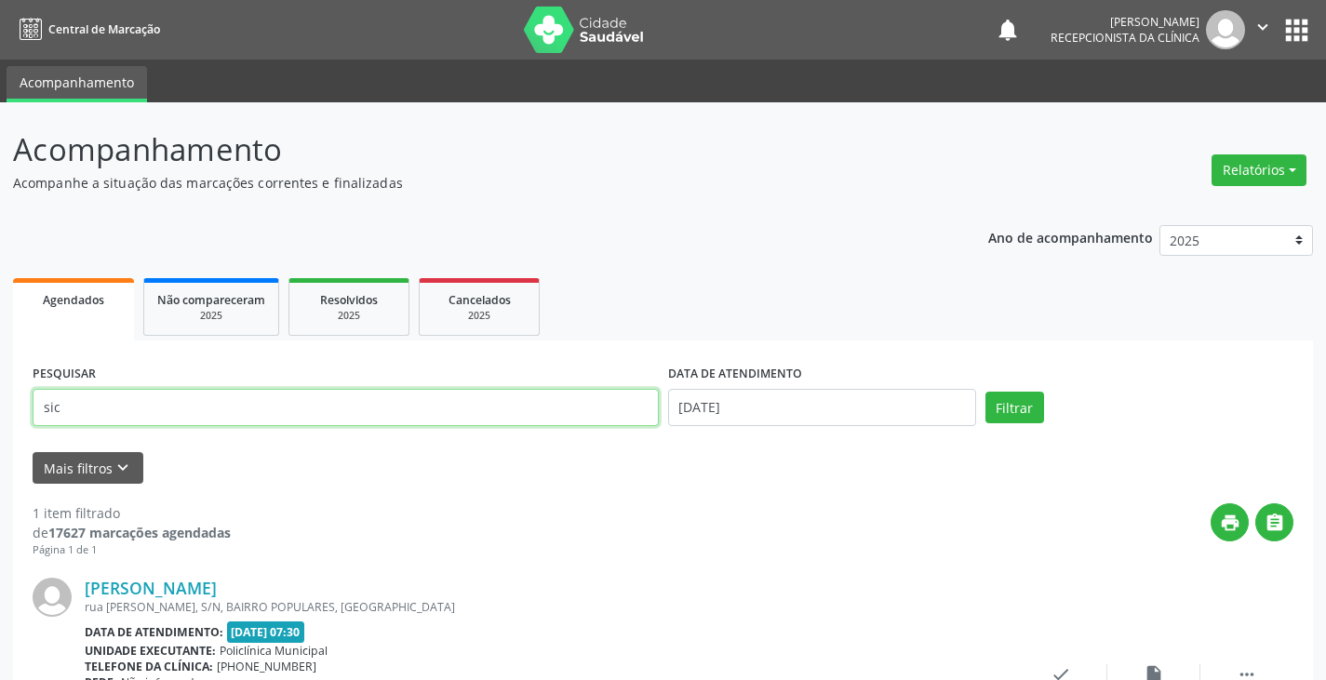
click at [624, 413] on input "sic" at bounding box center [346, 407] width 626 height 37
type input "s"
type input "leide"
click at [985, 392] on button "Filtrar" at bounding box center [1014, 408] width 59 height 32
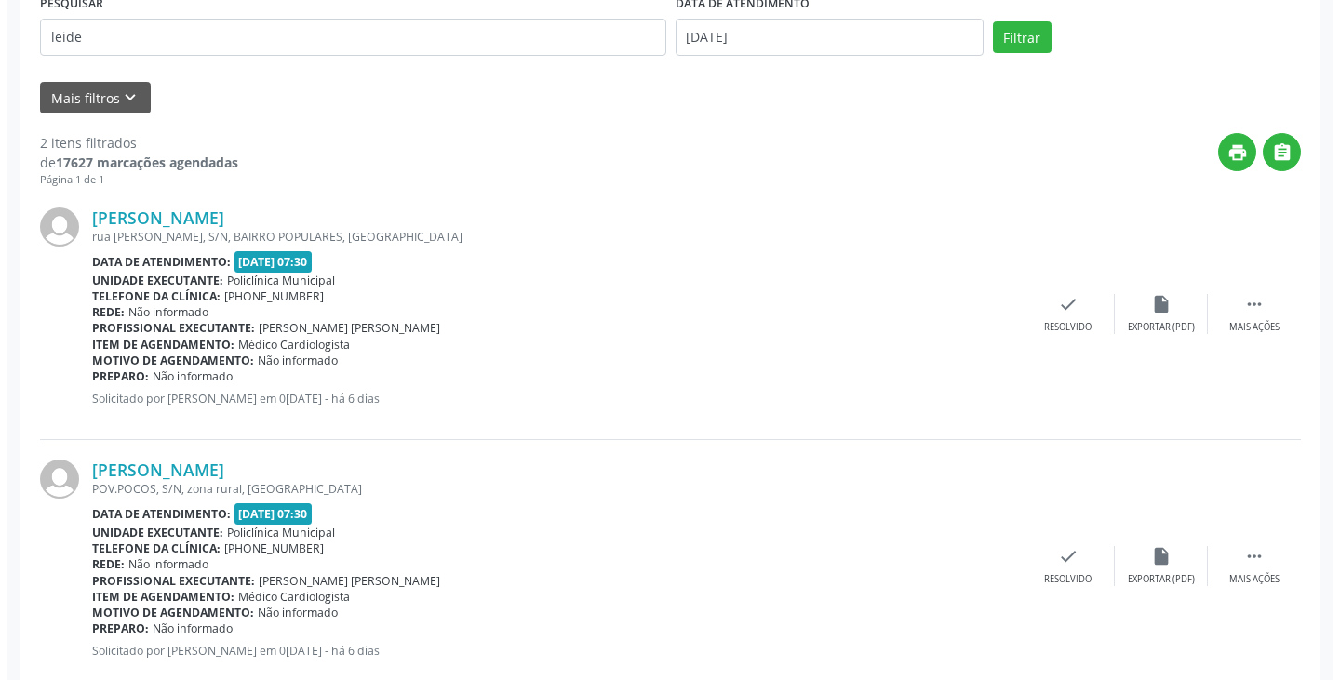
scroll to position [372, 0]
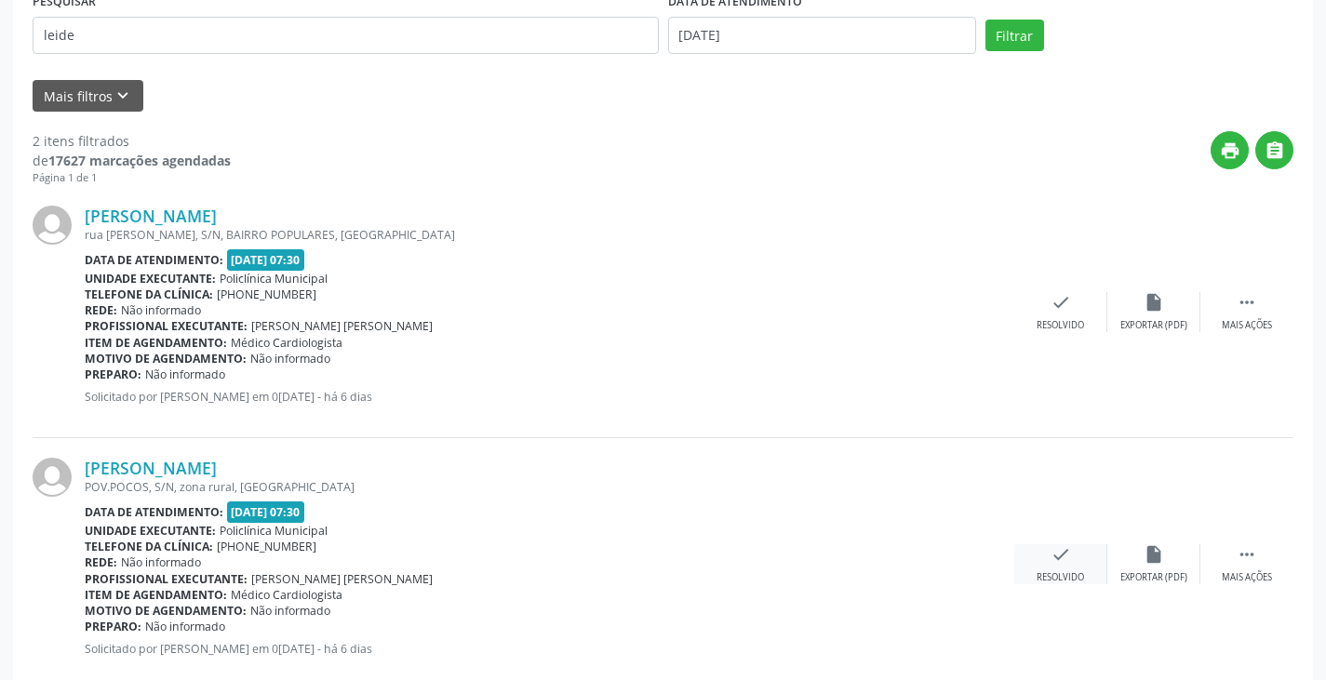
click at [1067, 559] on div "check Resolvido" at bounding box center [1060, 564] width 93 height 40
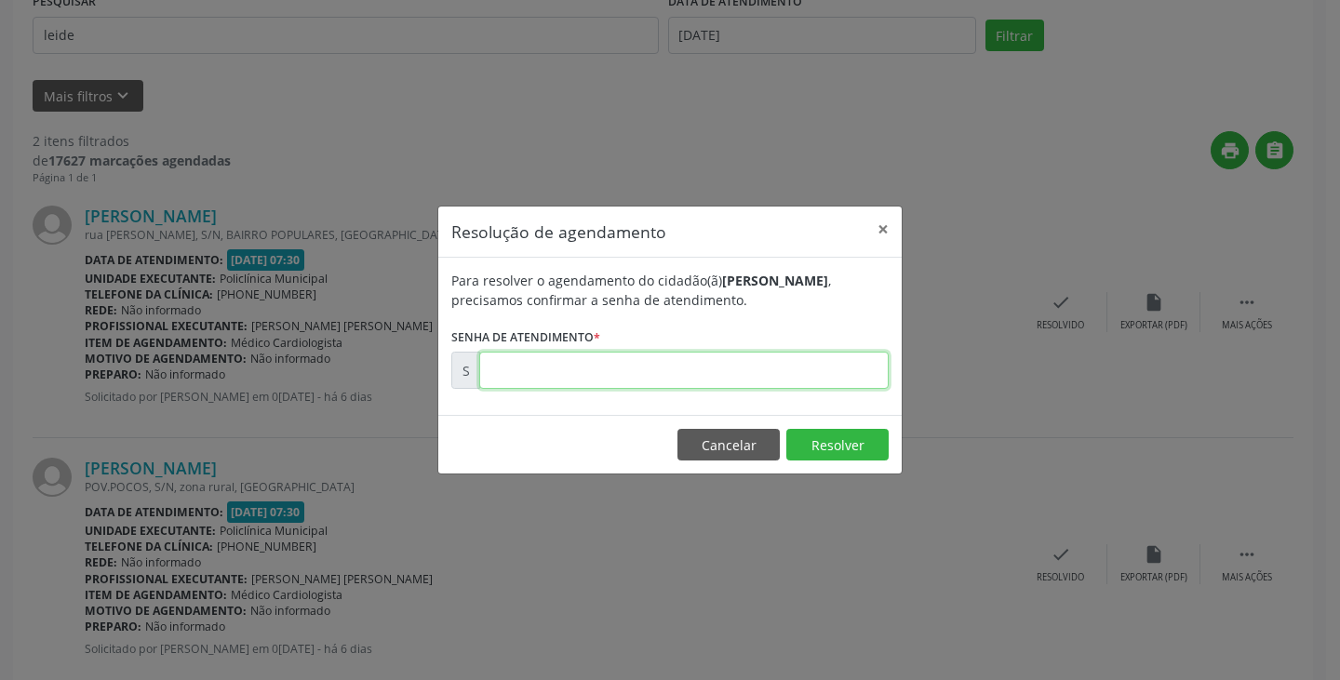
click at [837, 370] on input "text" at bounding box center [683, 370] width 409 height 37
type input "00169768"
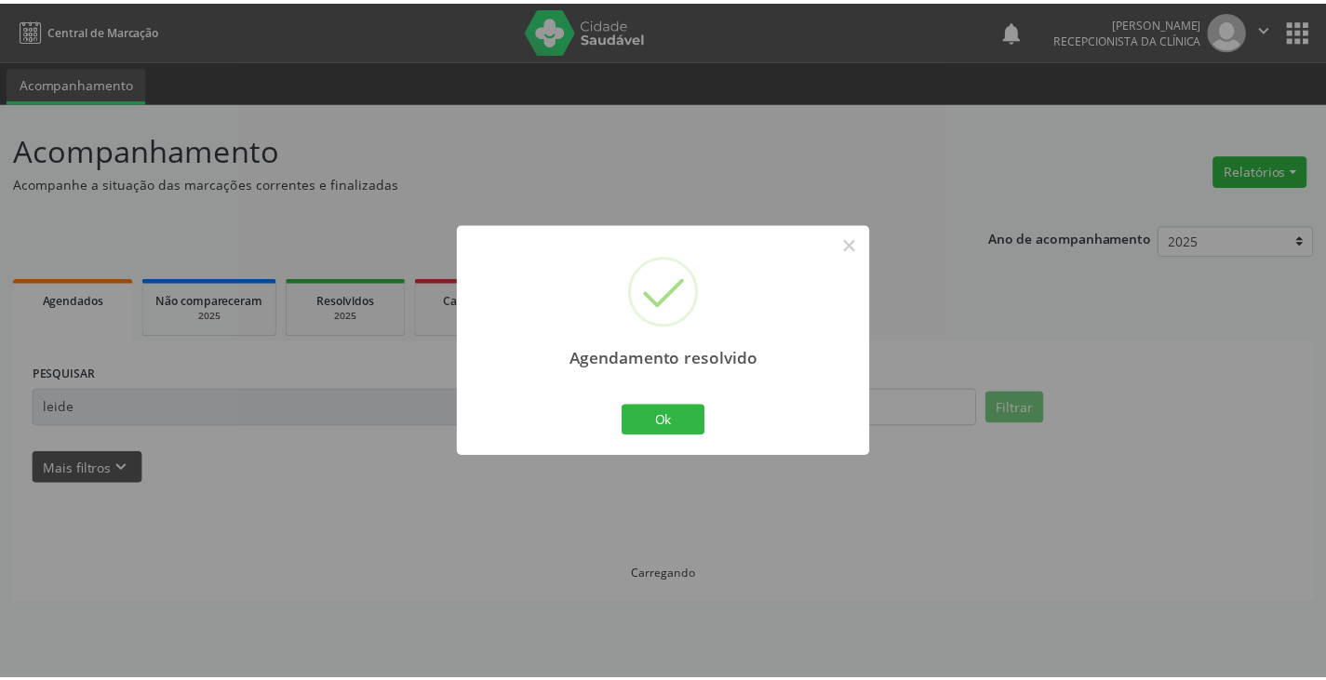
scroll to position [0, 0]
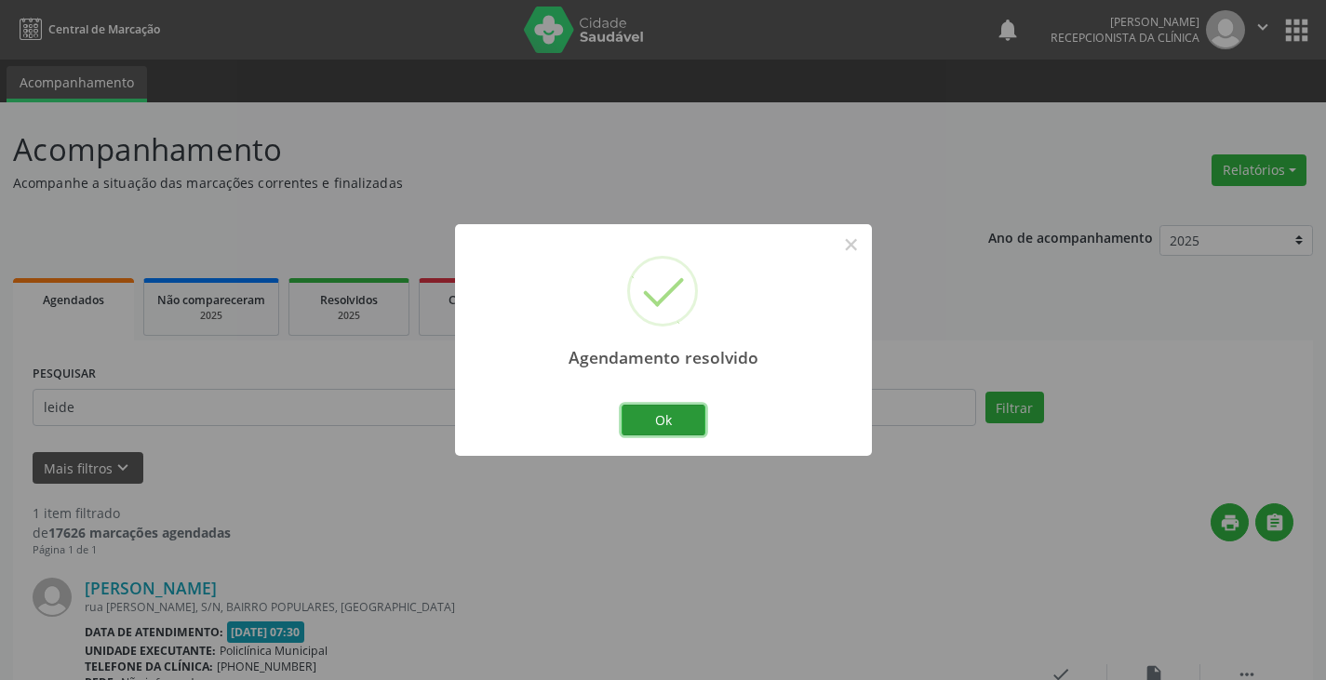
drag, startPoint x: 670, startPoint y: 416, endPoint x: 536, endPoint y: 173, distance: 277.3
click at [665, 405] on button "Ok" at bounding box center [663, 421] width 84 height 32
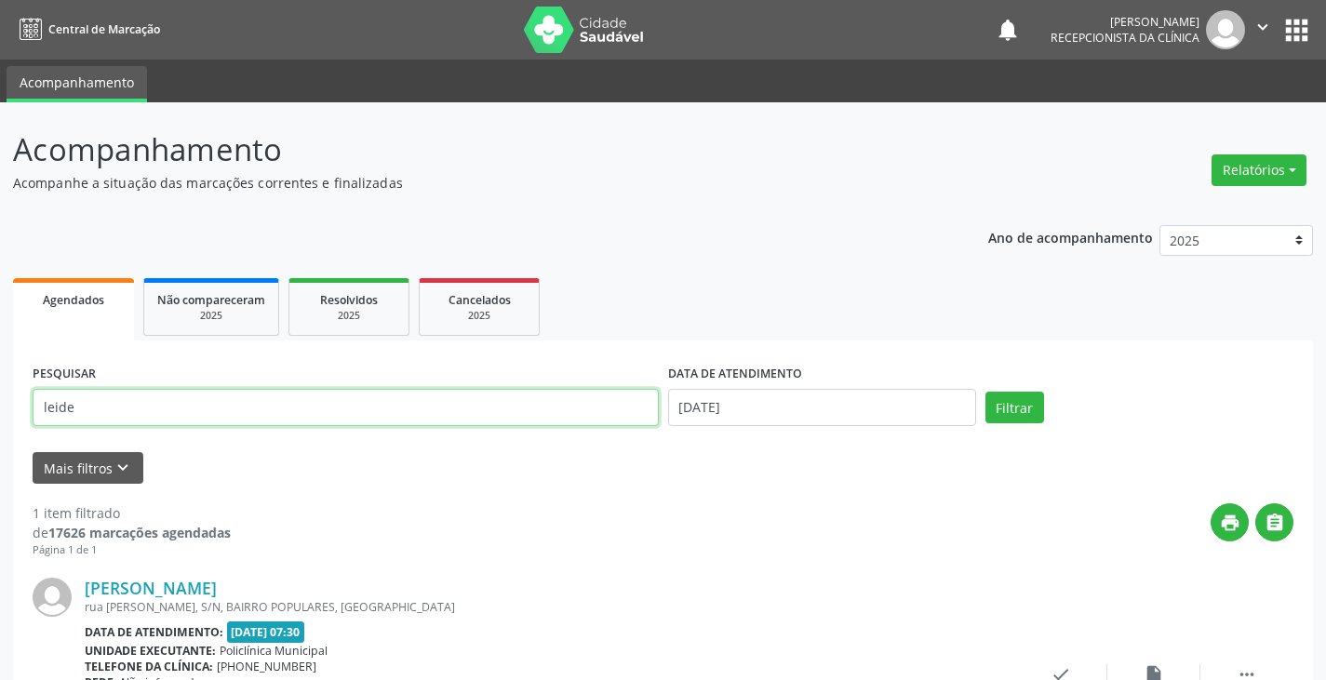
click at [590, 410] on input "leide" at bounding box center [346, 407] width 626 height 37
click at [985, 392] on button "Filtrar" at bounding box center [1014, 408] width 59 height 32
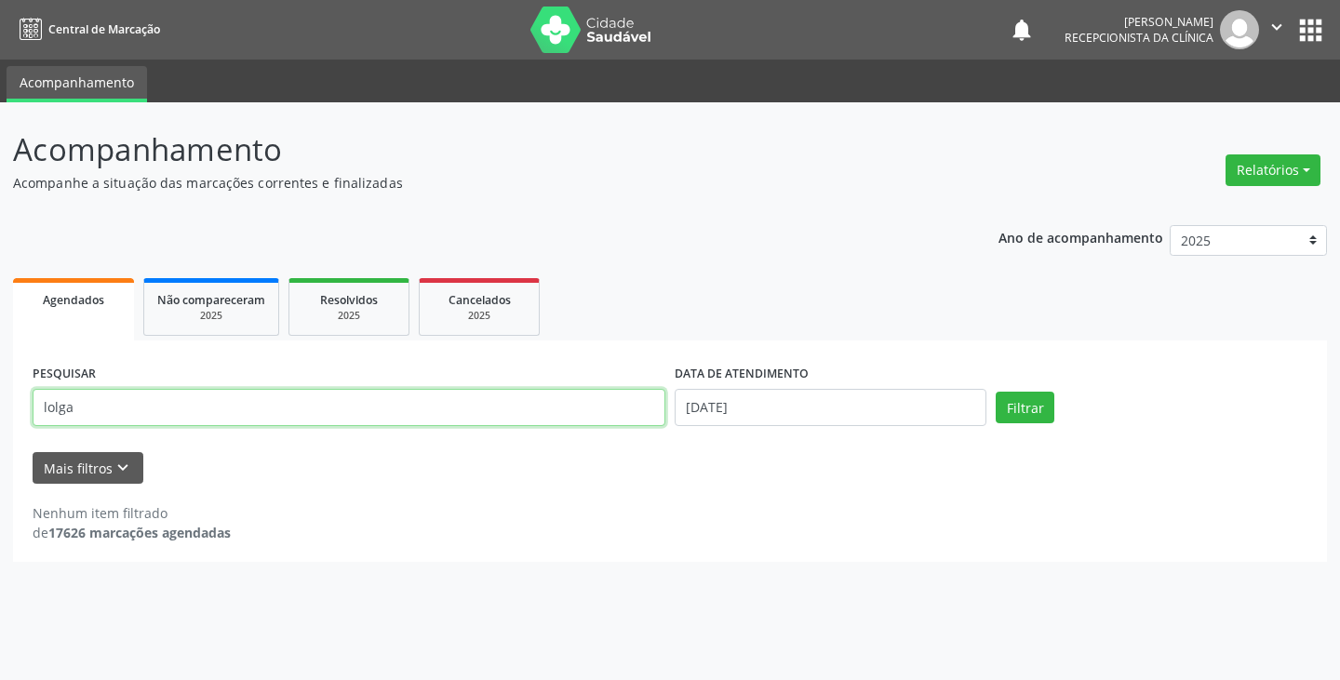
click at [545, 415] on input "lolga" at bounding box center [349, 407] width 633 height 37
type input "l"
type input "olga"
click at [996, 392] on button "Filtrar" at bounding box center [1025, 408] width 59 height 32
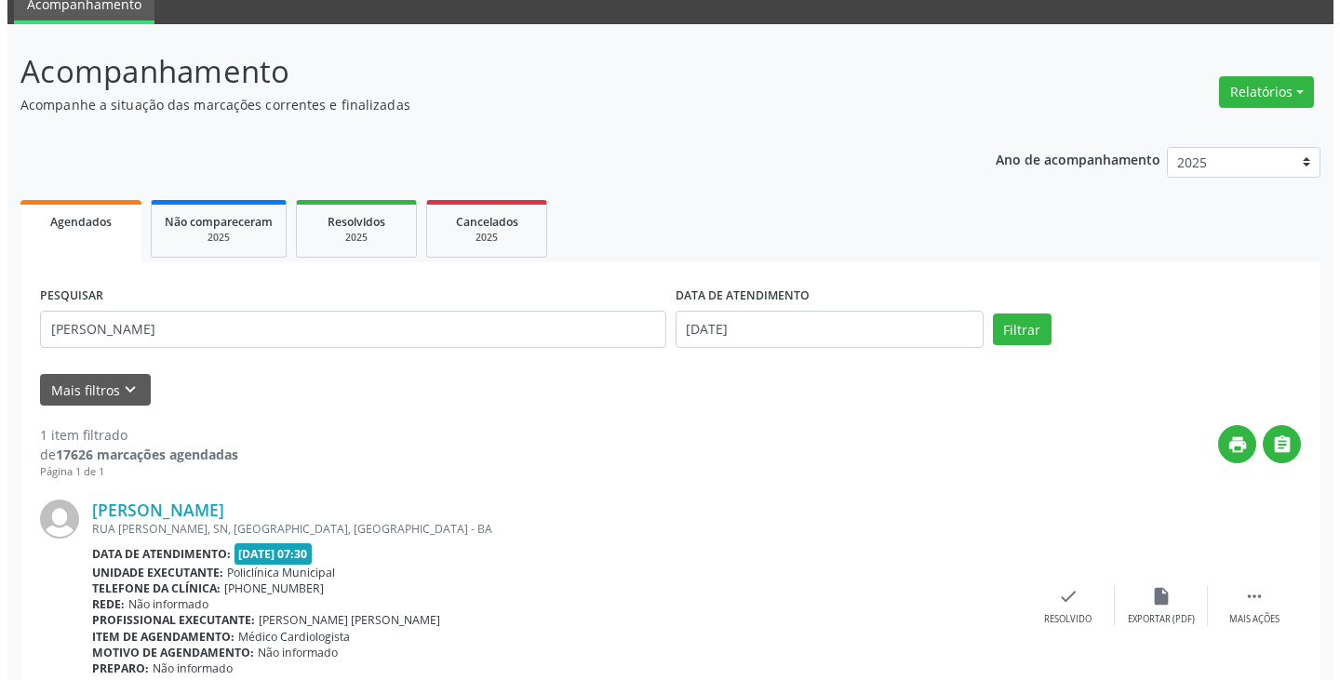
scroll to position [162, 0]
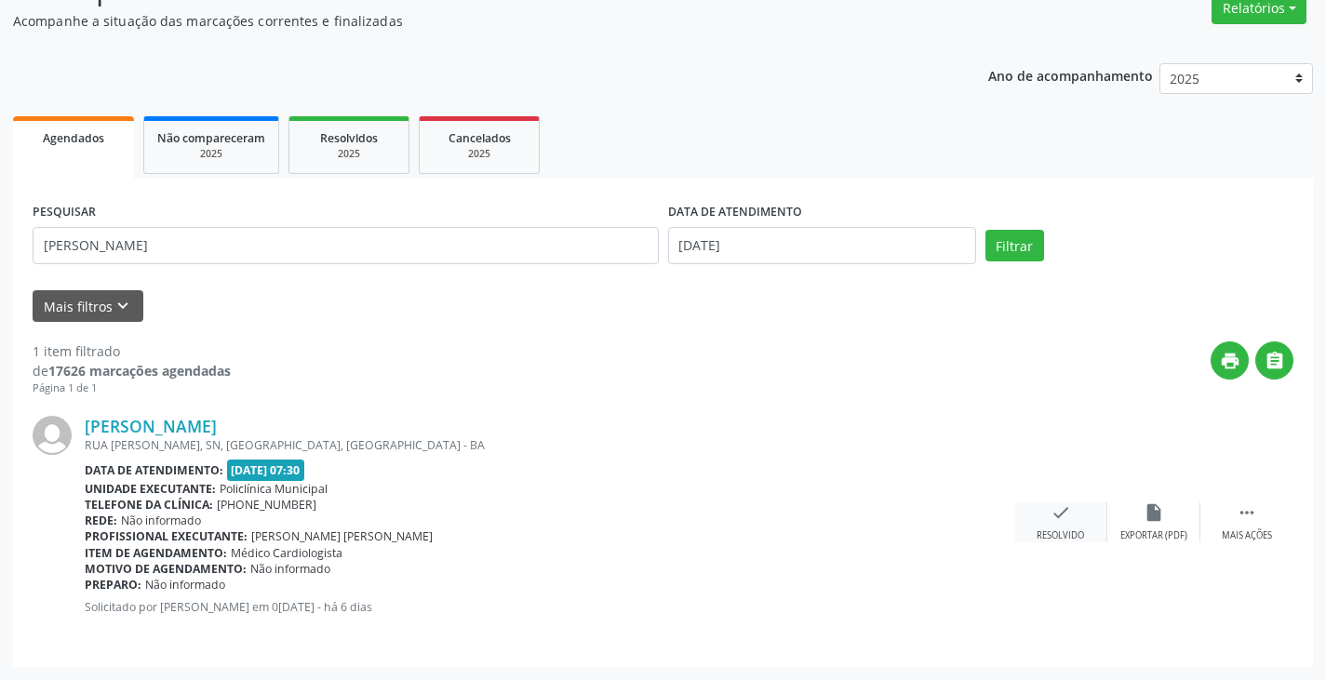
click at [1051, 522] on icon "check" at bounding box center [1060, 512] width 20 height 20
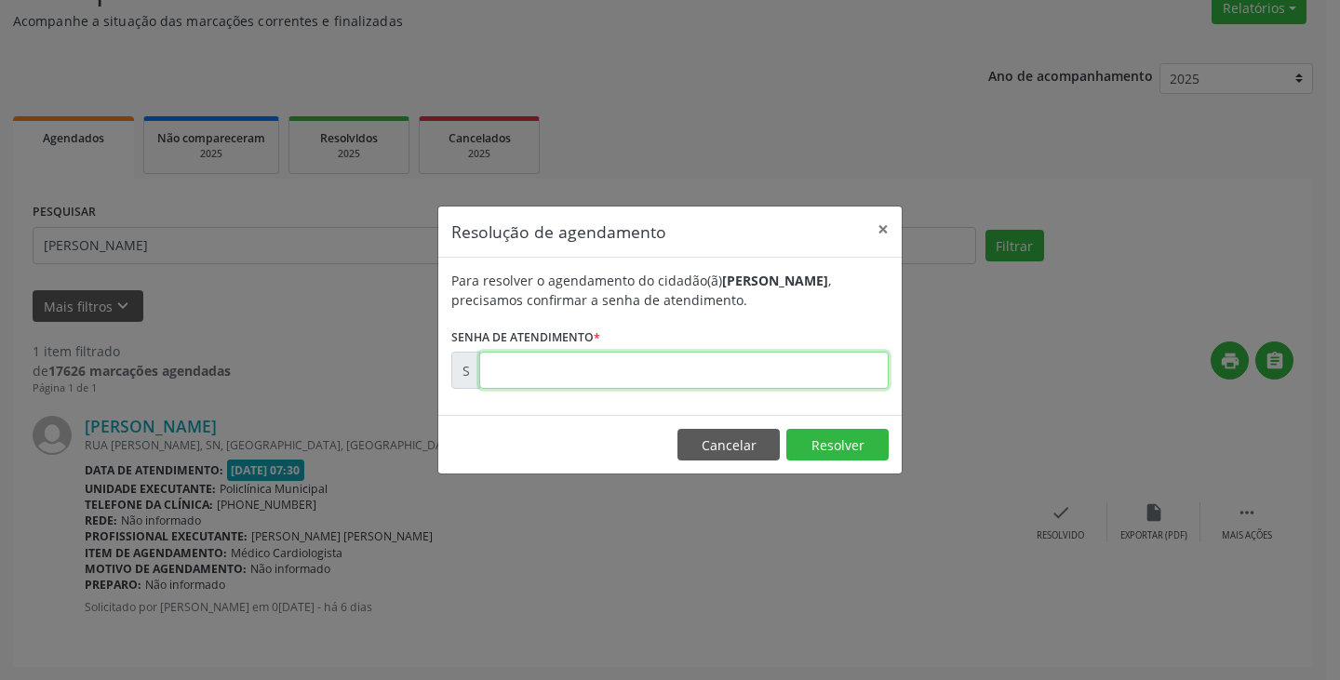
click at [845, 379] on input "text" at bounding box center [683, 370] width 409 height 37
type input "00169758"
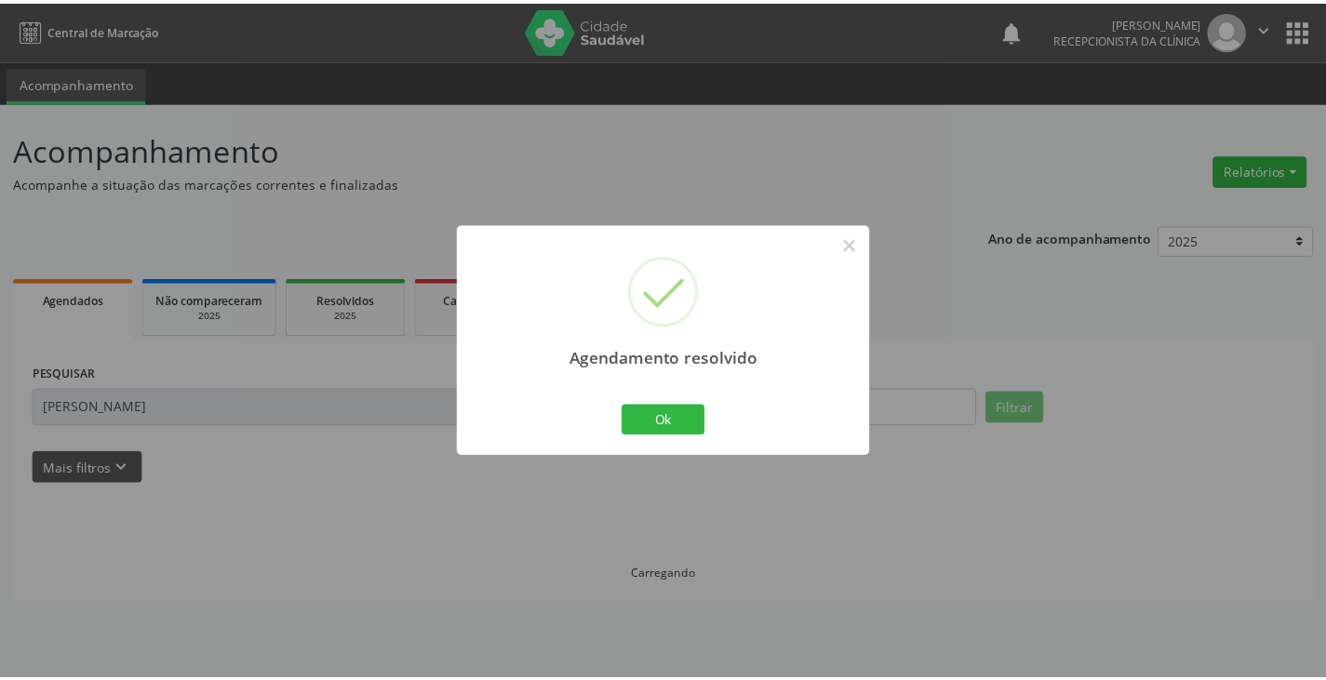
scroll to position [0, 0]
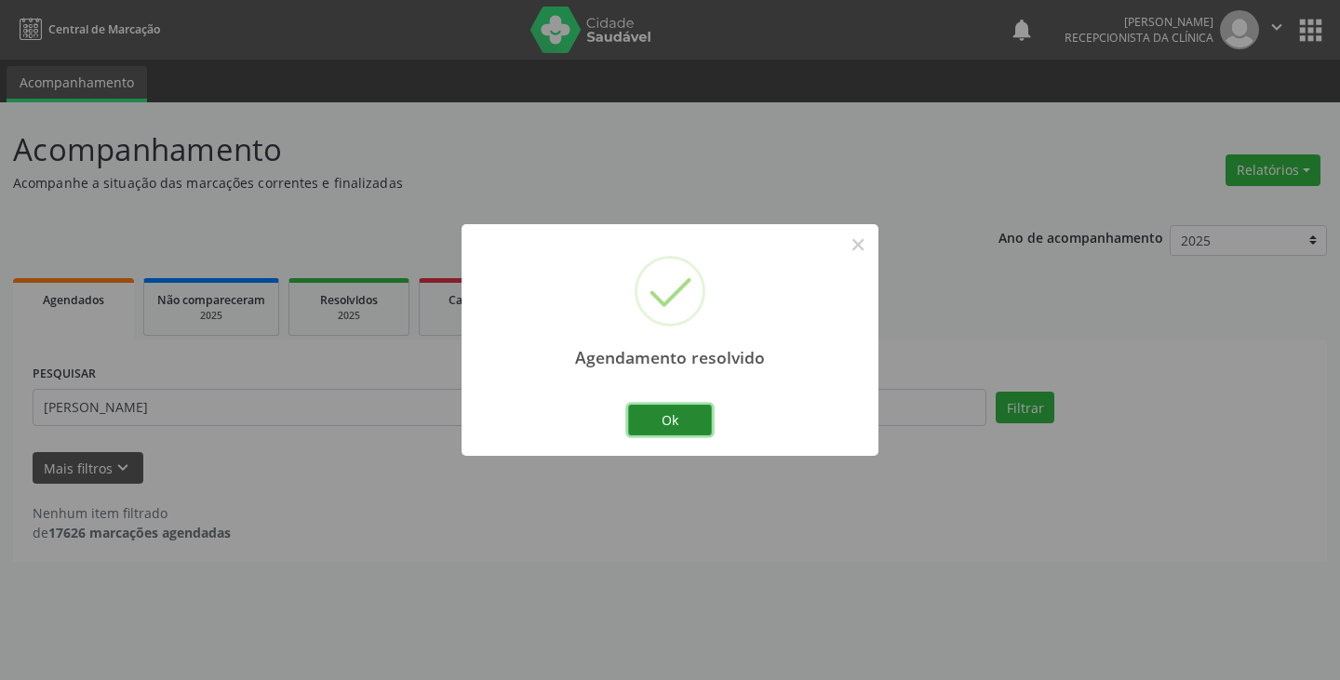
click at [665, 424] on button "Ok" at bounding box center [670, 421] width 84 height 32
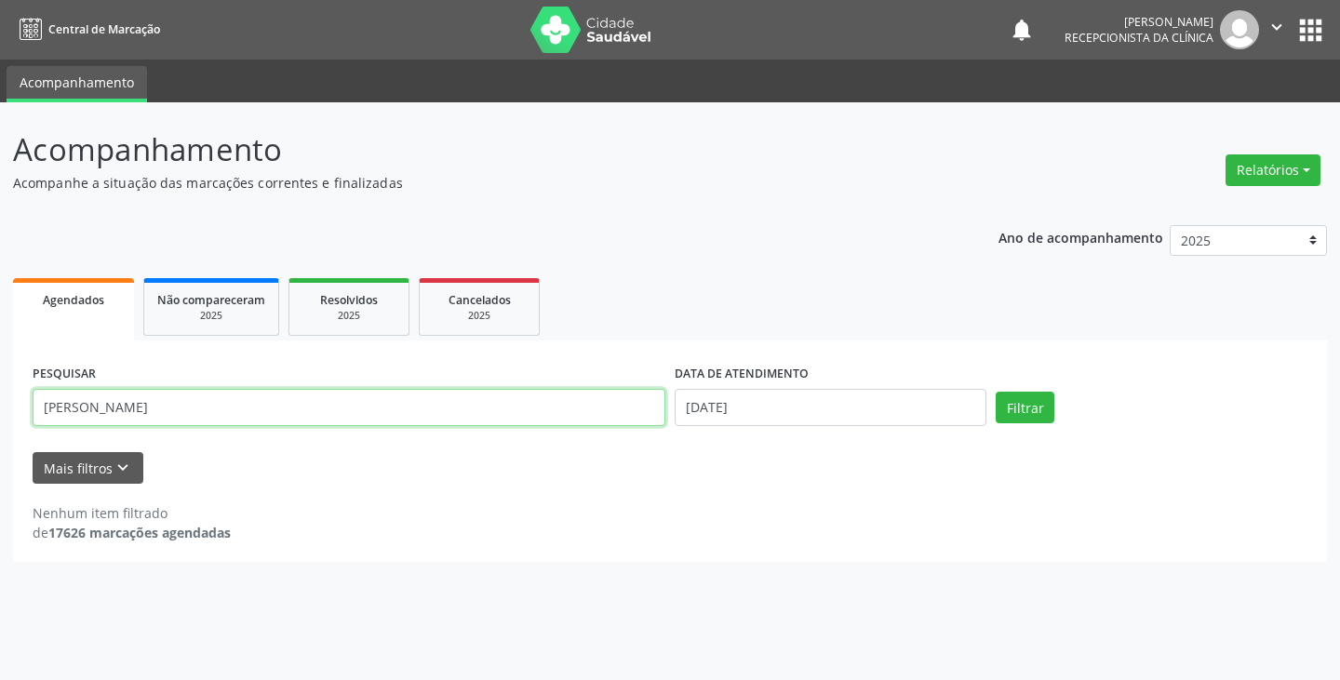
click at [320, 414] on input "olga" at bounding box center [349, 407] width 633 height 37
type input "o"
click at [530, 402] on input "o" at bounding box center [349, 407] width 633 height 37
type input "mauri"
click at [996, 392] on button "Filtrar" at bounding box center [1025, 408] width 59 height 32
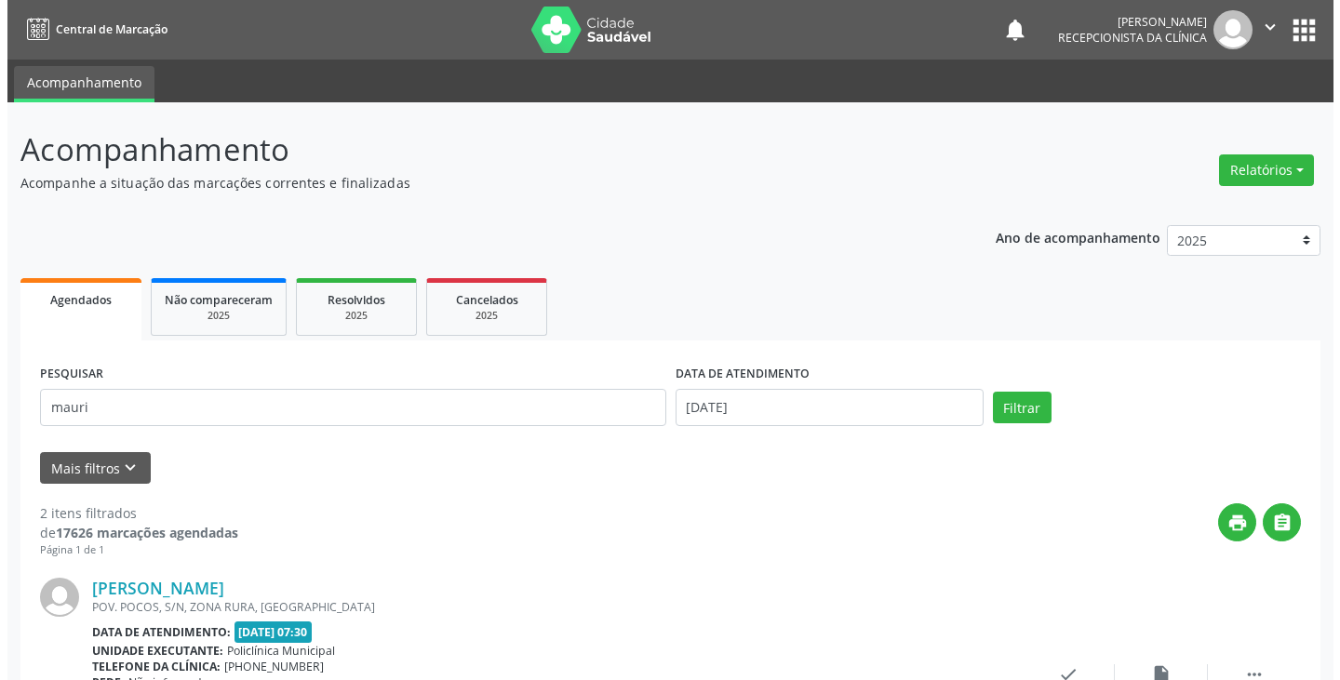
scroll to position [279, 0]
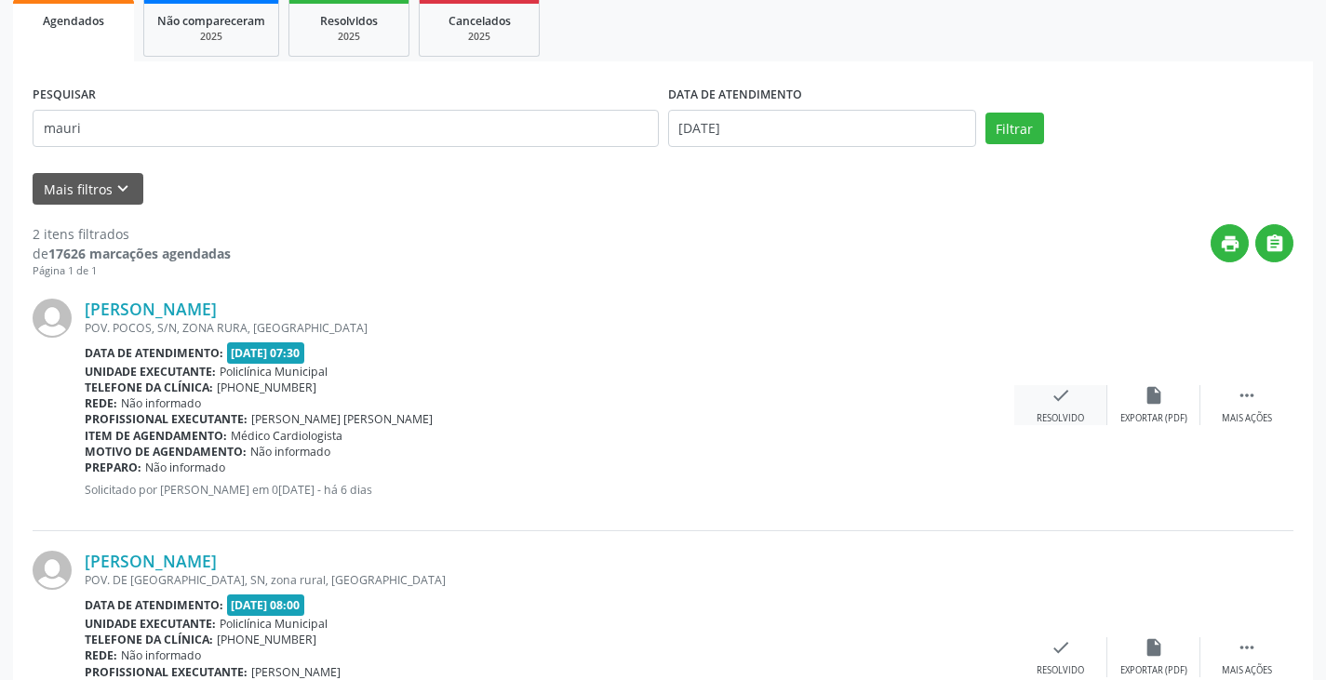
click at [1054, 400] on icon "check" at bounding box center [1060, 395] width 20 height 20
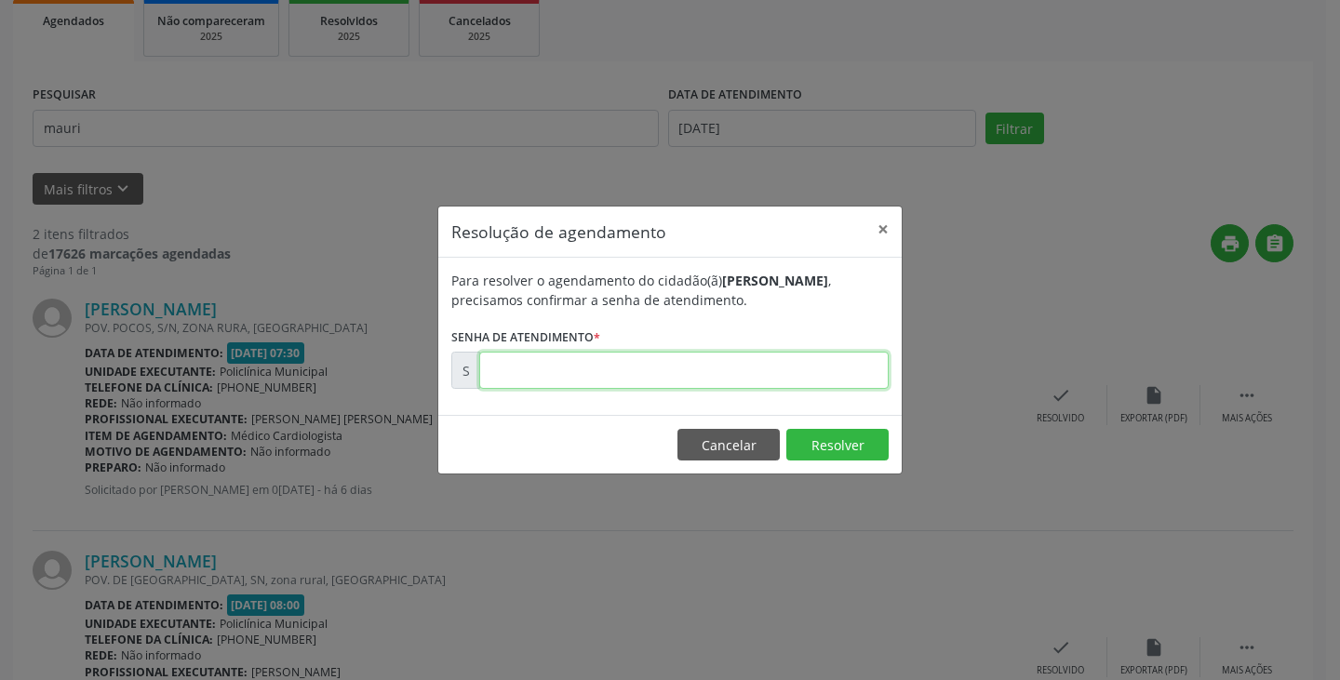
click at [692, 365] on input "text" at bounding box center [683, 370] width 409 height 37
type input "00169771"
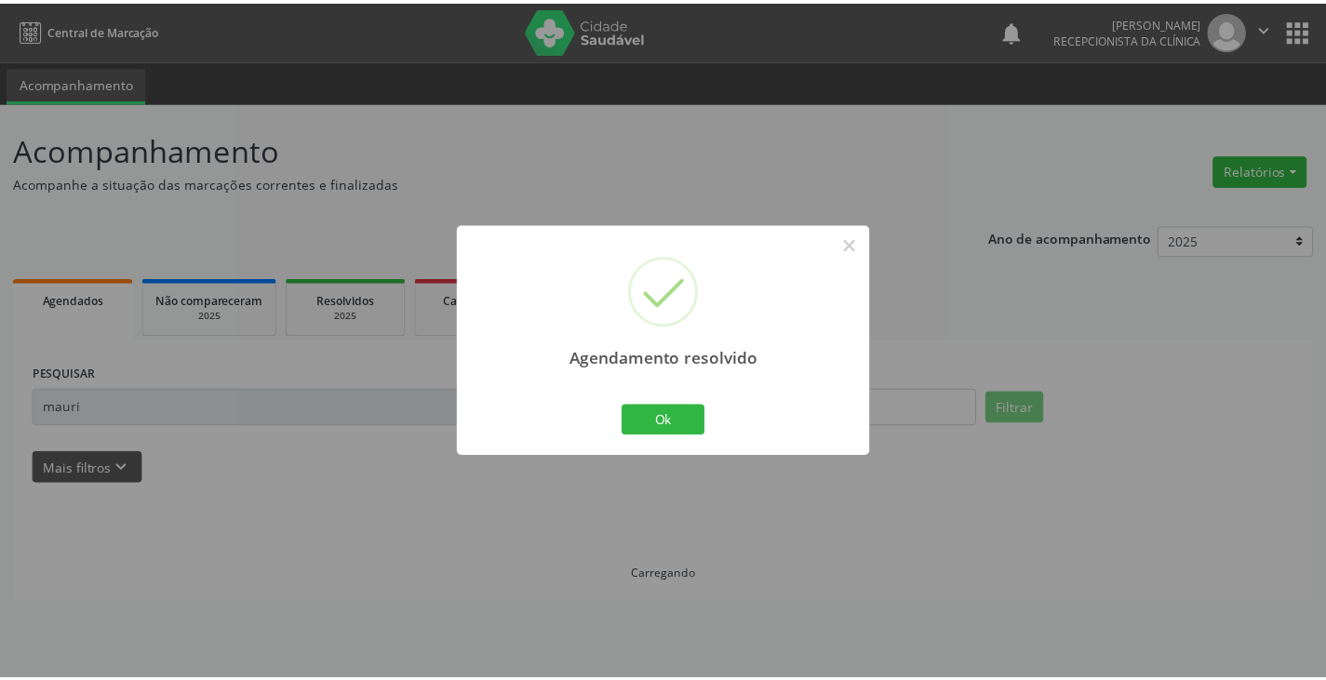
scroll to position [0, 0]
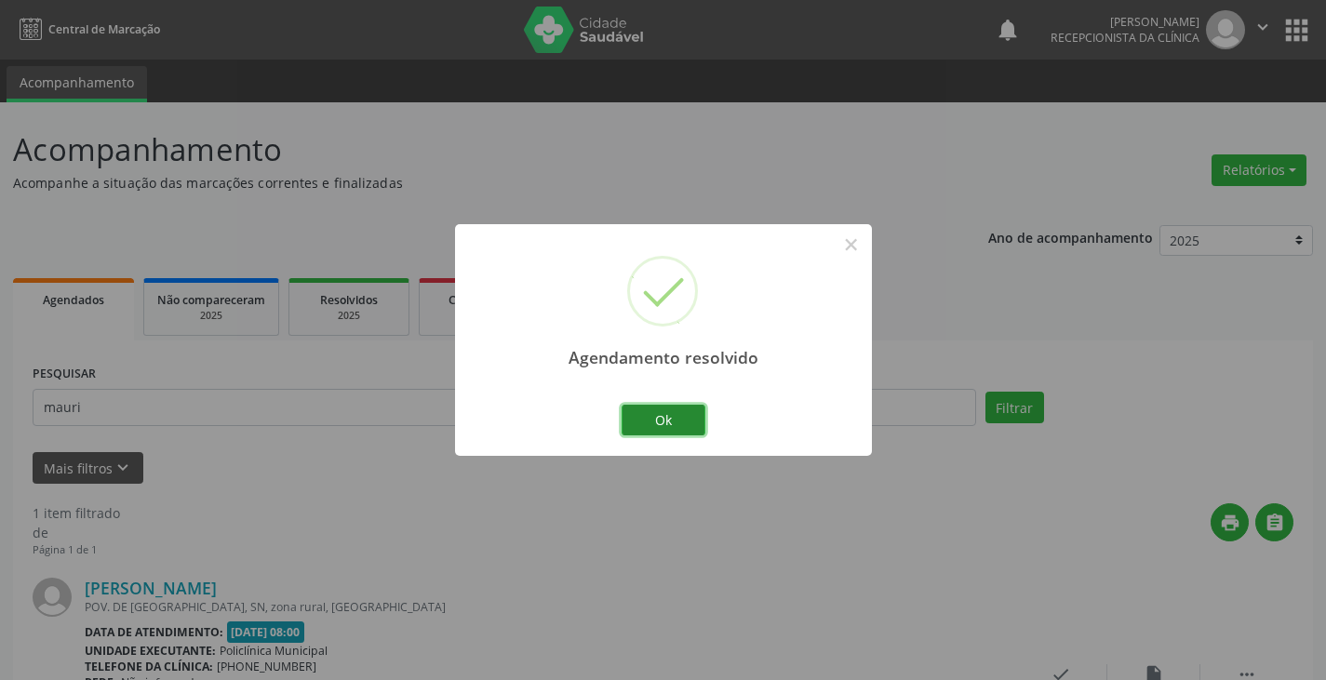
click at [665, 413] on button "Ok" at bounding box center [663, 421] width 84 height 32
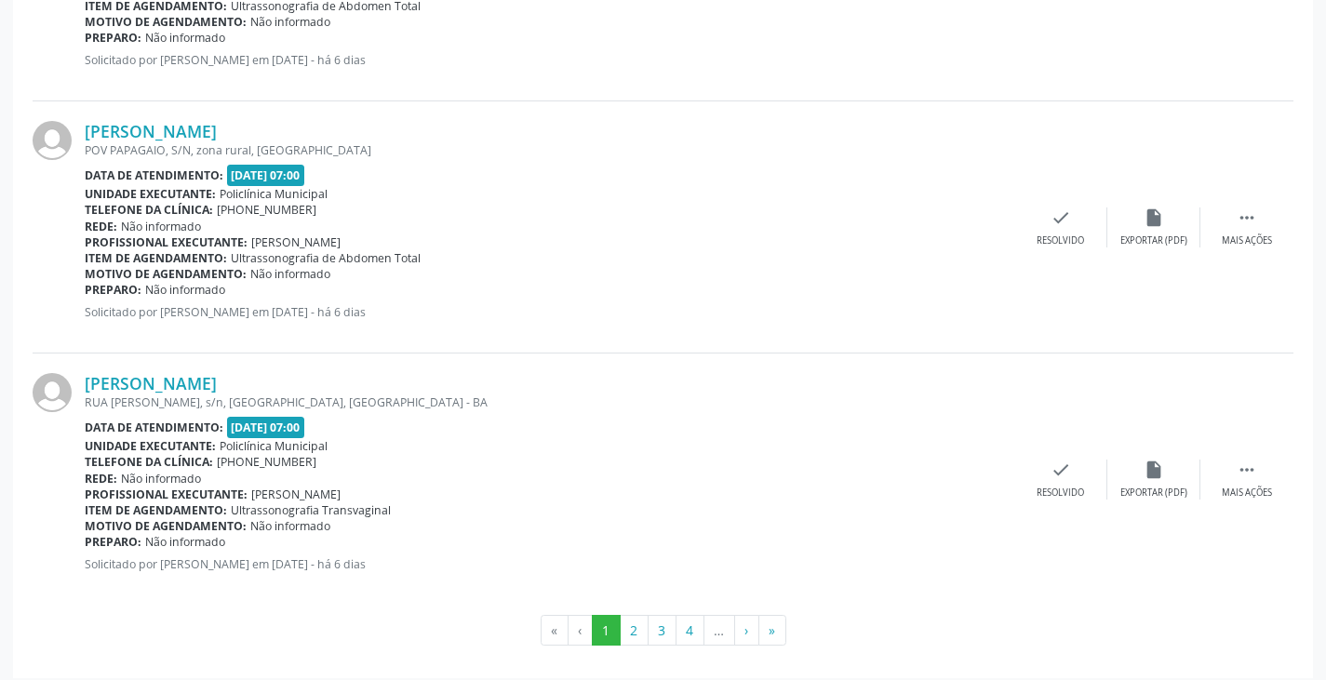
scroll to position [3747, 0]
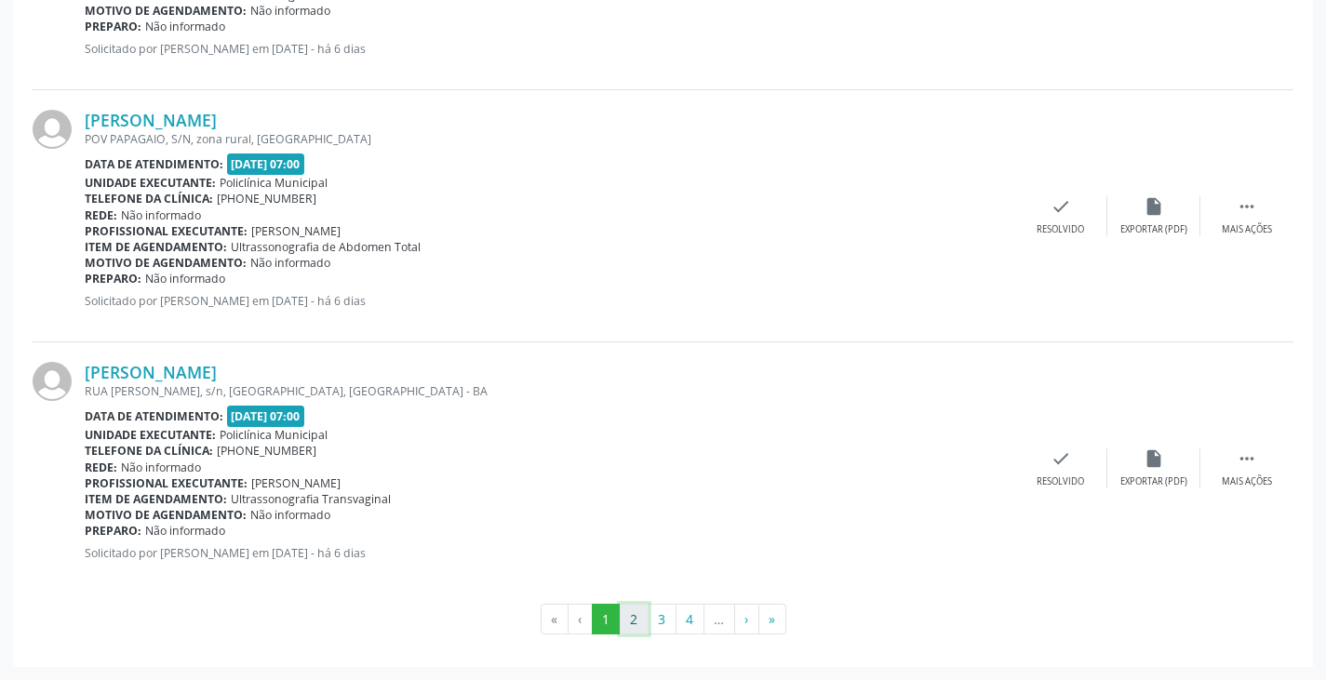
click at [638, 616] on button "2" at bounding box center [634, 620] width 29 height 32
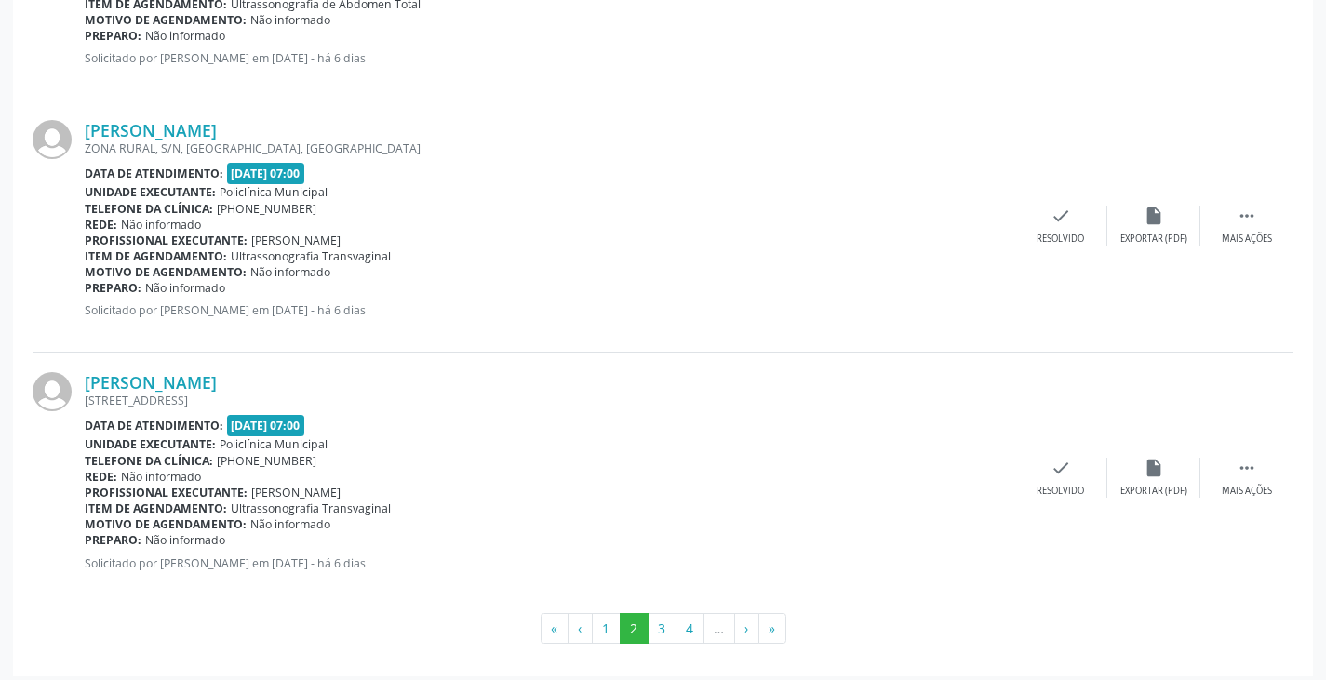
scroll to position [3762, 0]
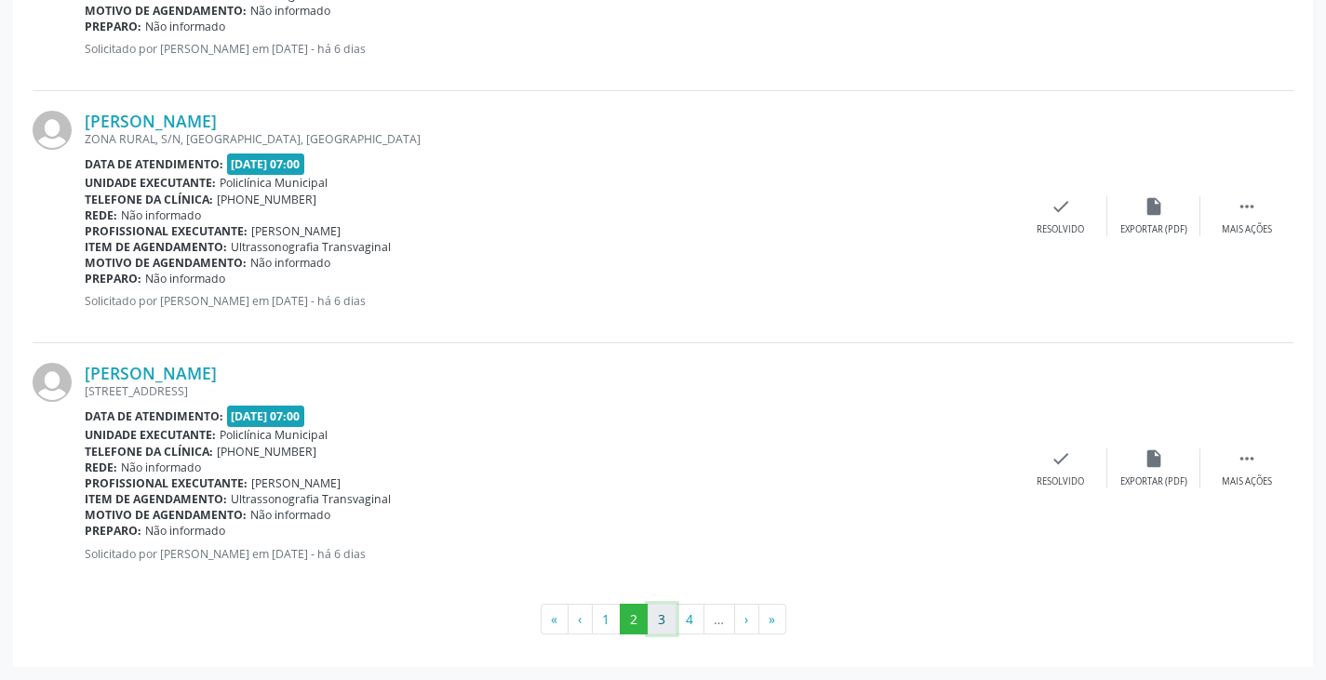
click at [667, 614] on button "3" at bounding box center [662, 620] width 29 height 32
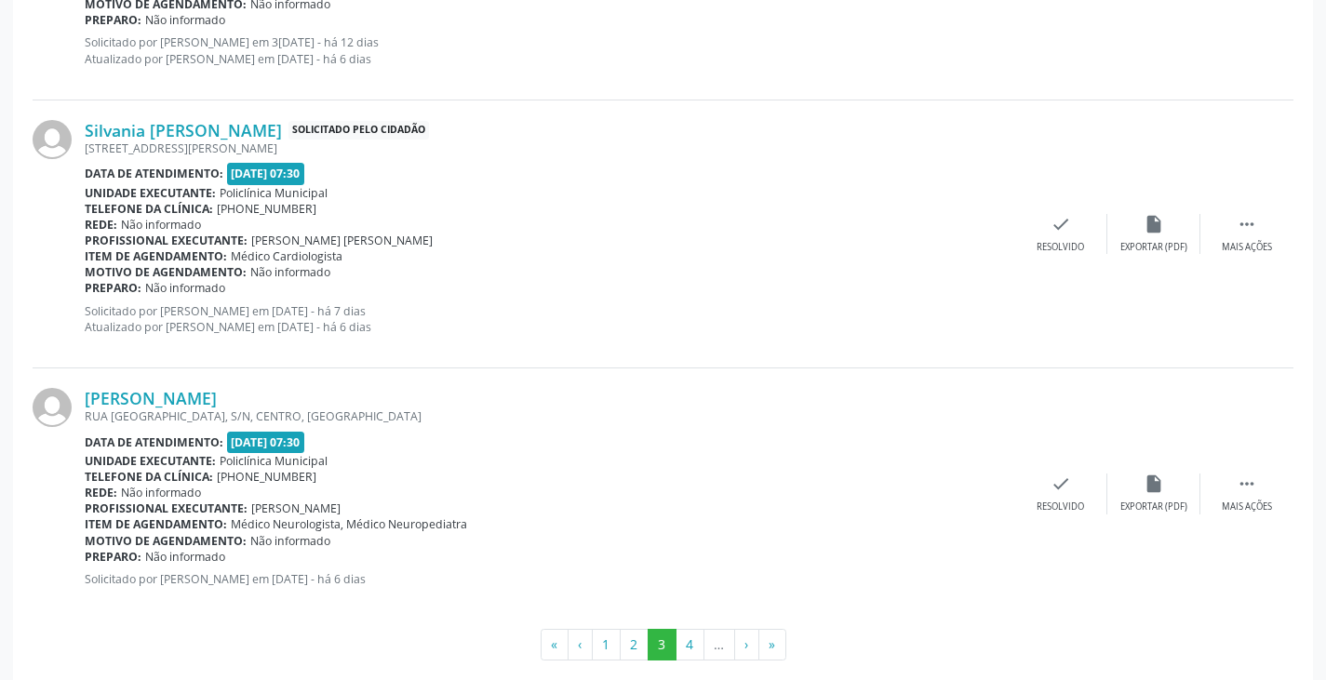
scroll to position [3795, 0]
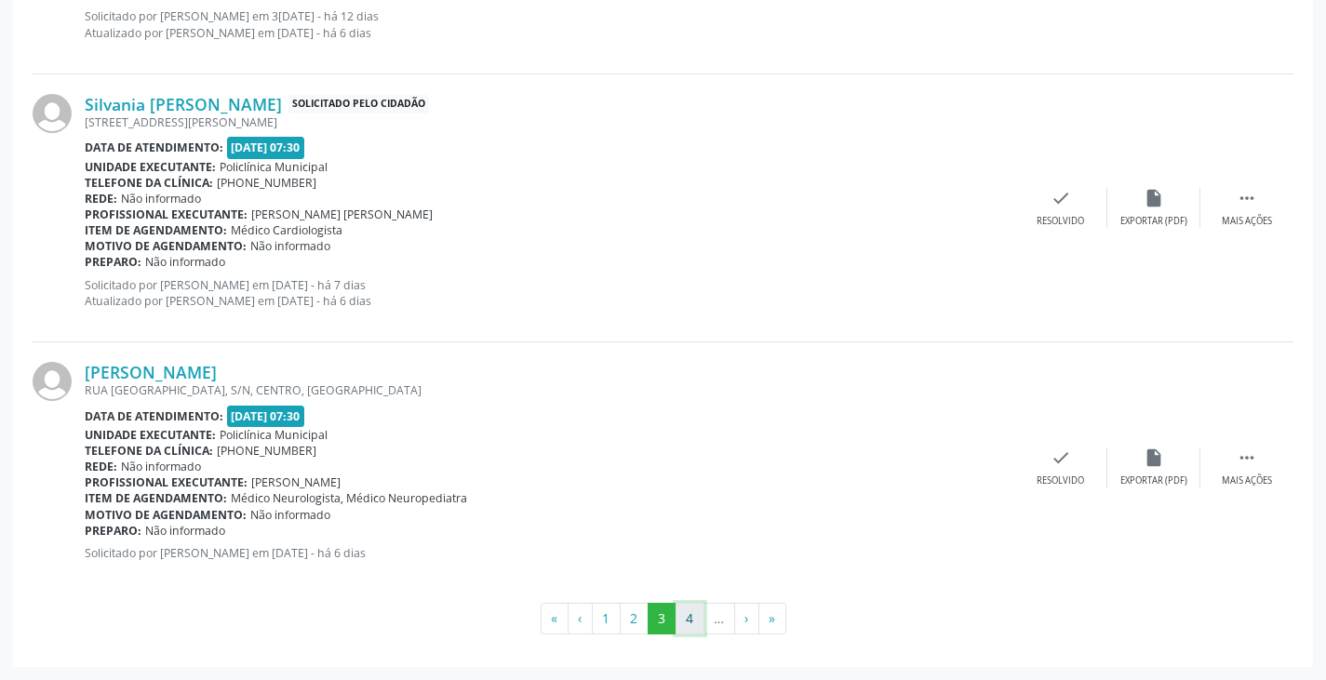
click at [686, 623] on button "4" at bounding box center [689, 619] width 29 height 32
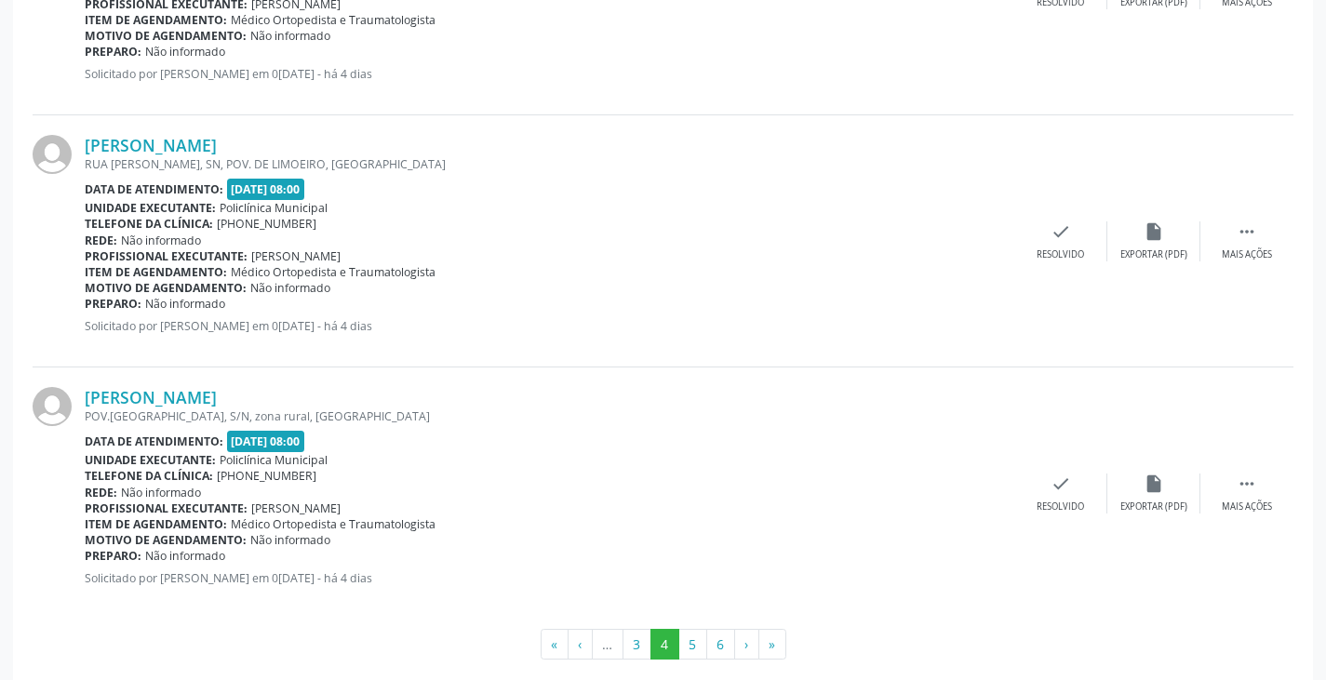
scroll to position [3747, 0]
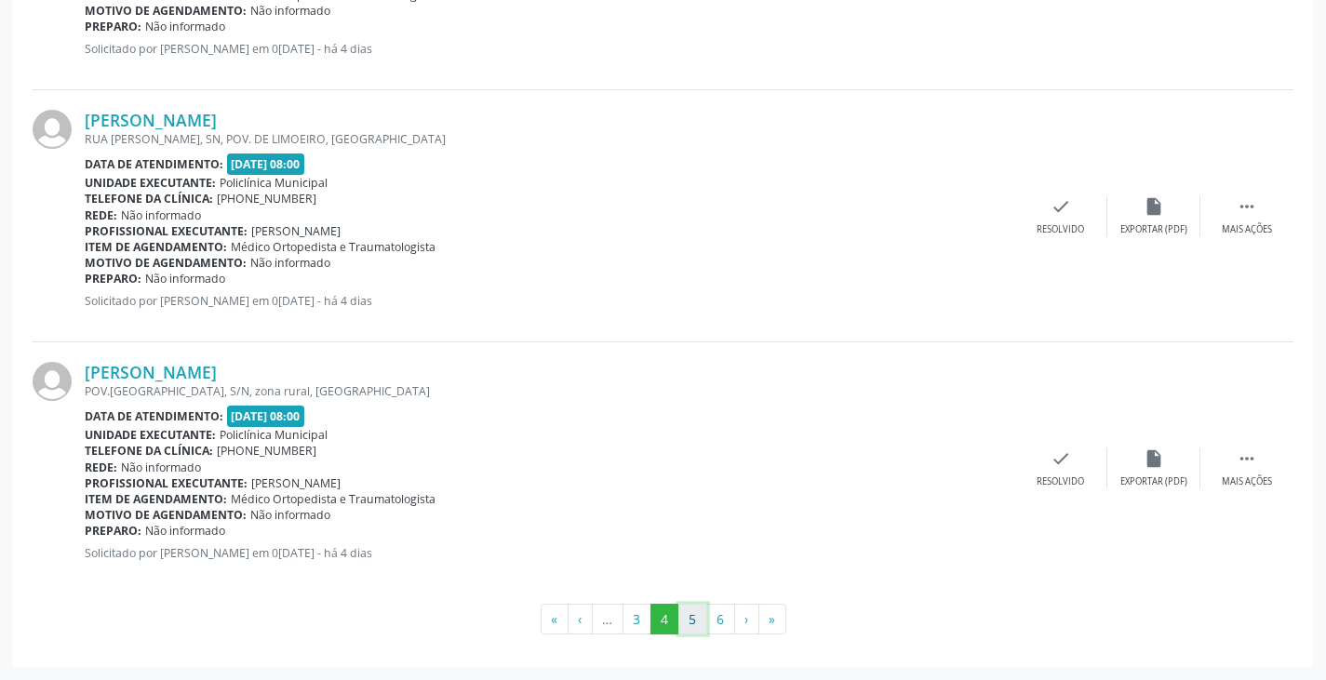
click at [694, 626] on button "5" at bounding box center [692, 620] width 29 height 32
click at [721, 619] on button "6" at bounding box center [720, 620] width 29 height 32
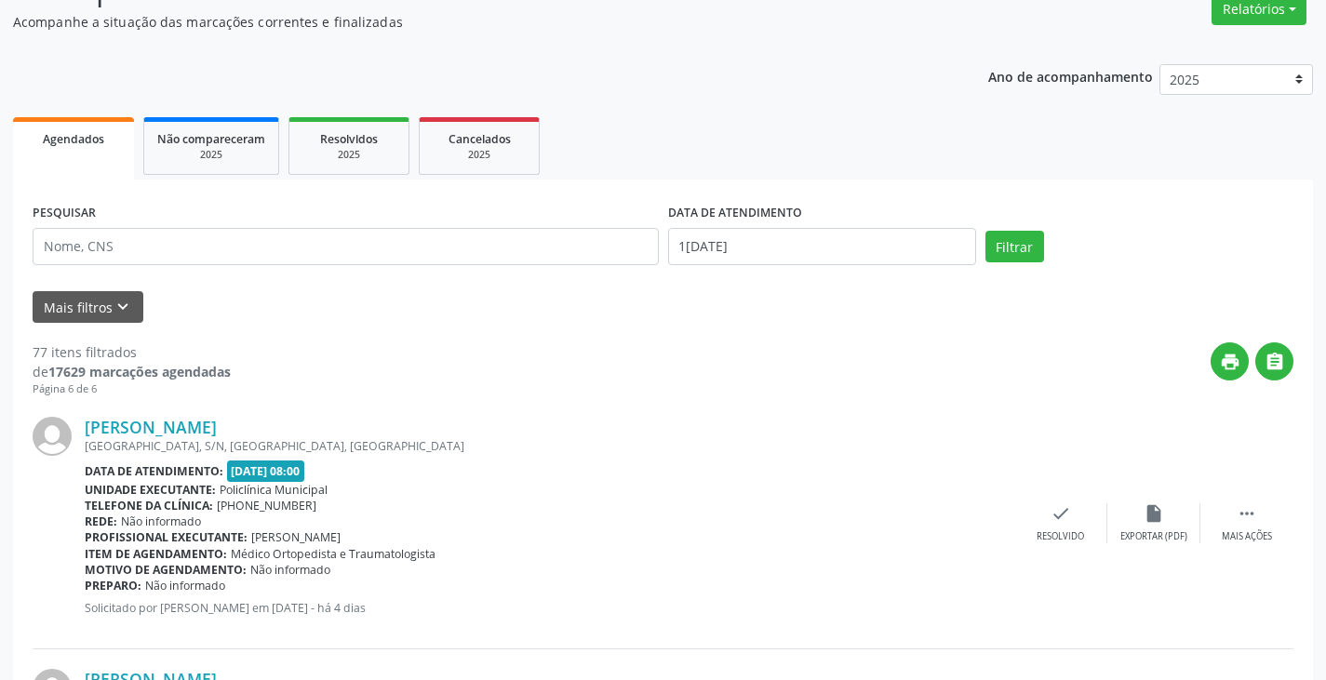
scroll to position [0, 0]
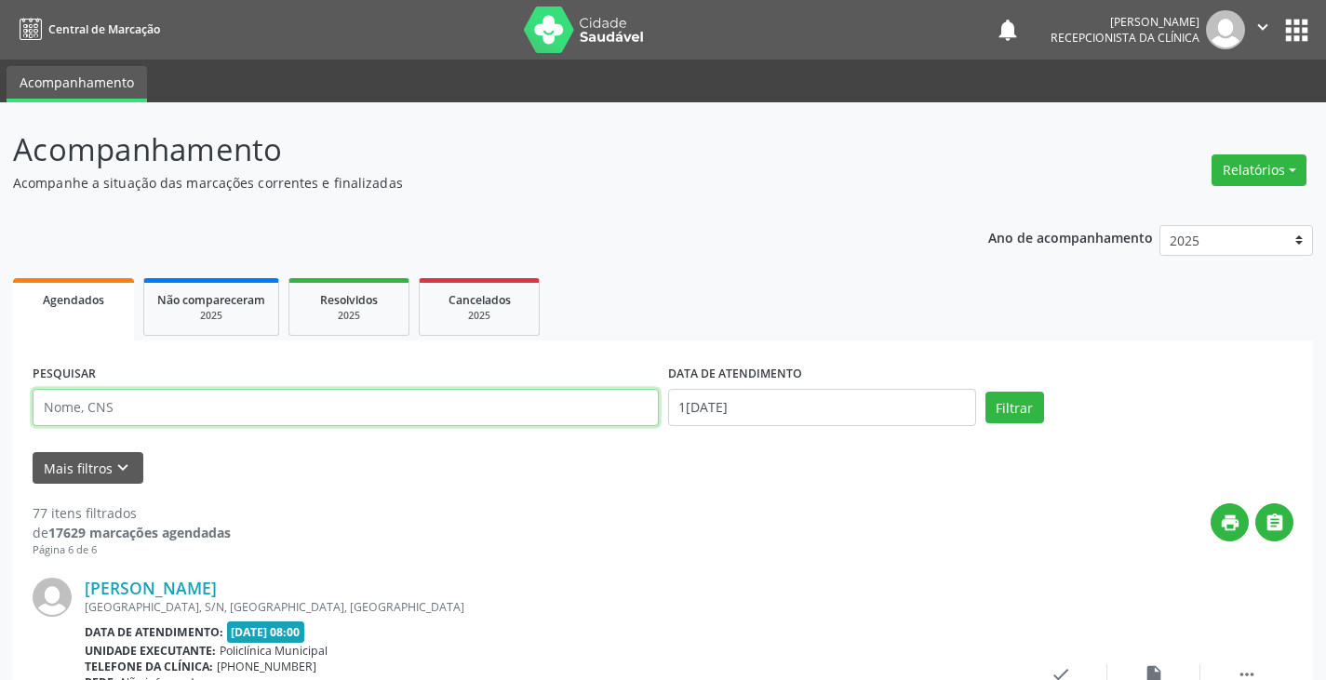
click at [428, 410] on input "text" at bounding box center [346, 407] width 626 height 37
type input "ediv"
click at [985, 392] on button "Filtrar" at bounding box center [1014, 408] width 59 height 32
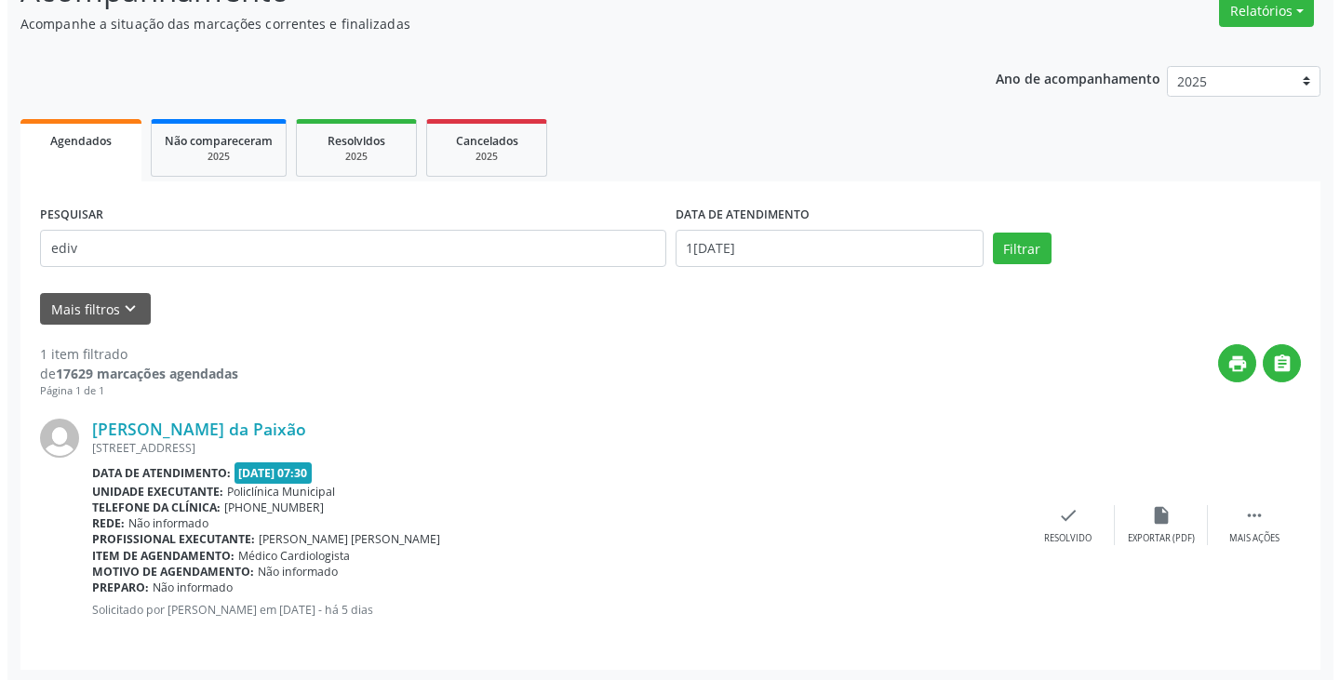
scroll to position [162, 0]
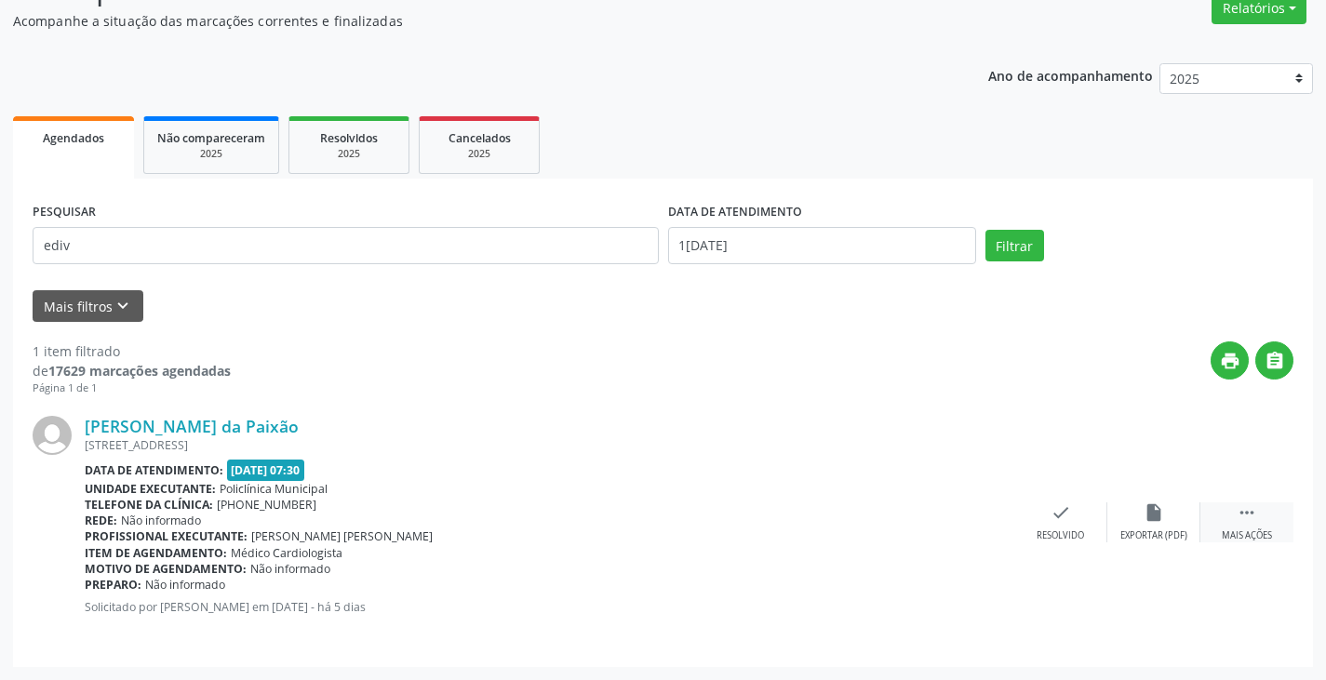
drag, startPoint x: 1262, startPoint y: 527, endPoint x: 1238, endPoint y: 523, distance: 23.6
click at [1261, 527] on div " Mais ações" at bounding box center [1246, 522] width 93 height 40
click at [973, 537] on div "Imprimir" at bounding box center [967, 535] width 42 height 13
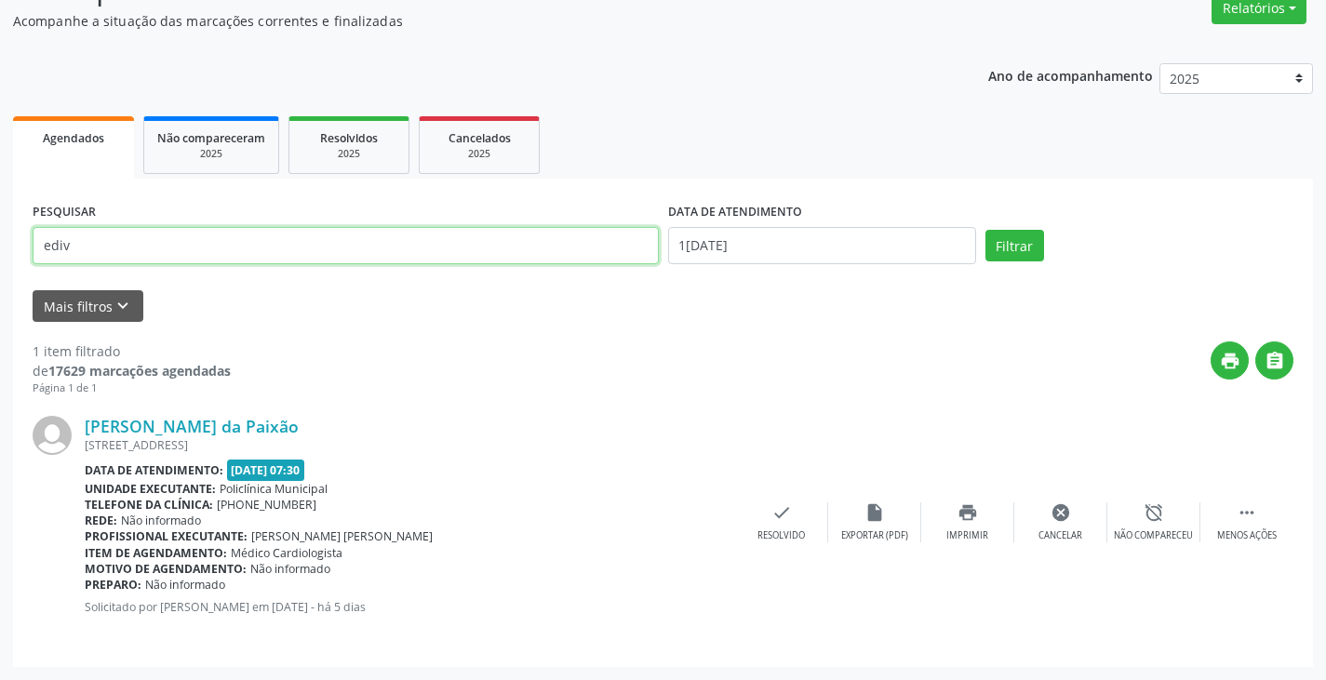
click at [442, 245] on input "ediv" at bounding box center [346, 245] width 626 height 37
click at [777, 519] on icon "check" at bounding box center [781, 512] width 20 height 20
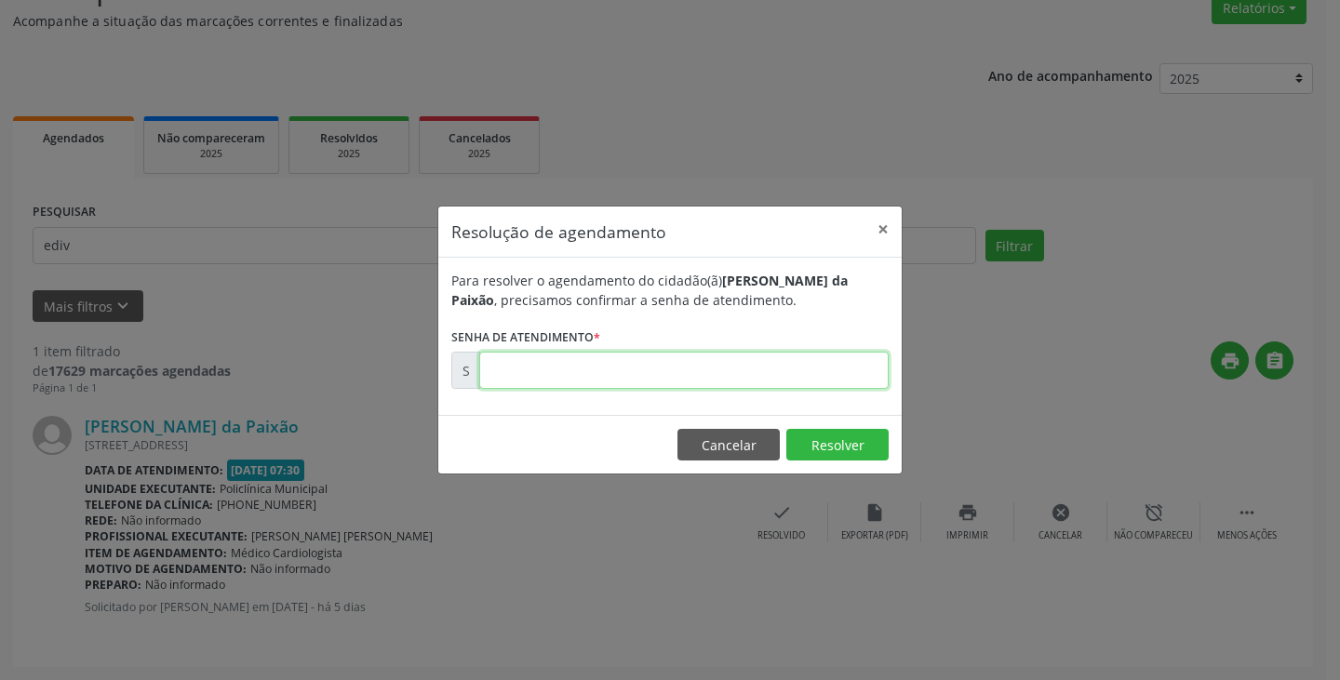
click at [591, 380] on input "text" at bounding box center [683, 370] width 409 height 37
type input "00170289"
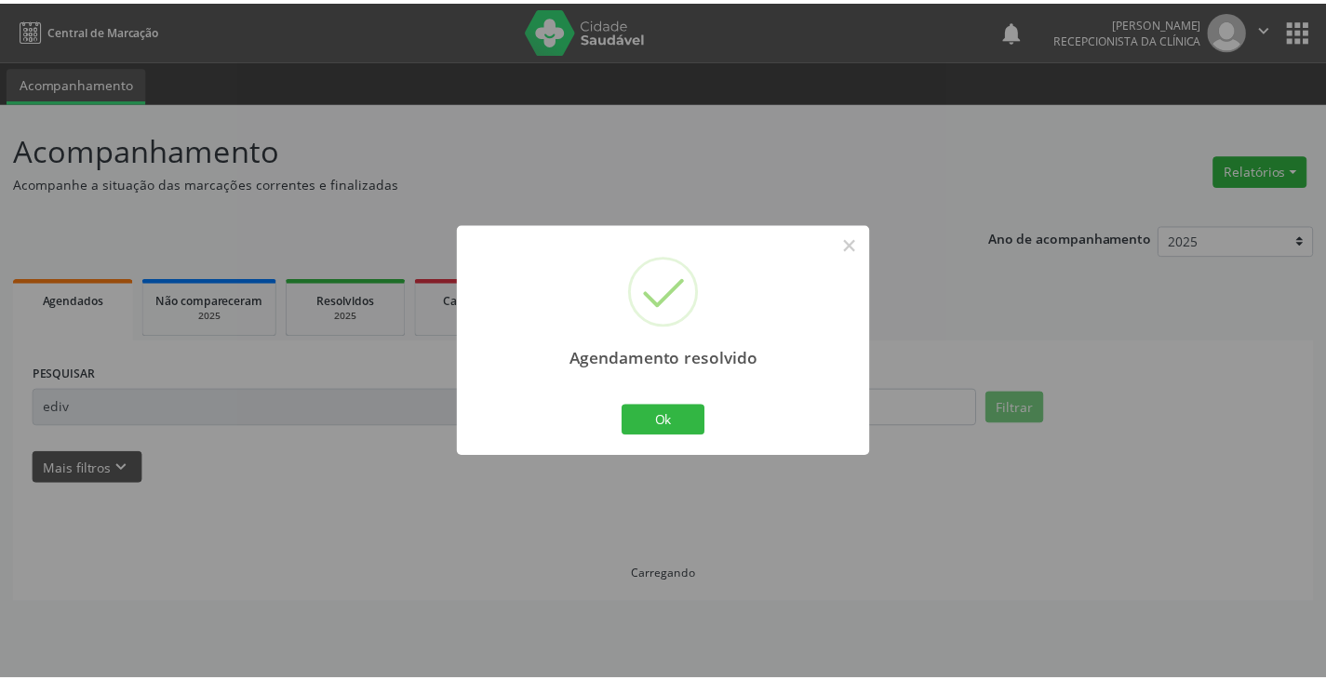
scroll to position [0, 0]
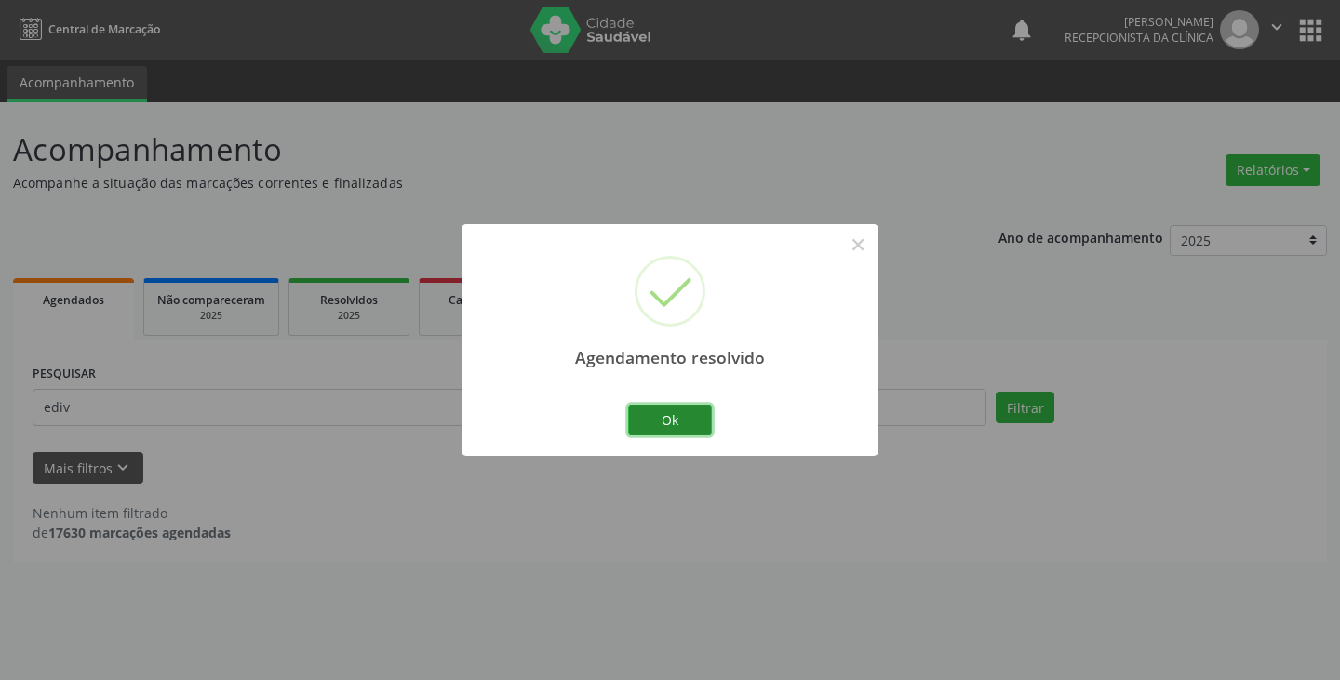
click at [660, 414] on button "Ok" at bounding box center [670, 421] width 84 height 32
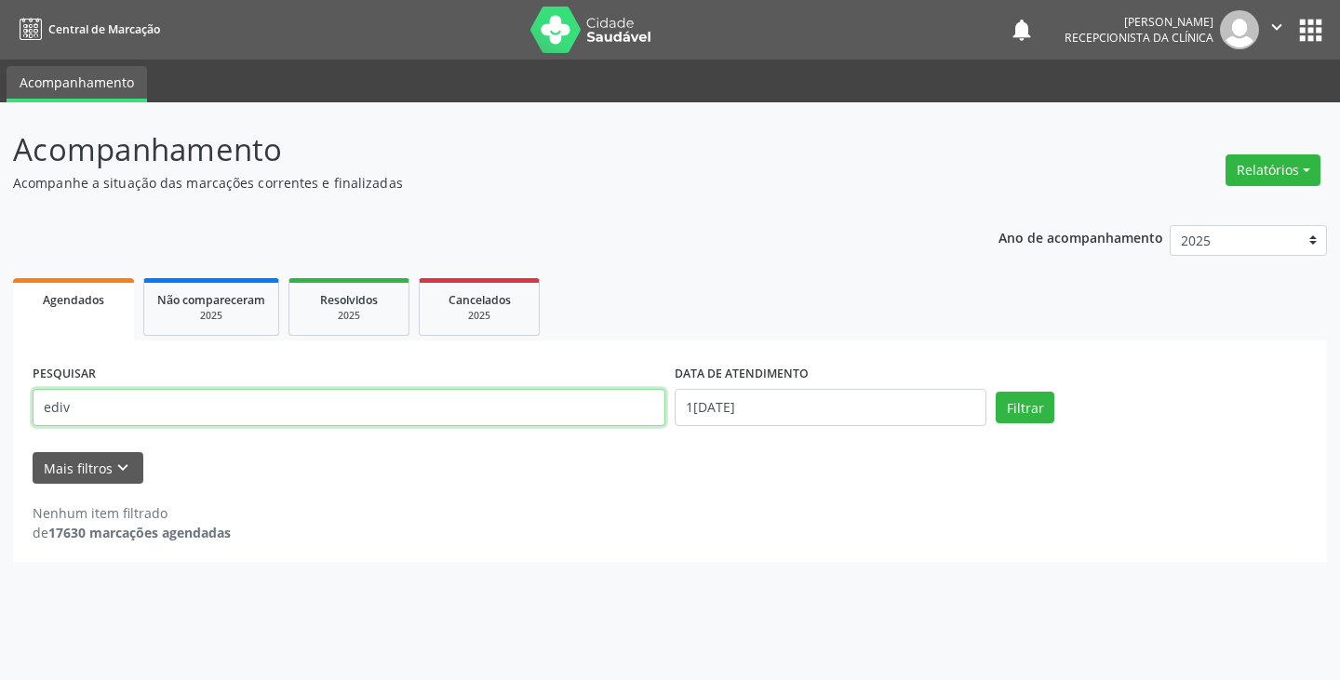
click at [616, 408] on input "ediv" at bounding box center [349, 407] width 633 height 37
type input "e"
click at [996, 392] on button "Filtrar" at bounding box center [1025, 408] width 59 height 32
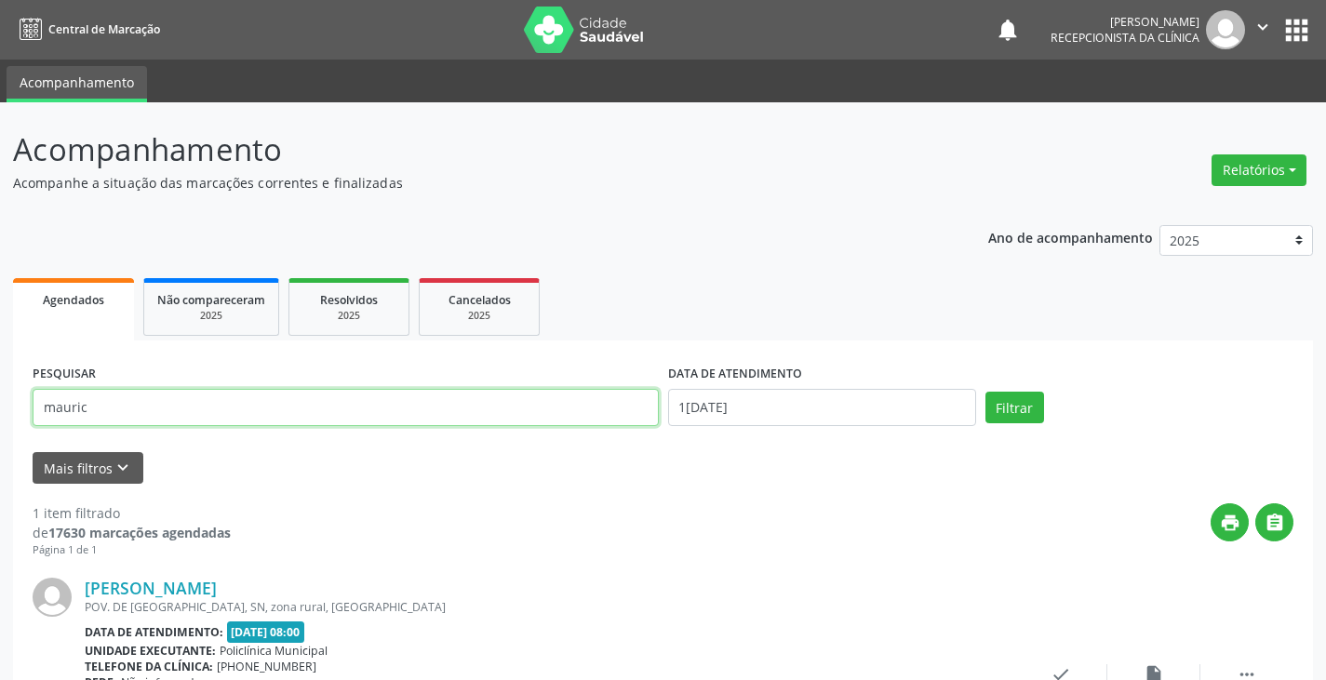
click at [408, 408] on input "mauric" at bounding box center [346, 407] width 626 height 37
type input "m"
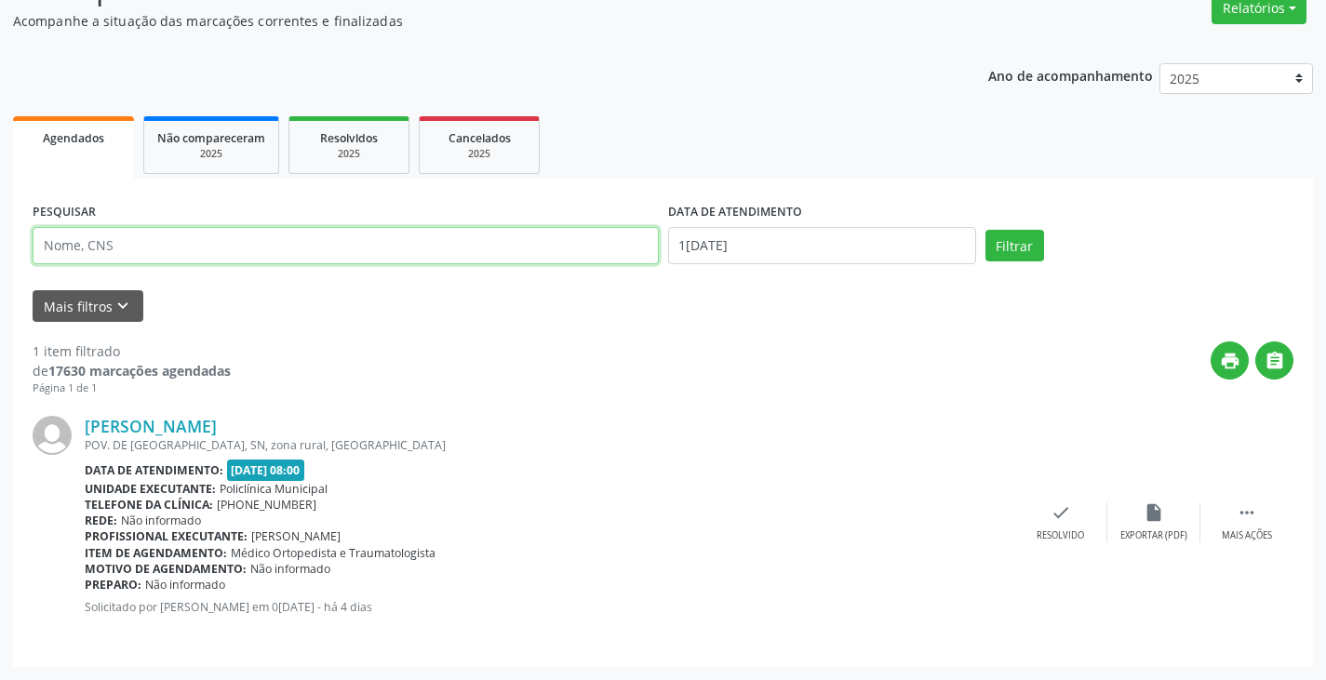
click at [360, 249] on input "text" at bounding box center [346, 245] width 626 height 37
type input "ediv"
click at [985, 230] on button "Filtrar" at bounding box center [1014, 246] width 59 height 32
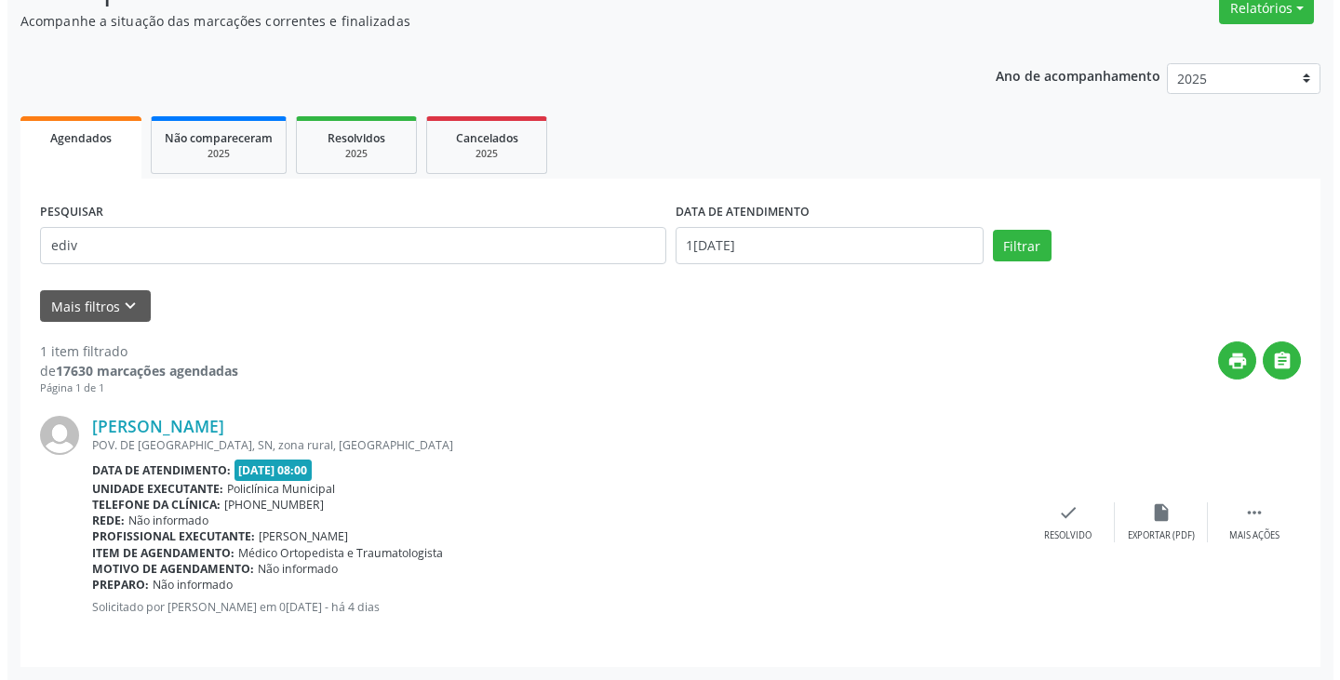
scroll to position [0, 0]
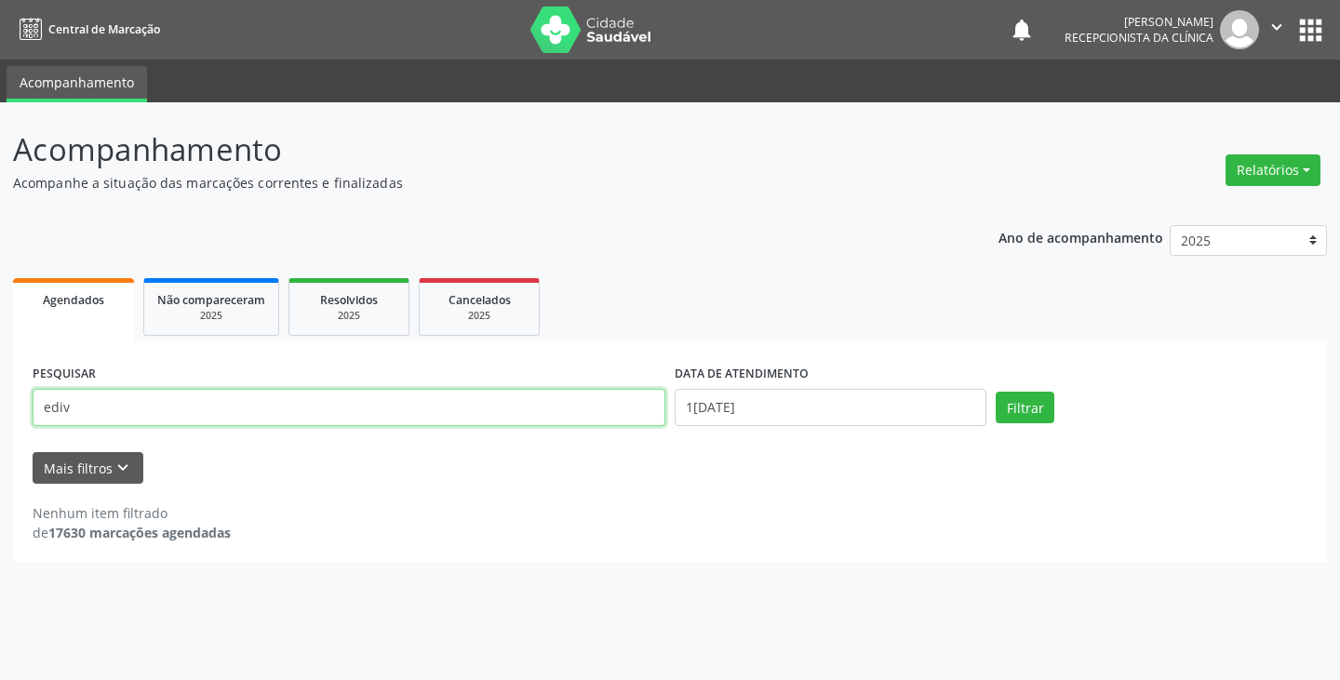
click at [526, 410] on input "ediv" at bounding box center [349, 407] width 633 height 37
